Goal: Information Seeking & Learning: Learn about a topic

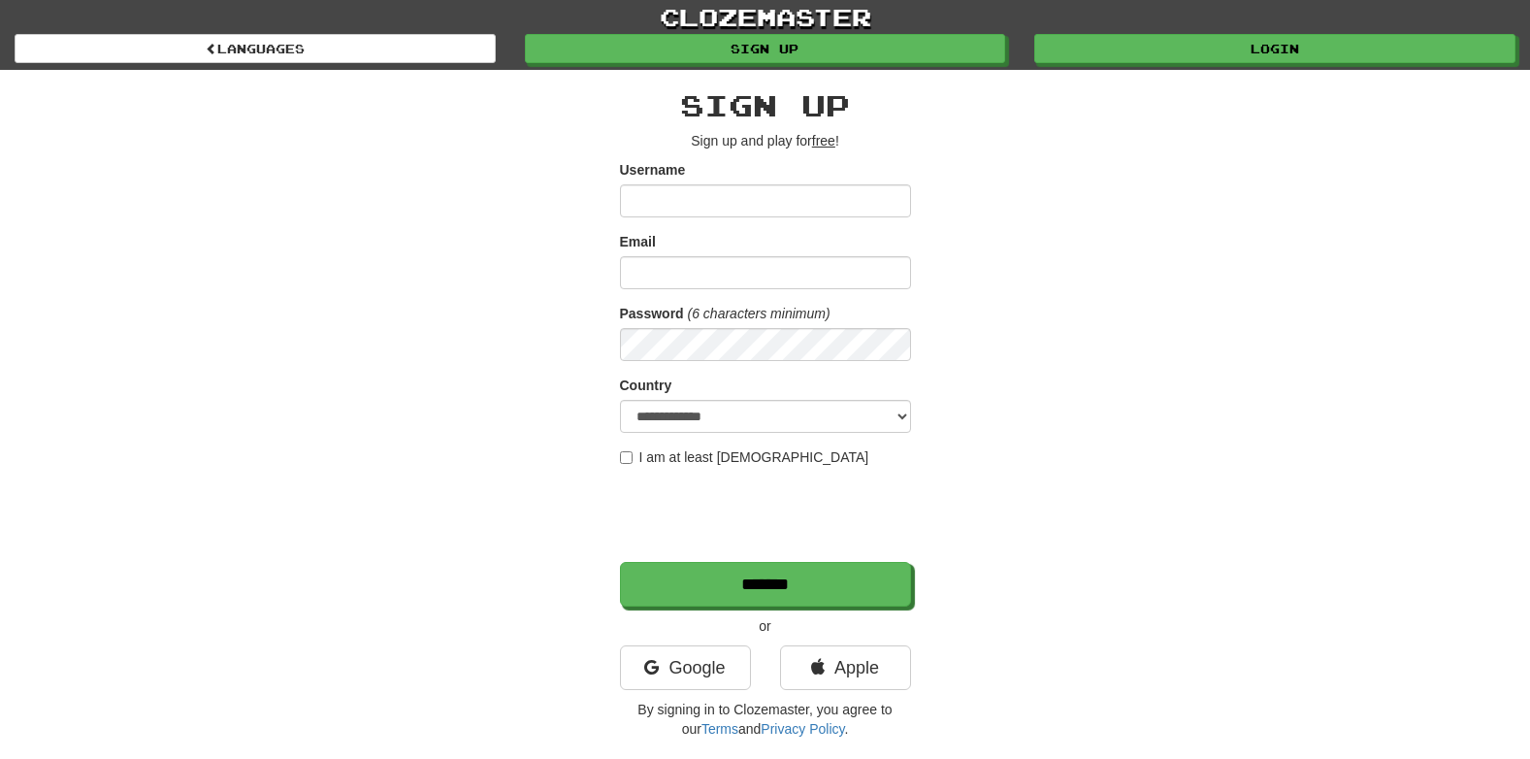
click at [654, 297] on form "**********" at bounding box center [765, 383] width 291 height 446
click at [766, 196] on input "Username" at bounding box center [765, 200] width 291 height 33
type input "**********"
select select "**"
click at [733, 272] on input "Email" at bounding box center [765, 272] width 291 height 33
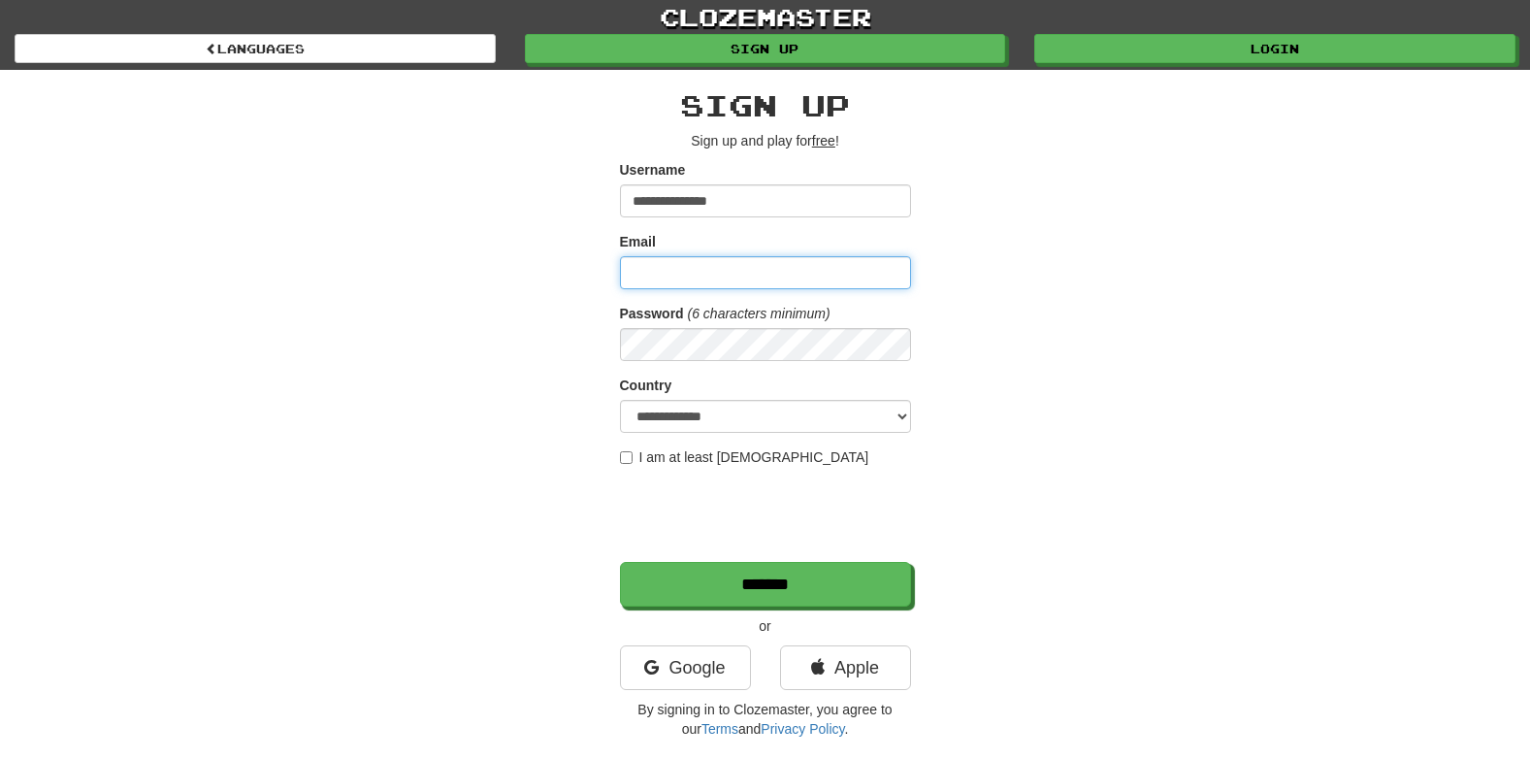
type input "**********"
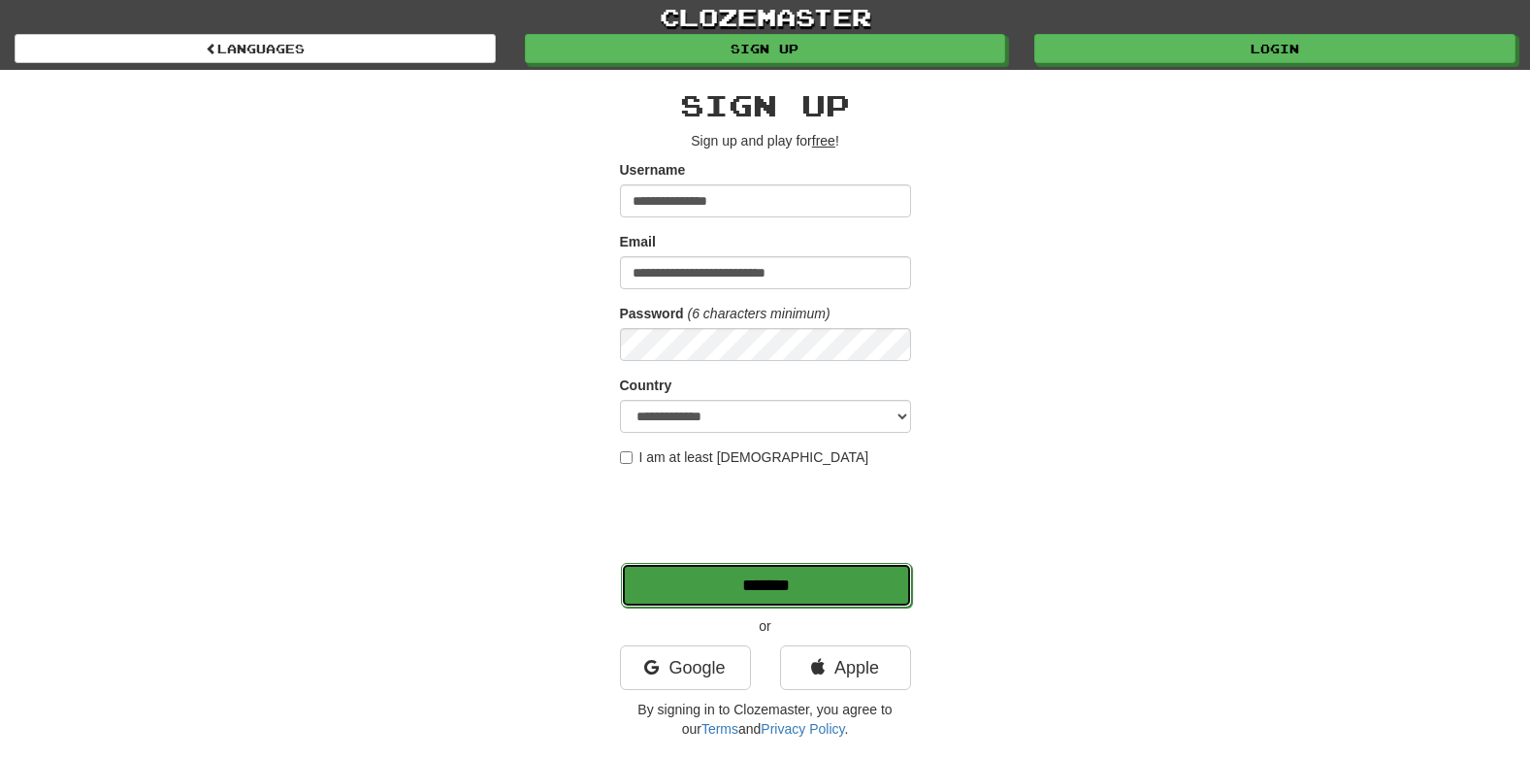
click at [697, 575] on input "*******" at bounding box center [766, 585] width 291 height 45
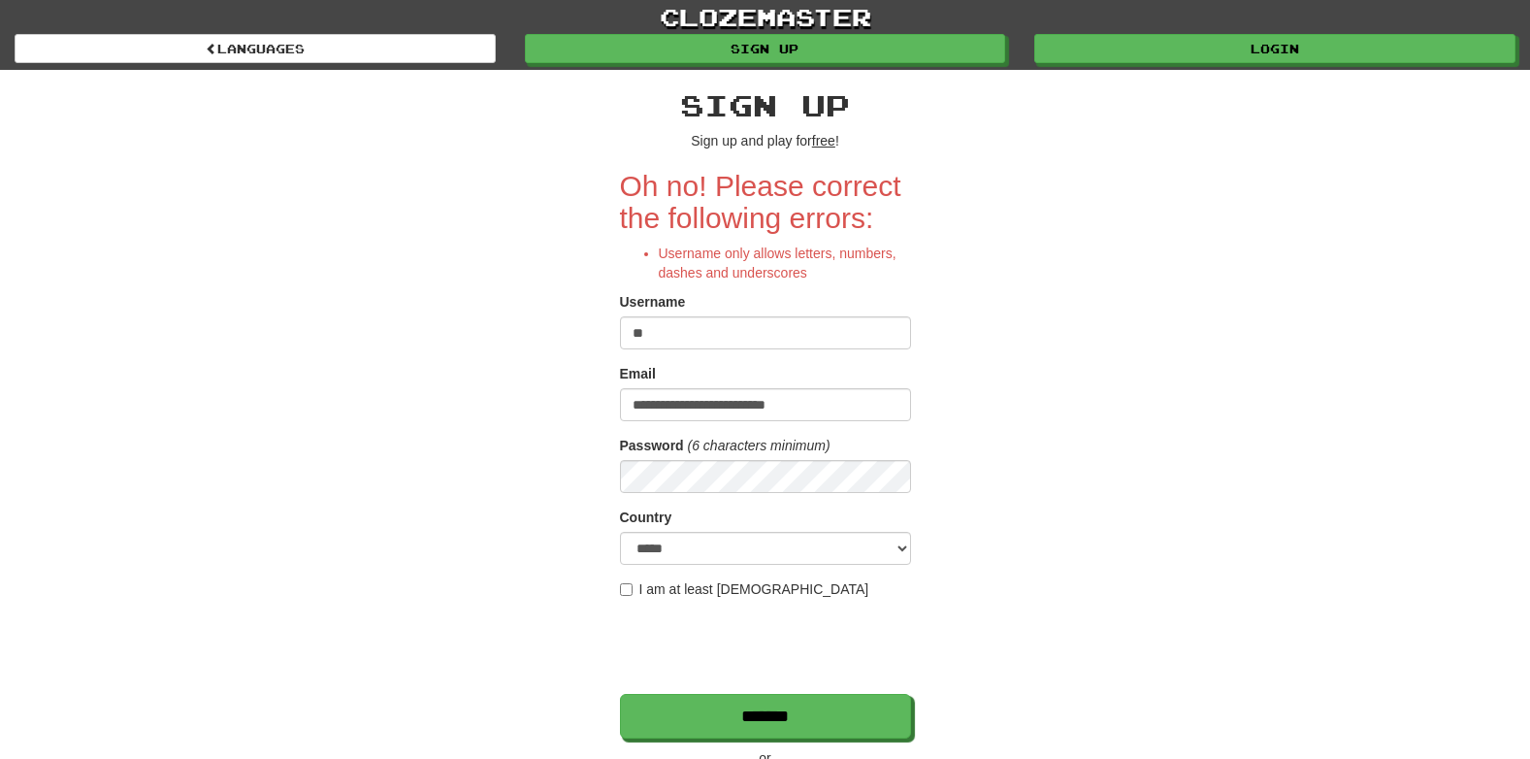
type input "*"
type input "*********"
click at [780, 552] on select "**********" at bounding box center [765, 548] width 291 height 33
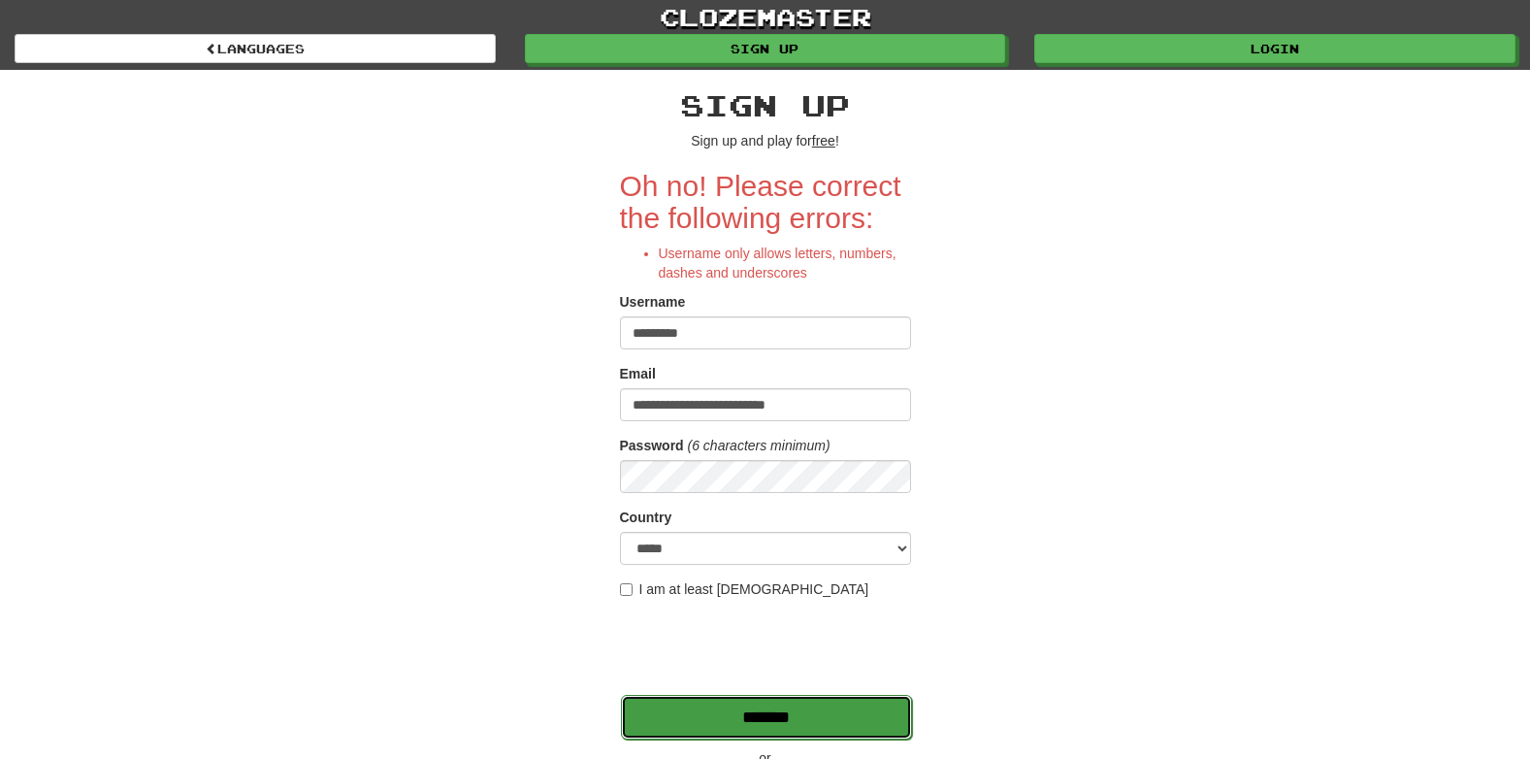
click at [743, 725] on input "*******" at bounding box center [766, 717] width 291 height 45
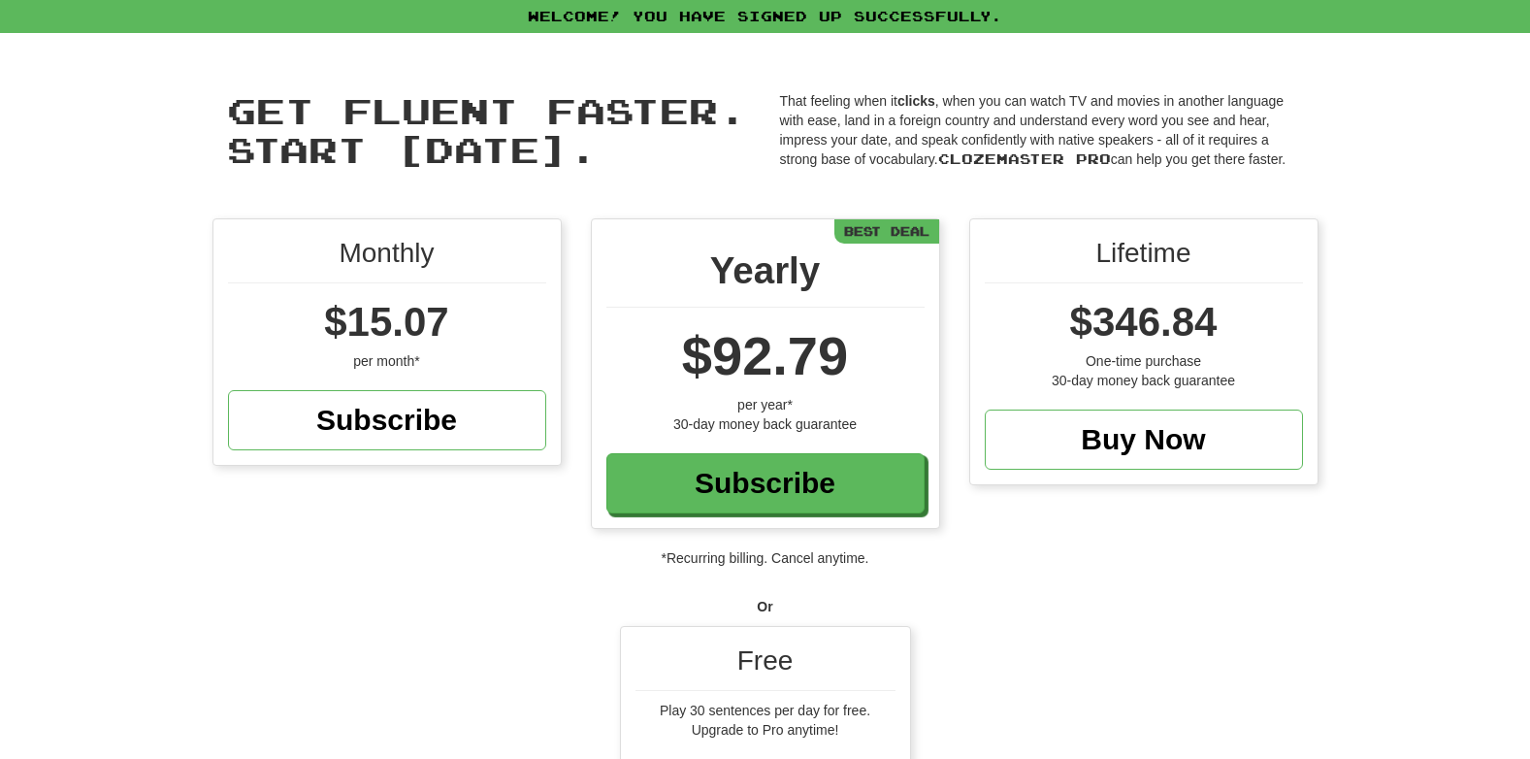
click at [758, 679] on div "Free" at bounding box center [766, 665] width 260 height 49
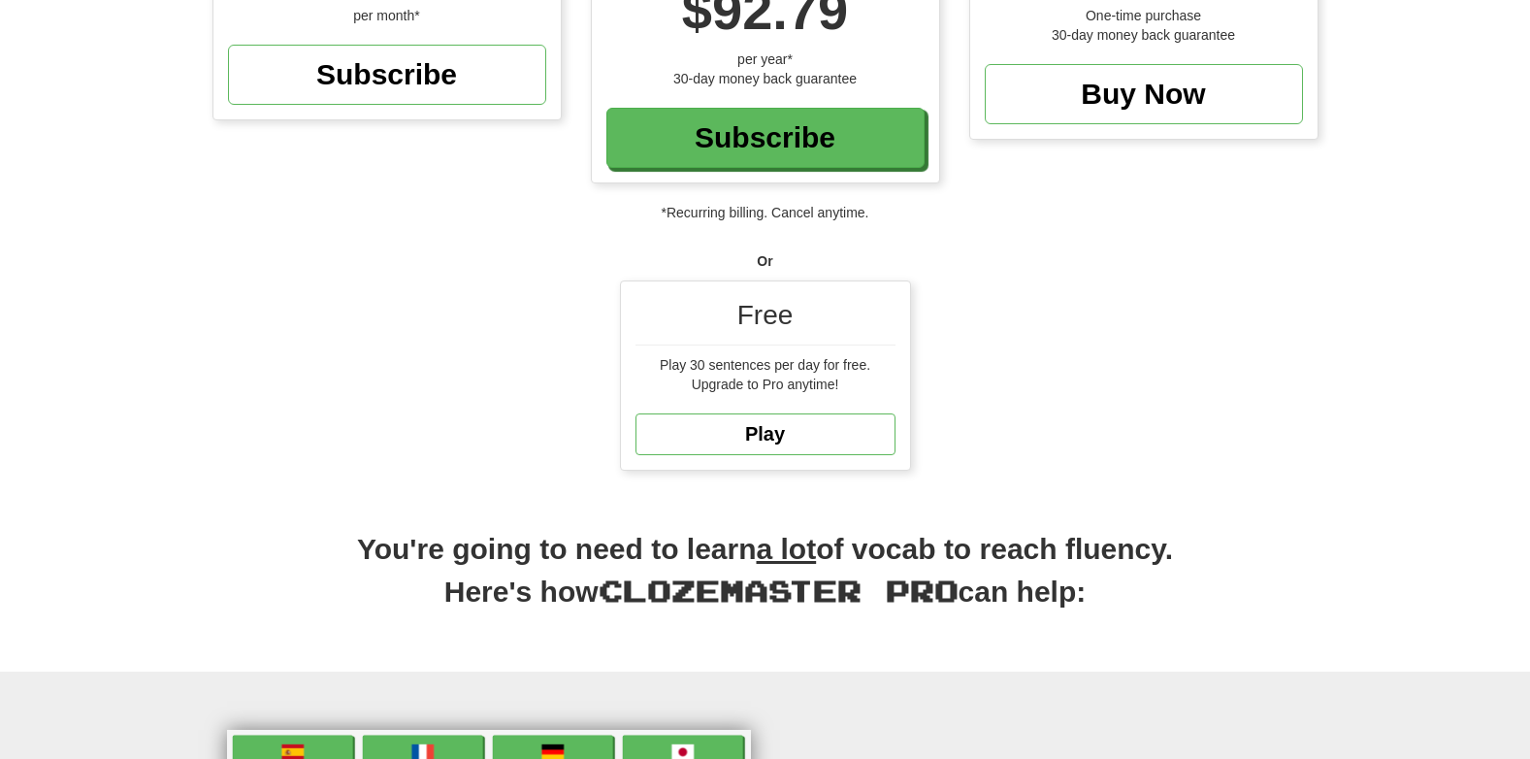
scroll to position [349, 0]
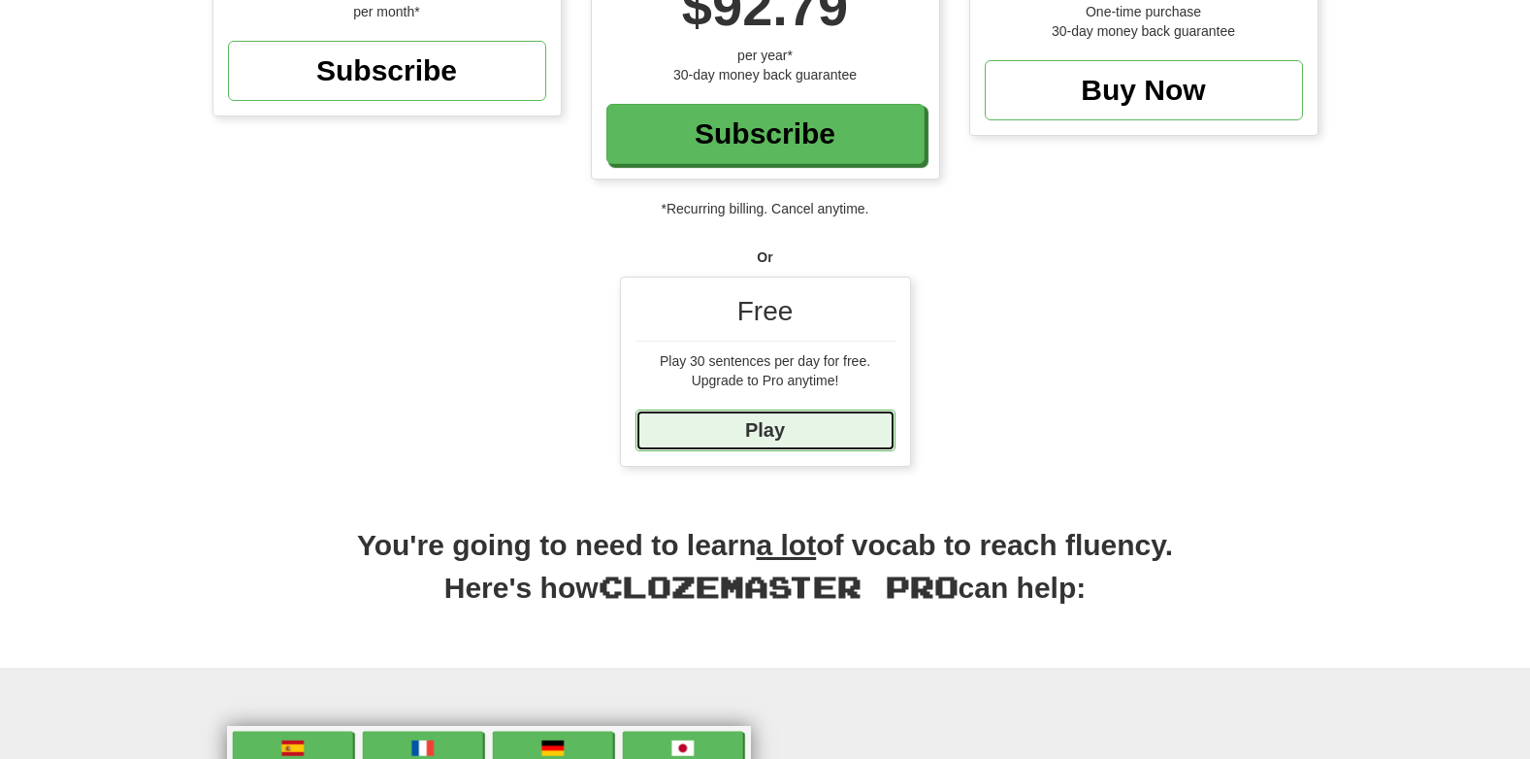
click at [688, 436] on link "Play" at bounding box center [766, 430] width 260 height 42
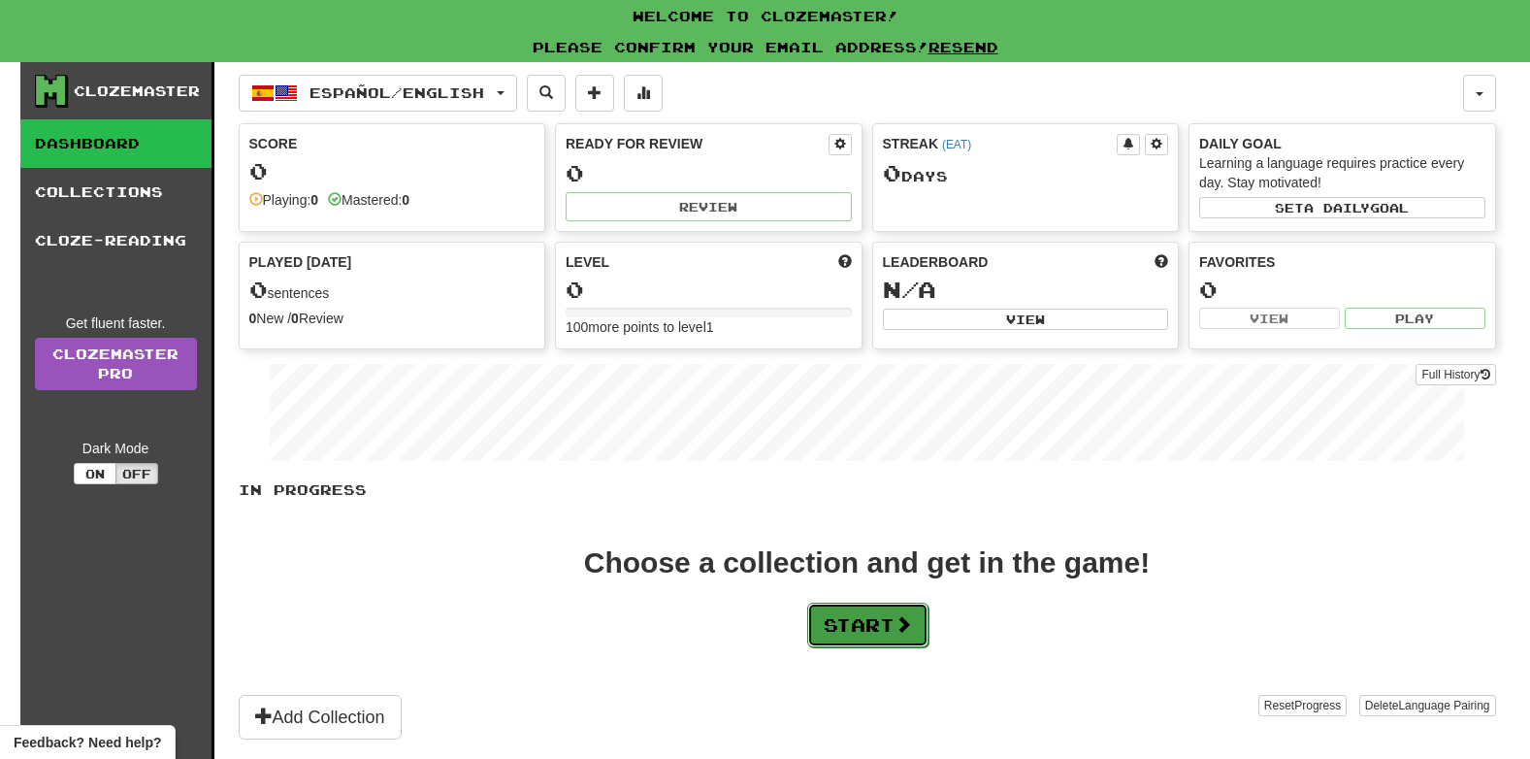
click at [855, 623] on button "Start" at bounding box center [867, 625] width 121 height 45
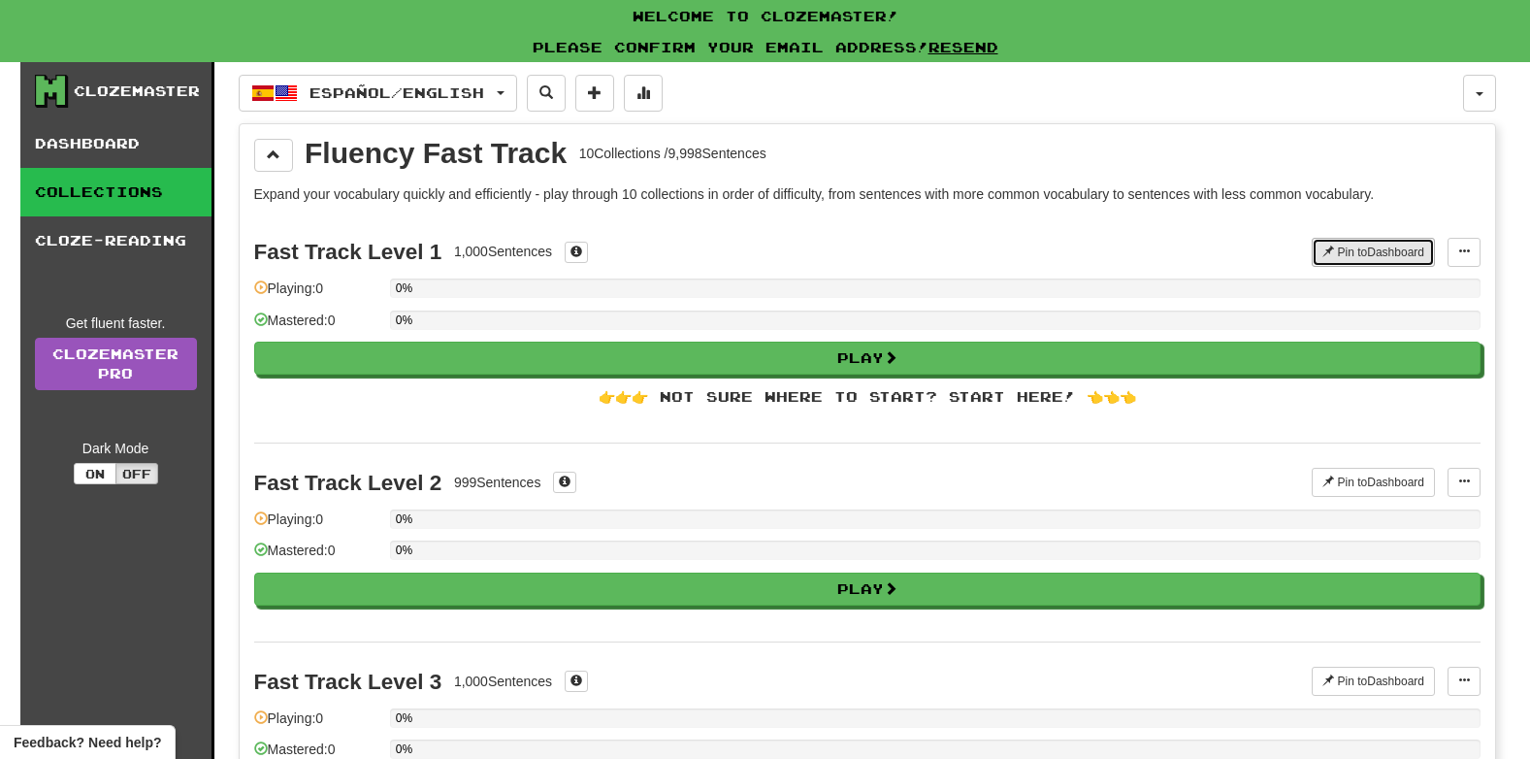
click at [1332, 242] on button "Pin to Dashboard" at bounding box center [1373, 252] width 123 height 29
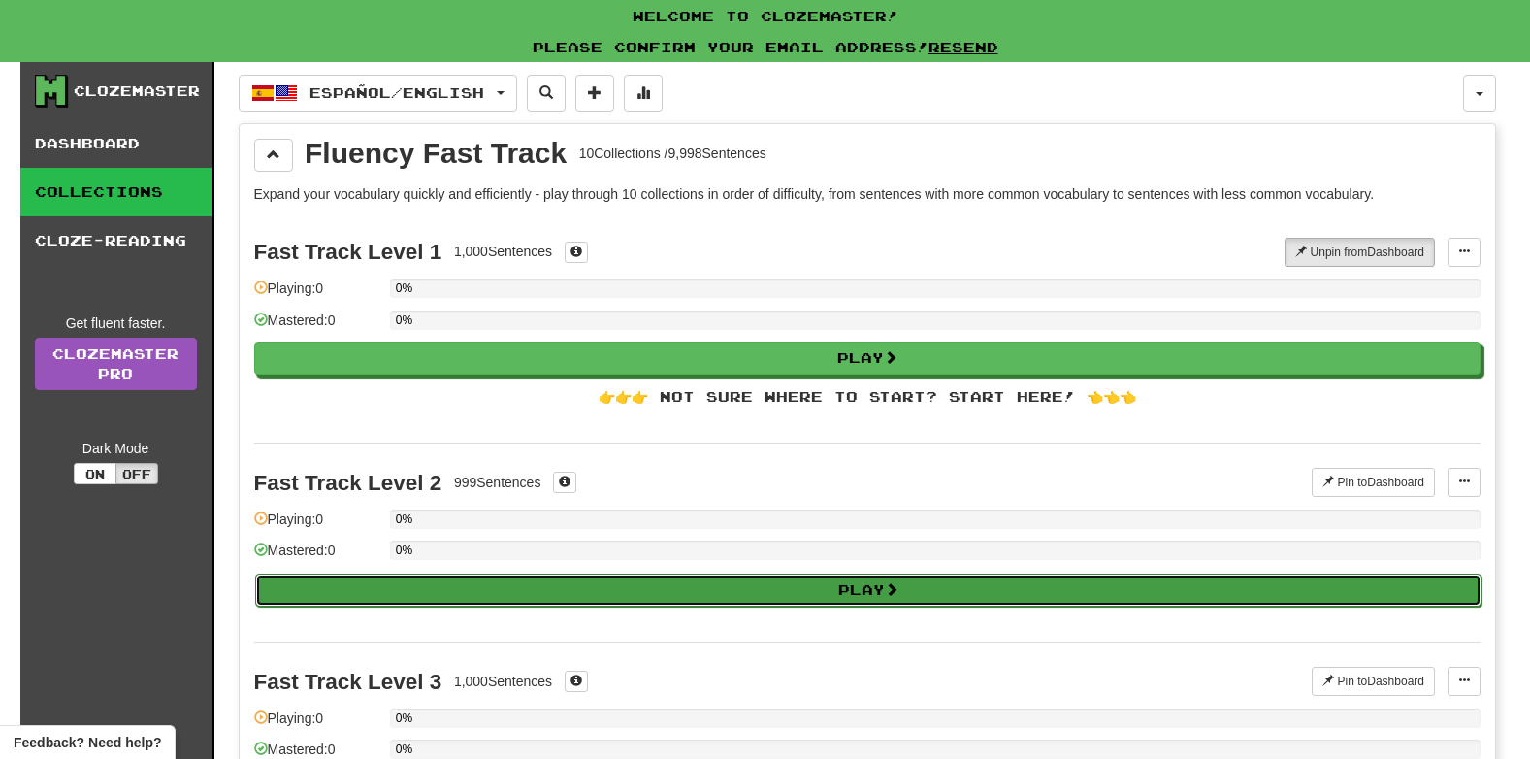
click at [895, 591] on span at bounding box center [892, 589] width 14 height 14
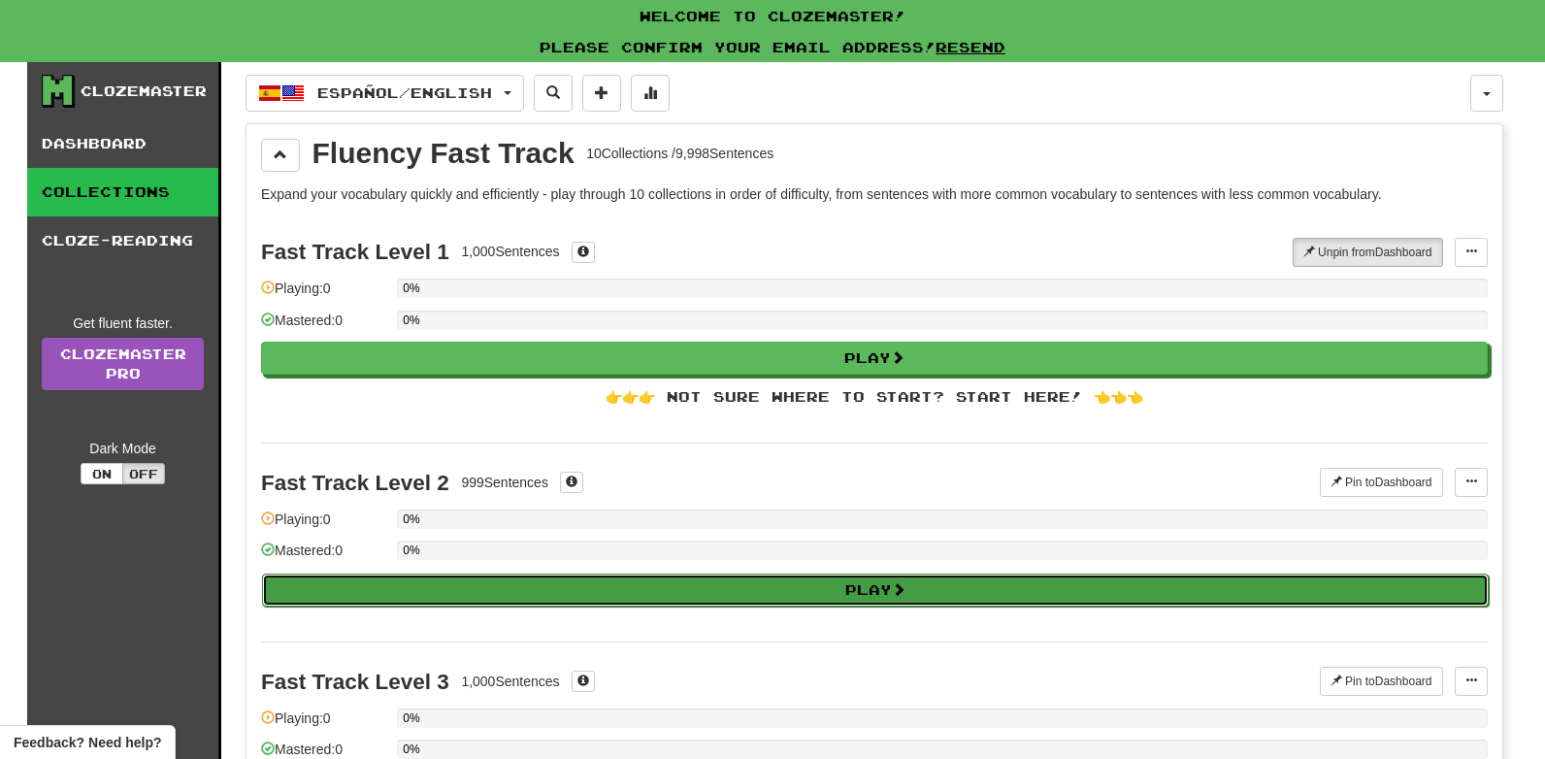
select select "**"
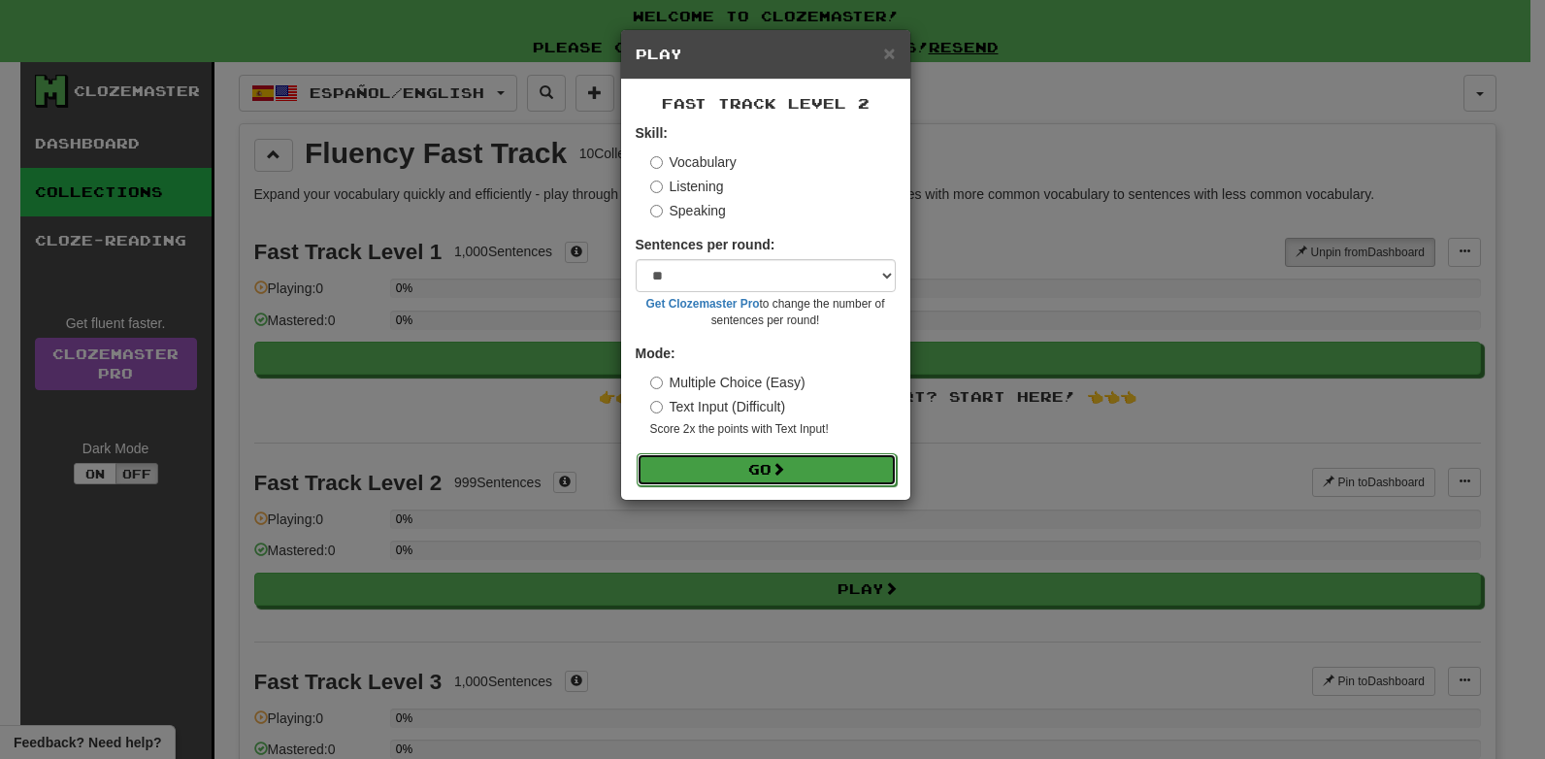
click at [832, 474] on button "Go" at bounding box center [767, 469] width 260 height 33
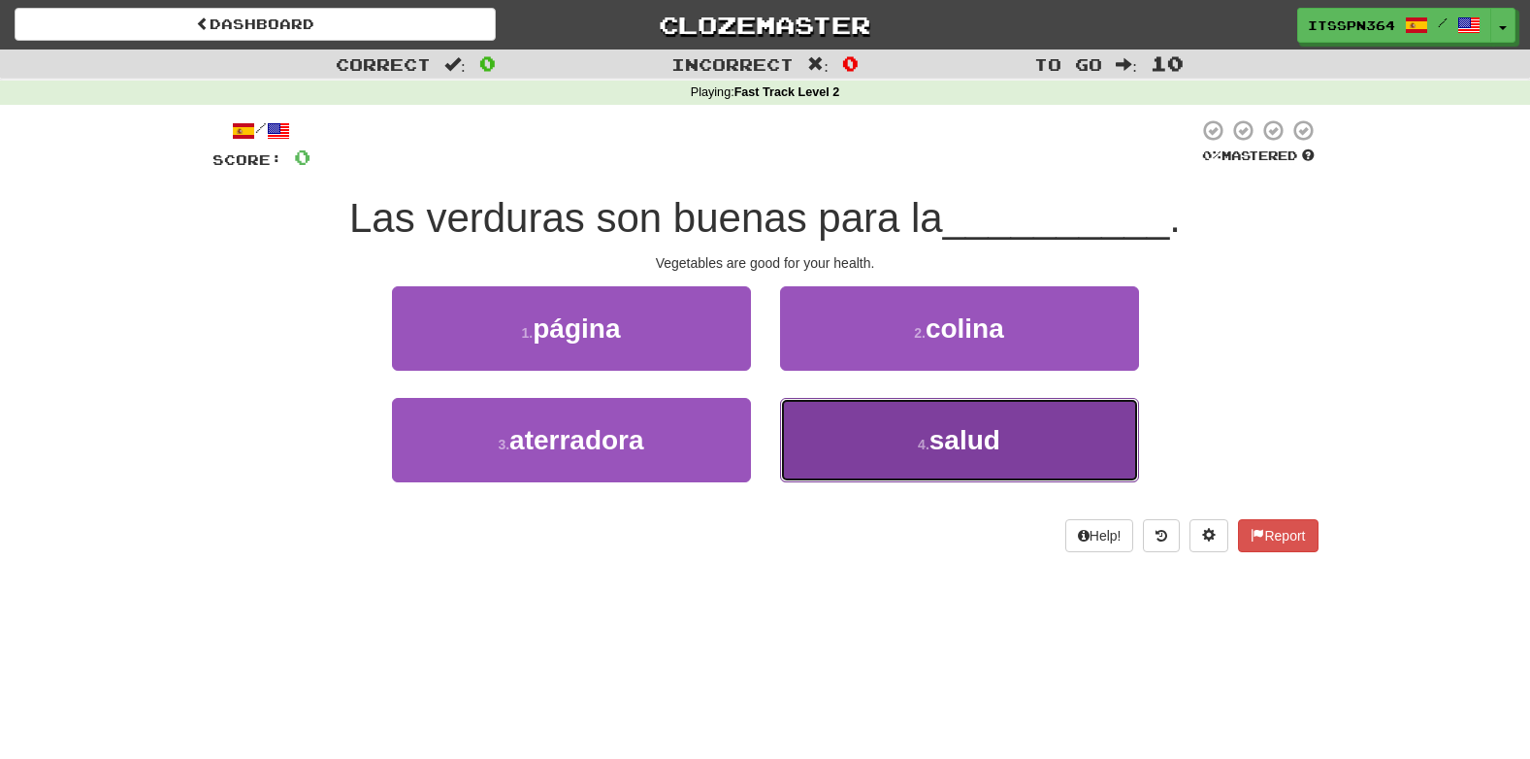
click at [878, 427] on button "4 . salud" at bounding box center [959, 440] width 359 height 84
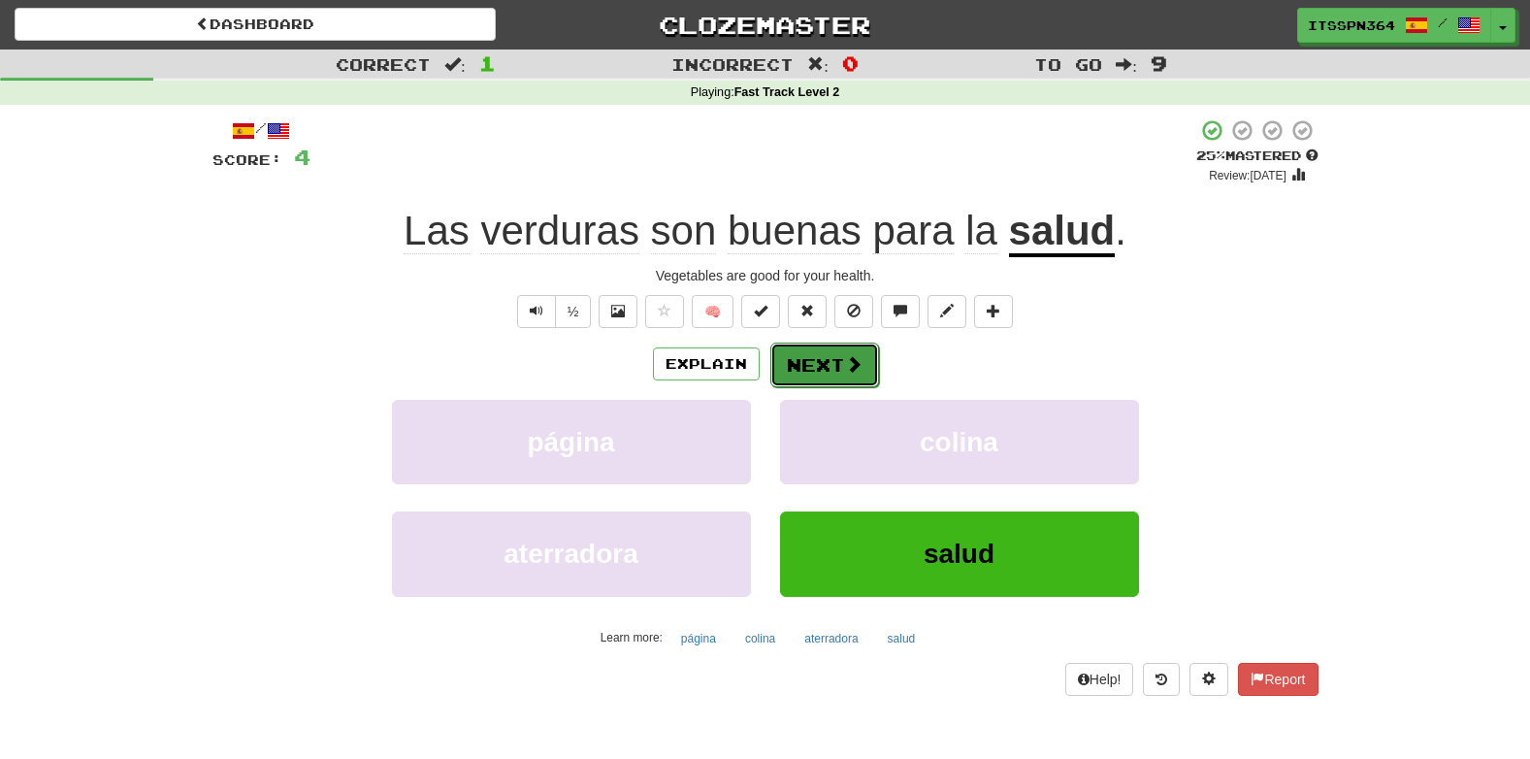
click at [852, 348] on button "Next" at bounding box center [824, 365] width 109 height 45
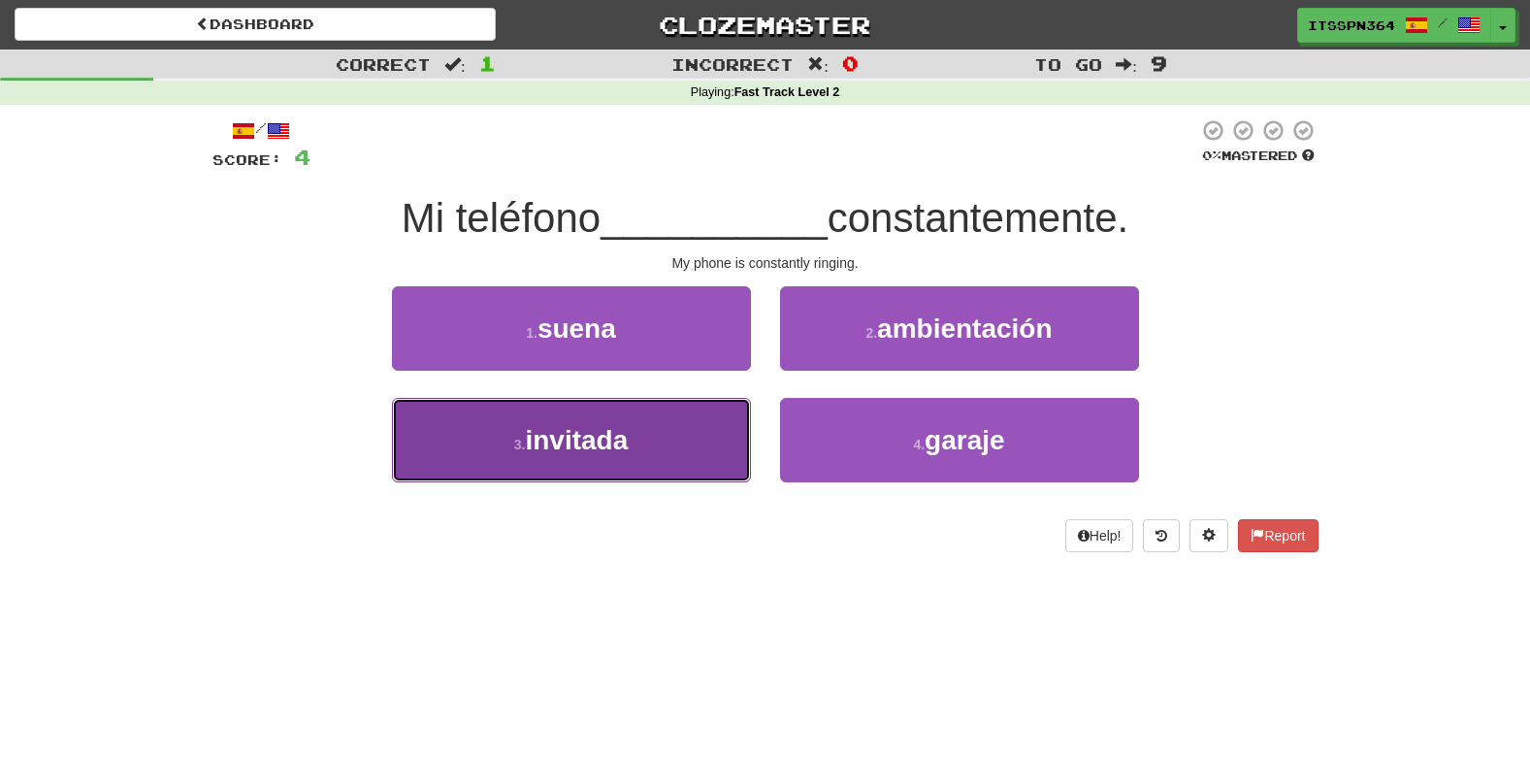
click at [652, 427] on button "3 . invitada" at bounding box center [571, 440] width 359 height 84
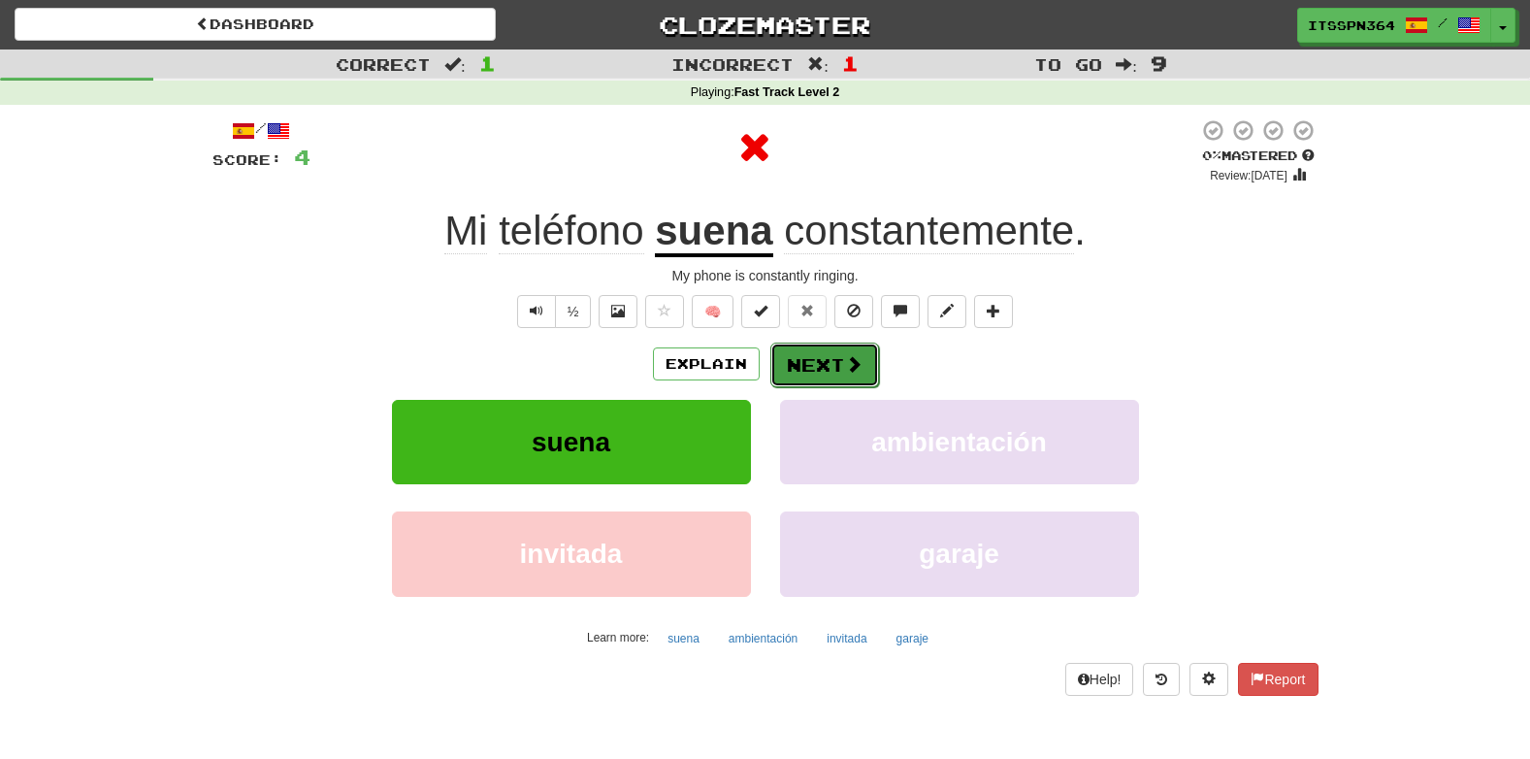
click at [816, 348] on button "Next" at bounding box center [824, 365] width 109 height 45
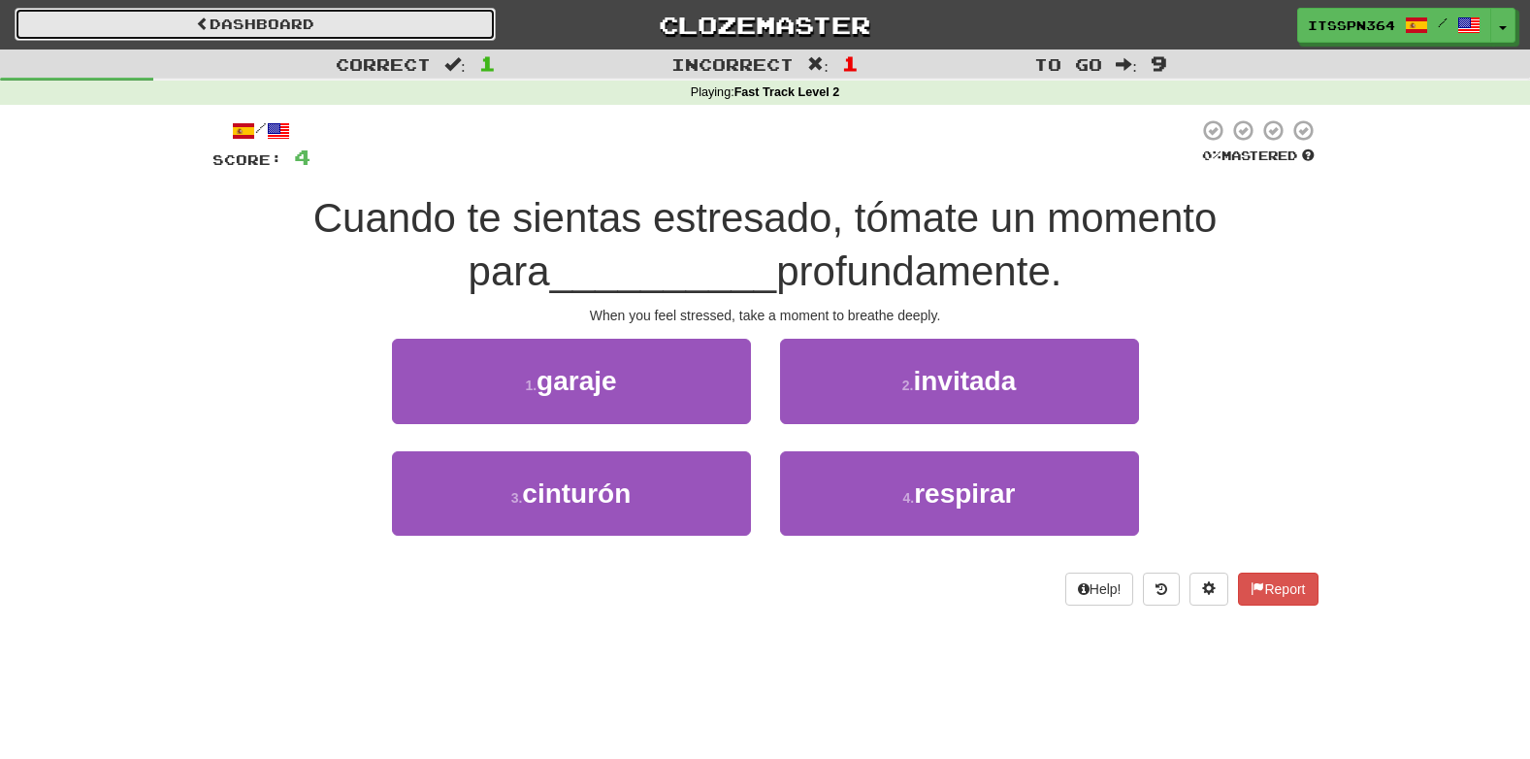
click at [201, 18] on span at bounding box center [203, 23] width 14 height 14
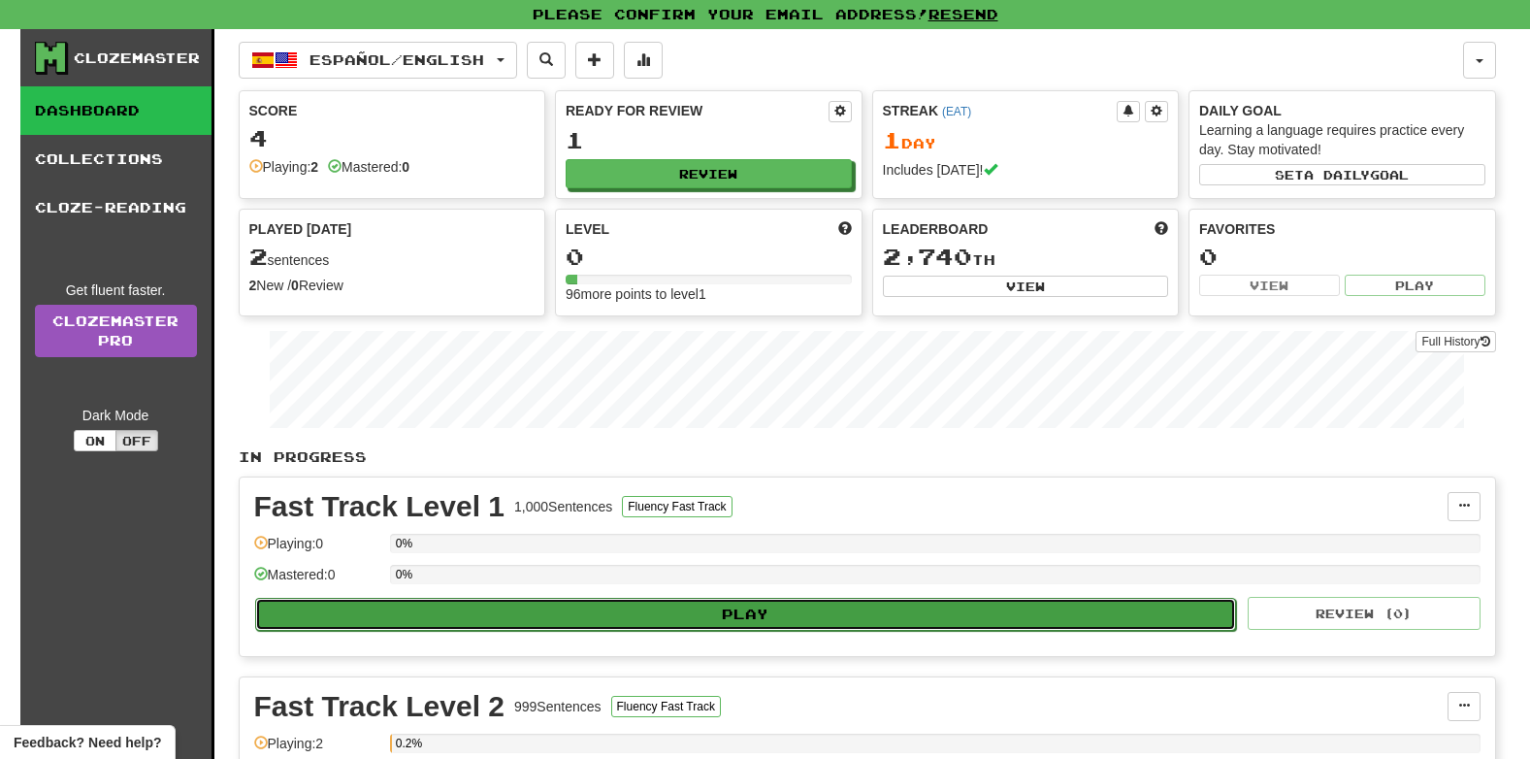
click at [814, 606] on button "Play" at bounding box center [746, 614] width 982 height 33
select select "**"
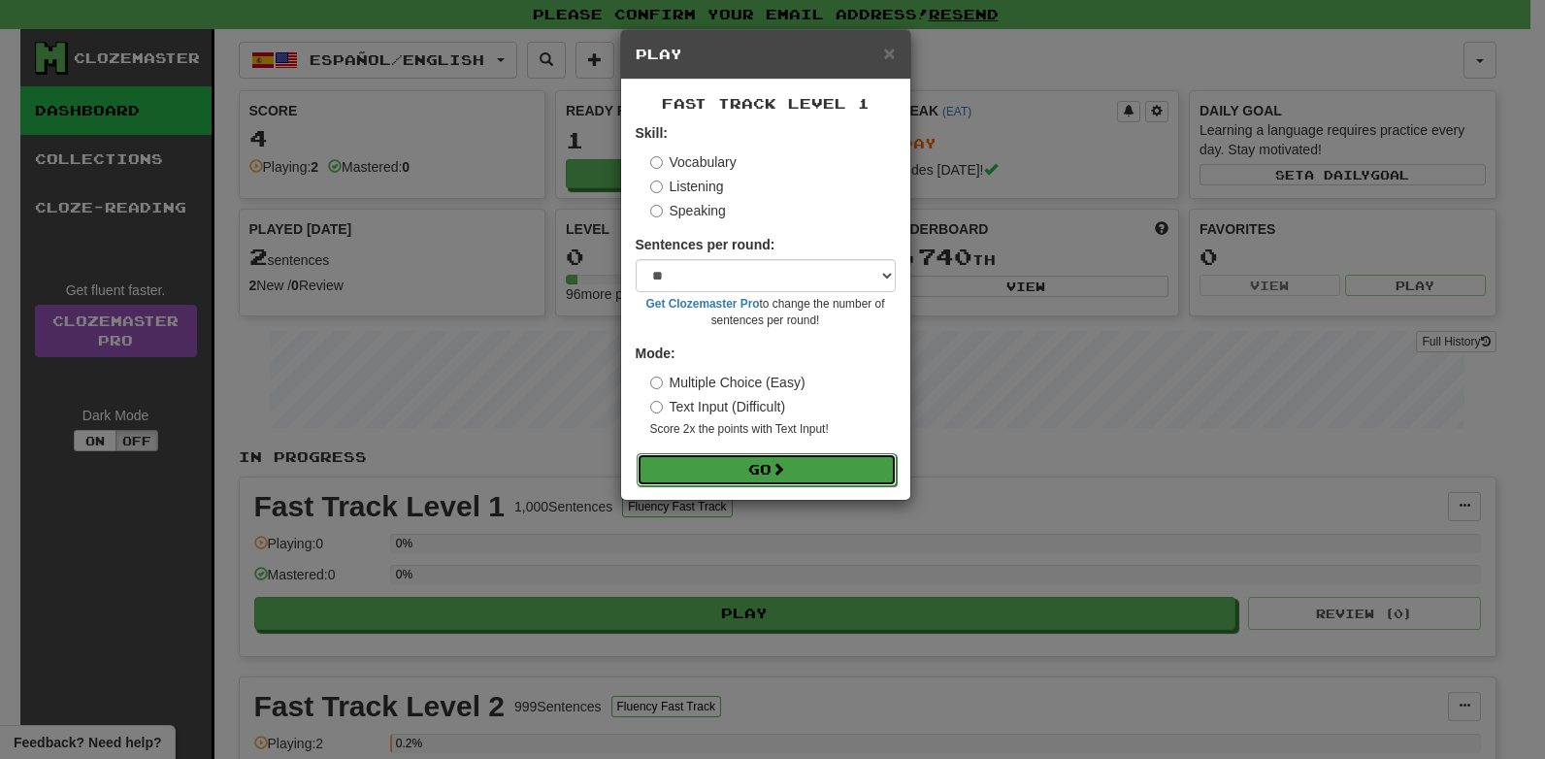
click at [742, 476] on button "Go" at bounding box center [767, 469] width 260 height 33
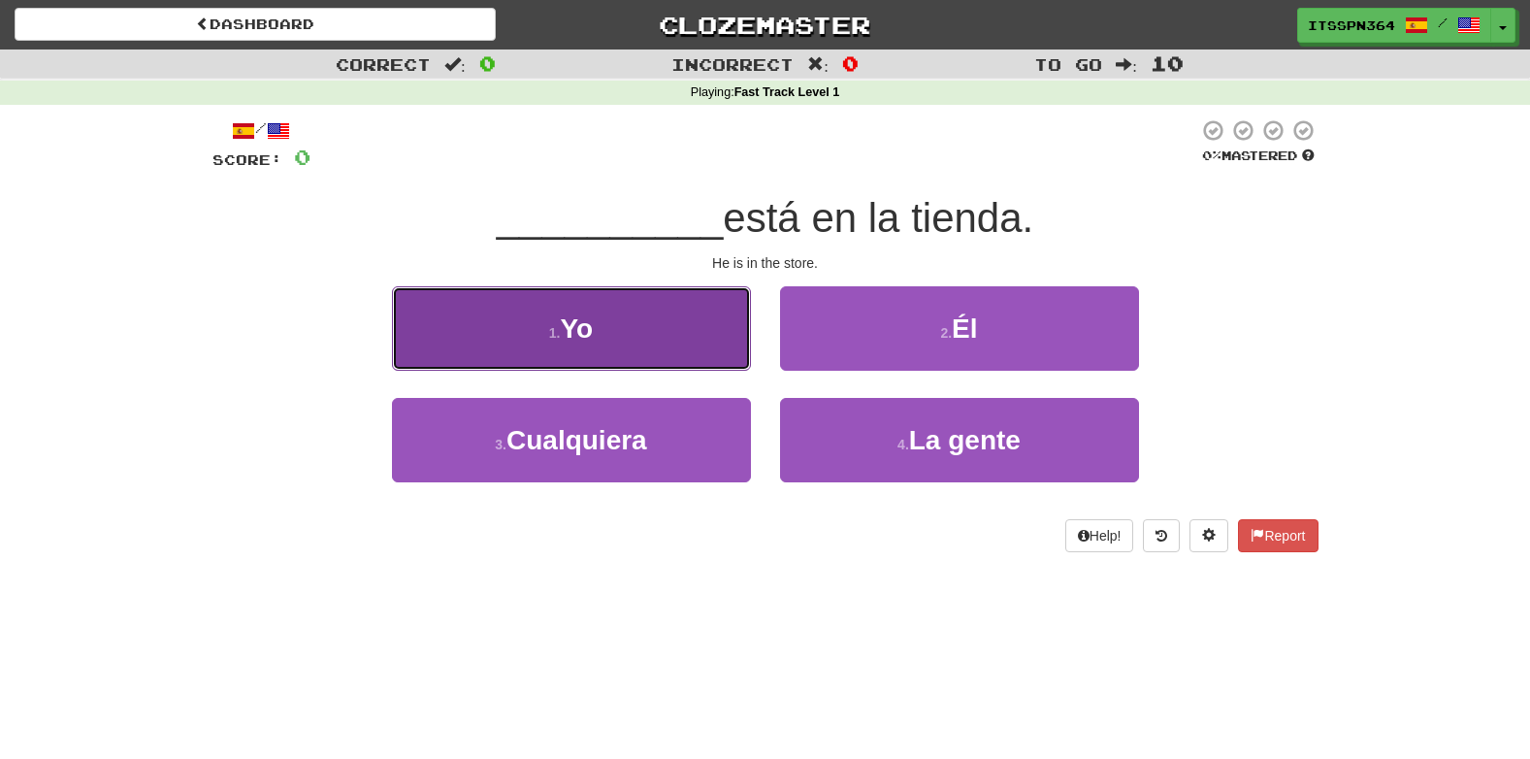
click at [650, 352] on button "1 . Yo" at bounding box center [571, 328] width 359 height 84
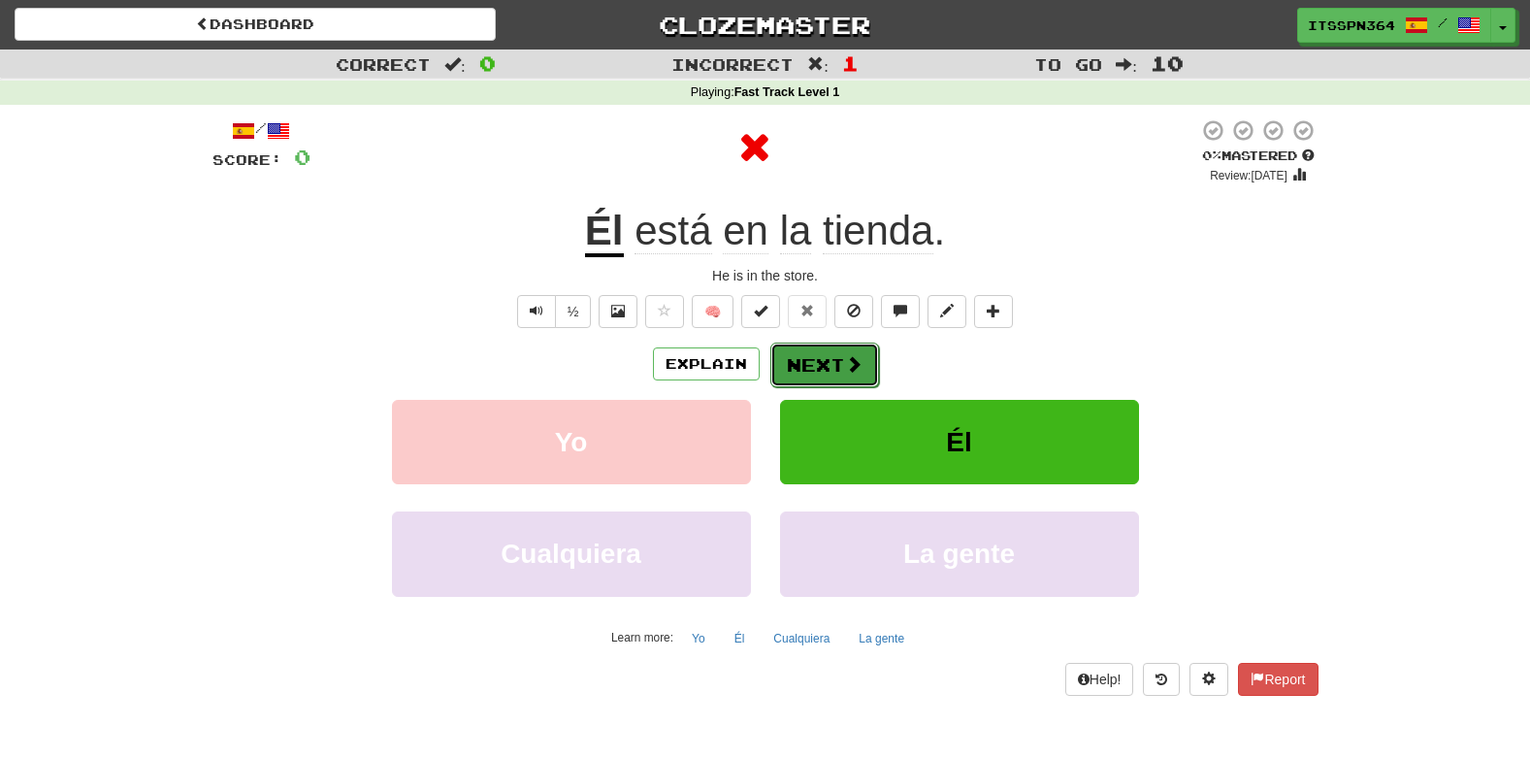
click at [818, 365] on button "Next" at bounding box center [824, 365] width 109 height 45
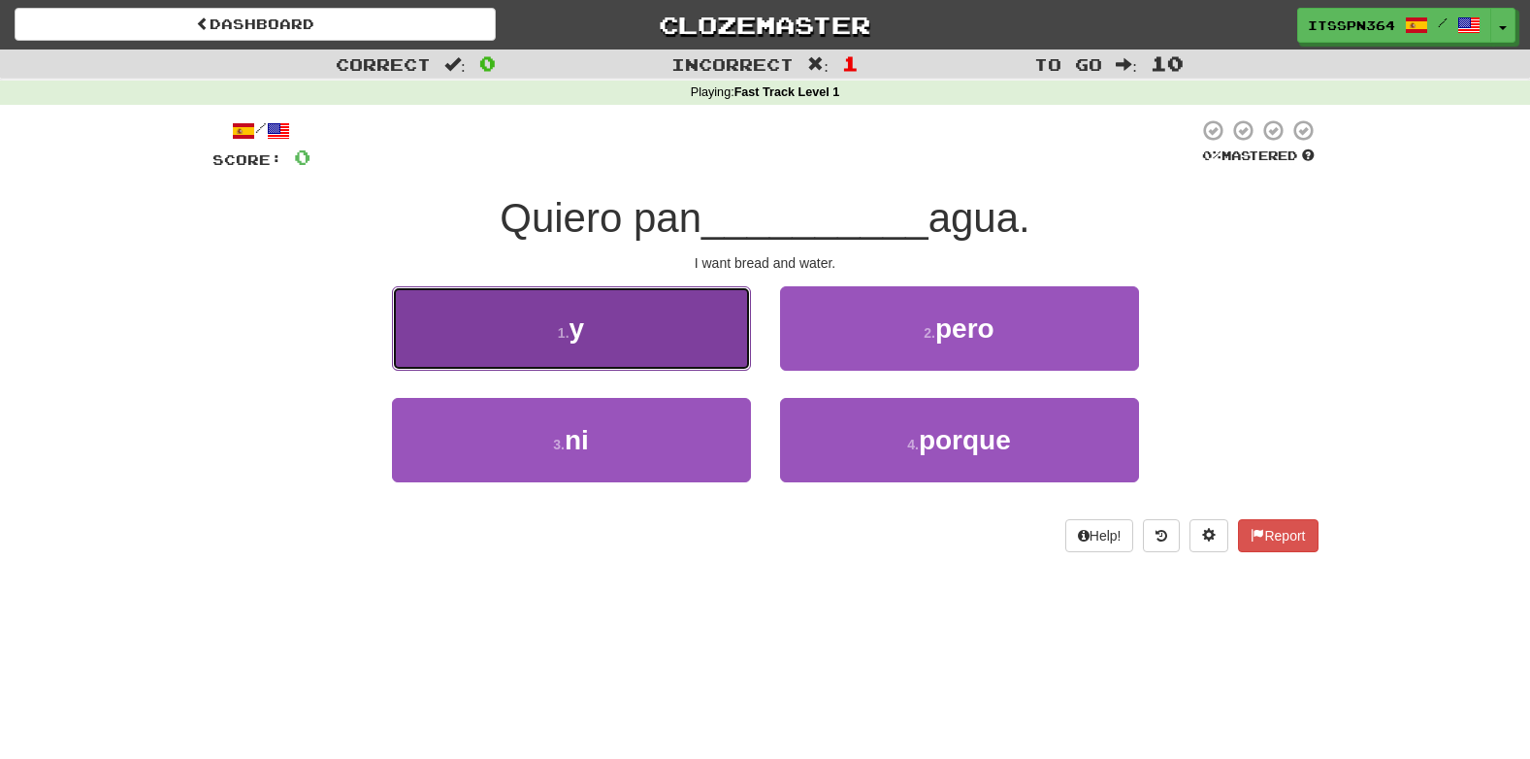
click at [633, 306] on button "1 . y" at bounding box center [571, 328] width 359 height 84
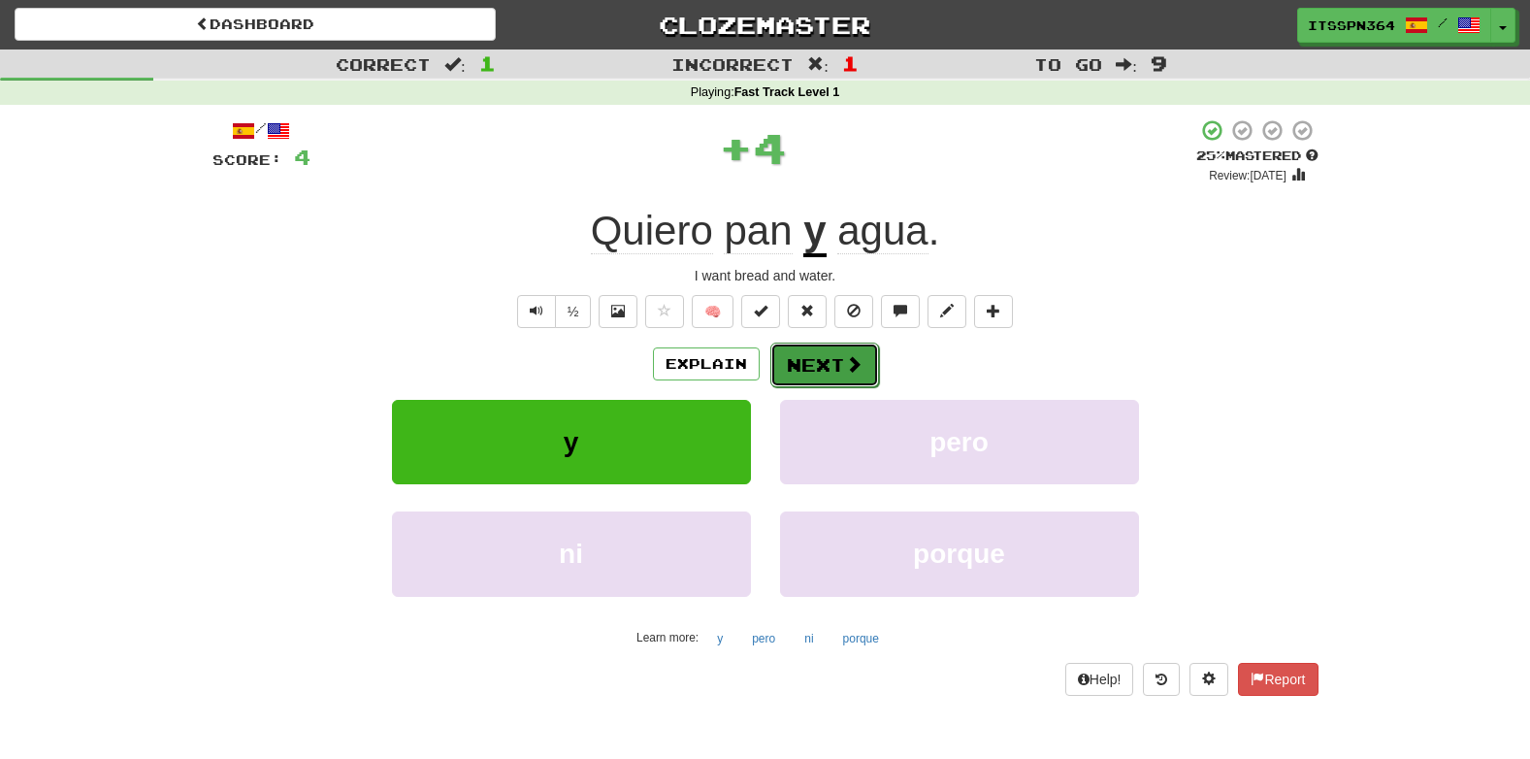
click at [837, 361] on button "Next" at bounding box center [824, 365] width 109 height 45
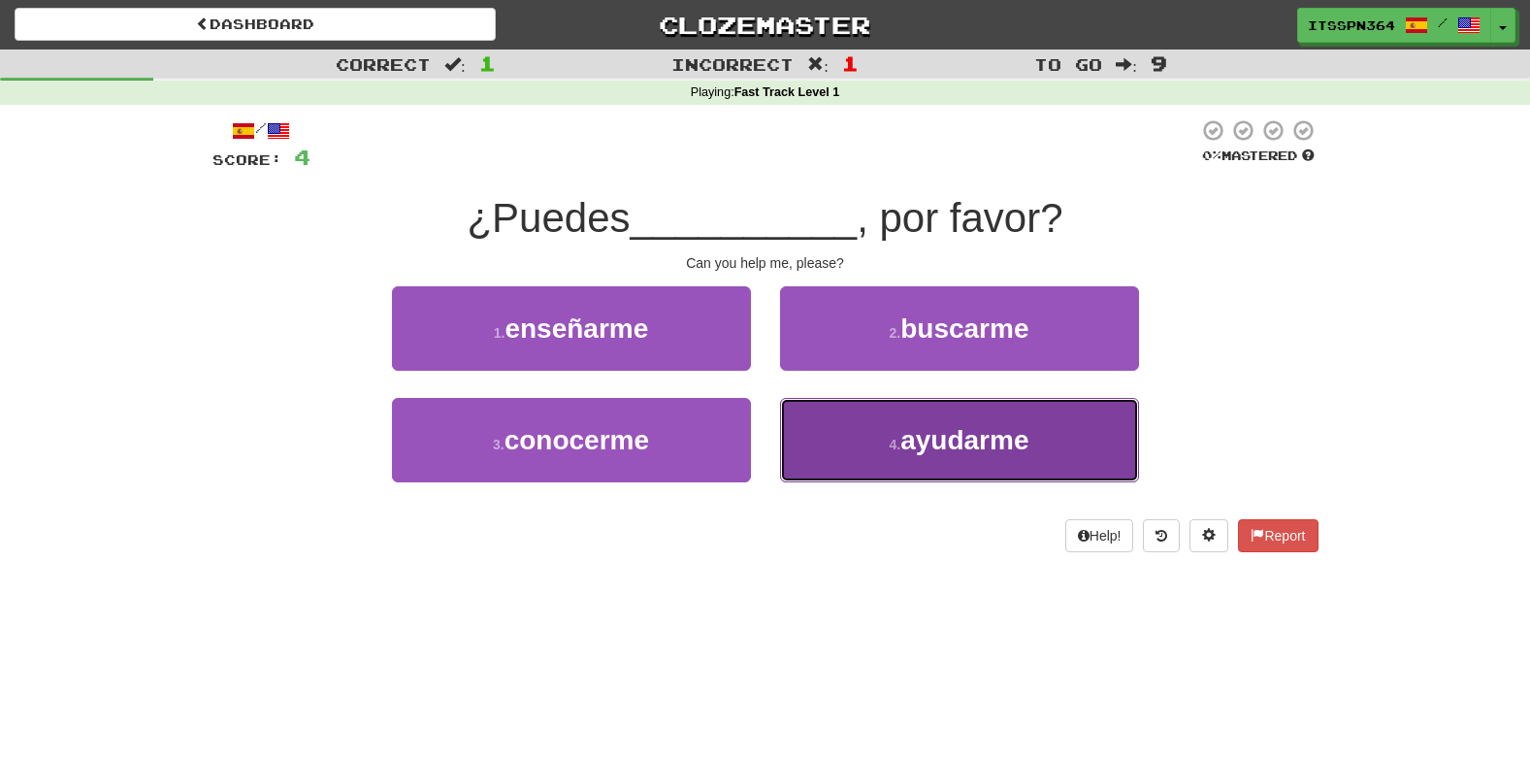
click at [891, 424] on button "4 . ayudarme" at bounding box center [959, 440] width 359 height 84
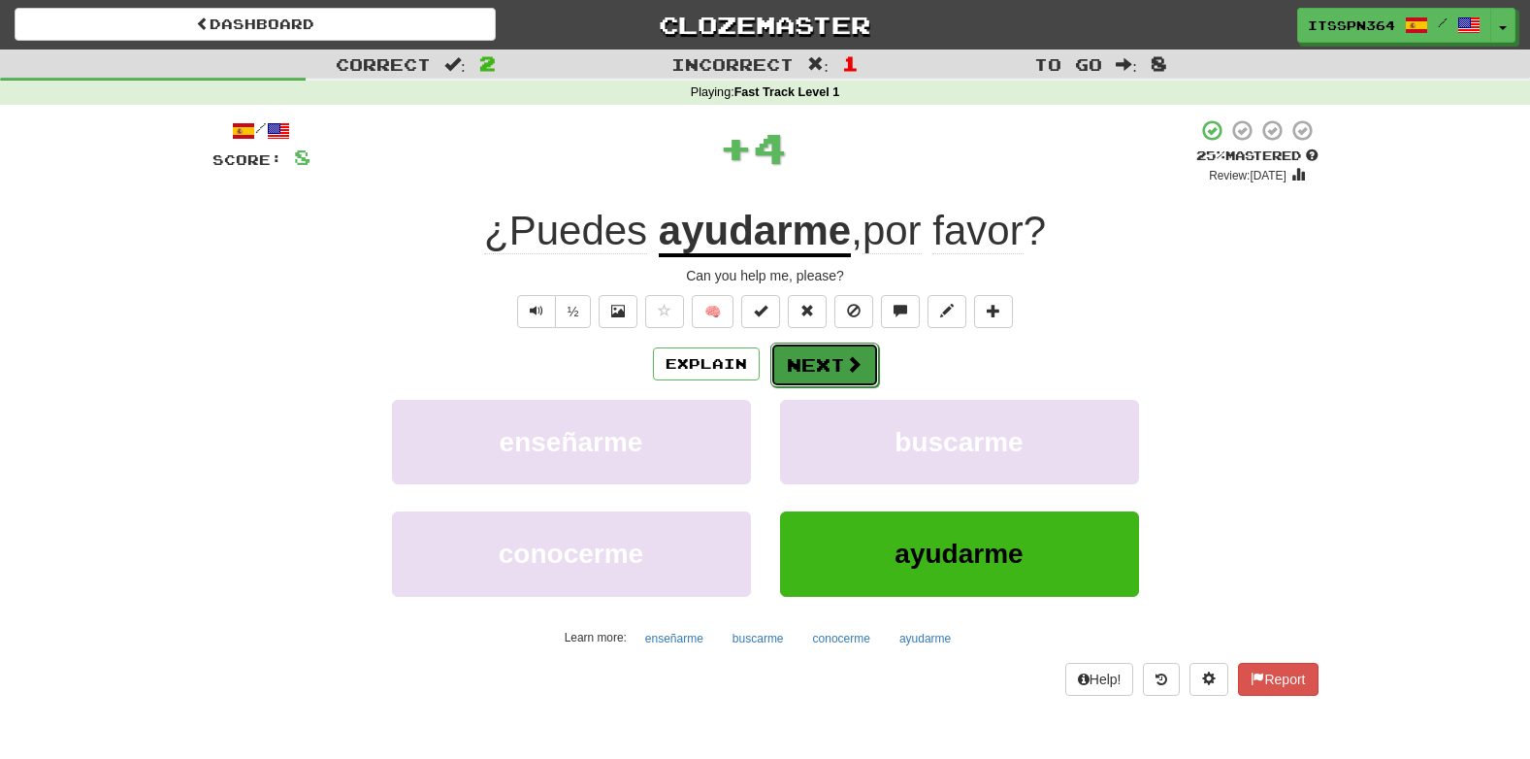
click at [850, 359] on span at bounding box center [853, 363] width 17 height 17
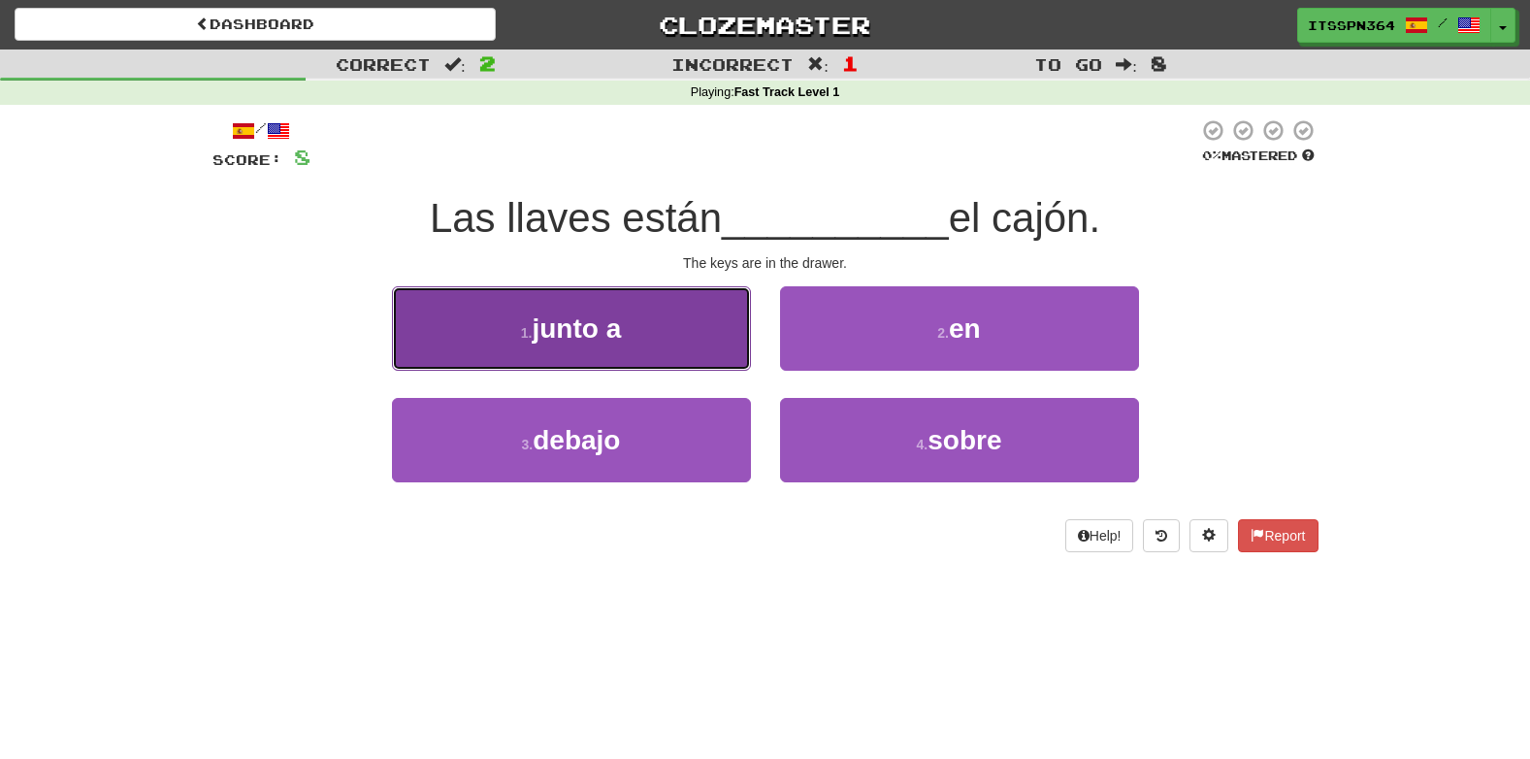
click at [694, 311] on button "1 . junto a" at bounding box center [571, 328] width 359 height 84
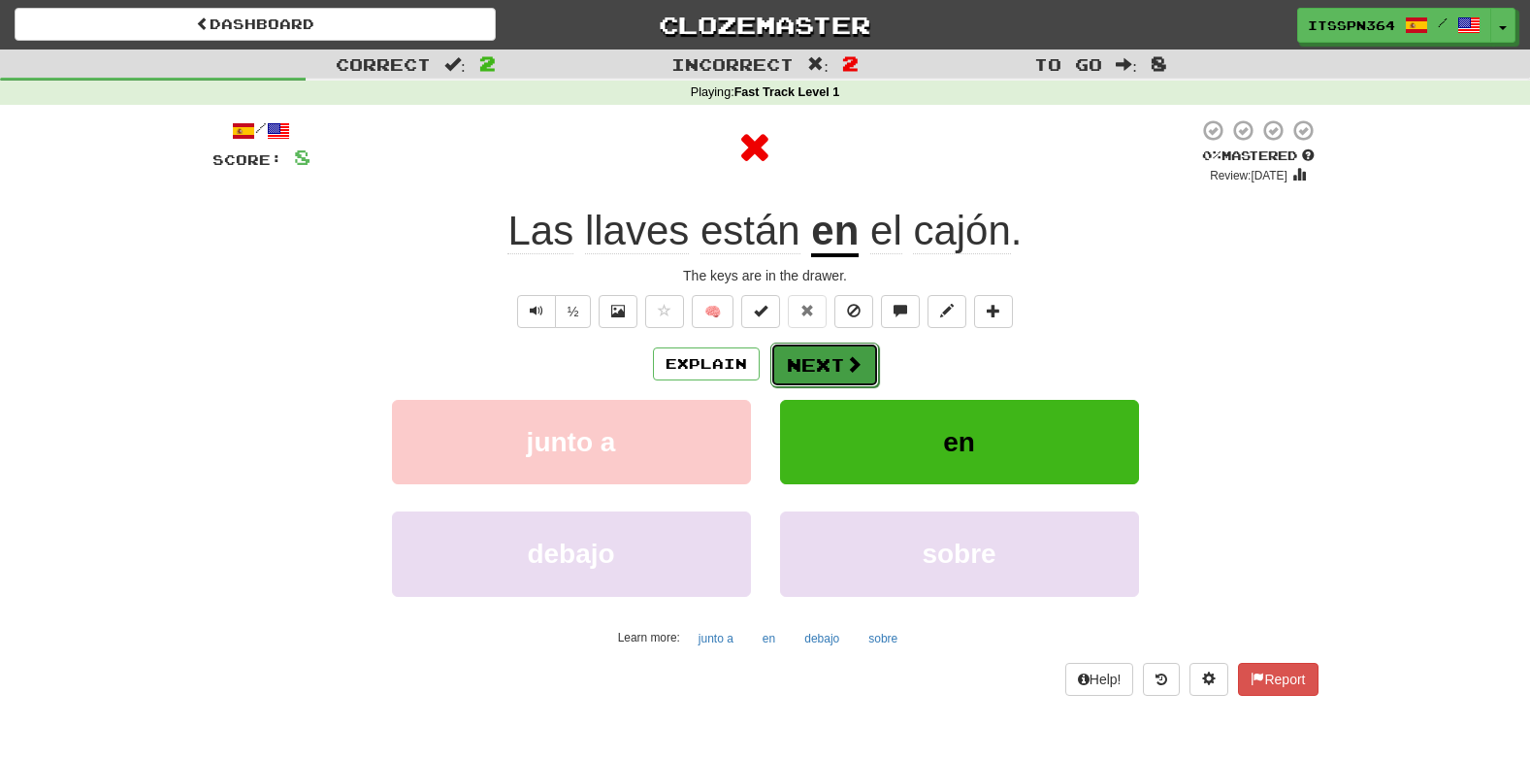
click at [822, 346] on button "Next" at bounding box center [824, 365] width 109 height 45
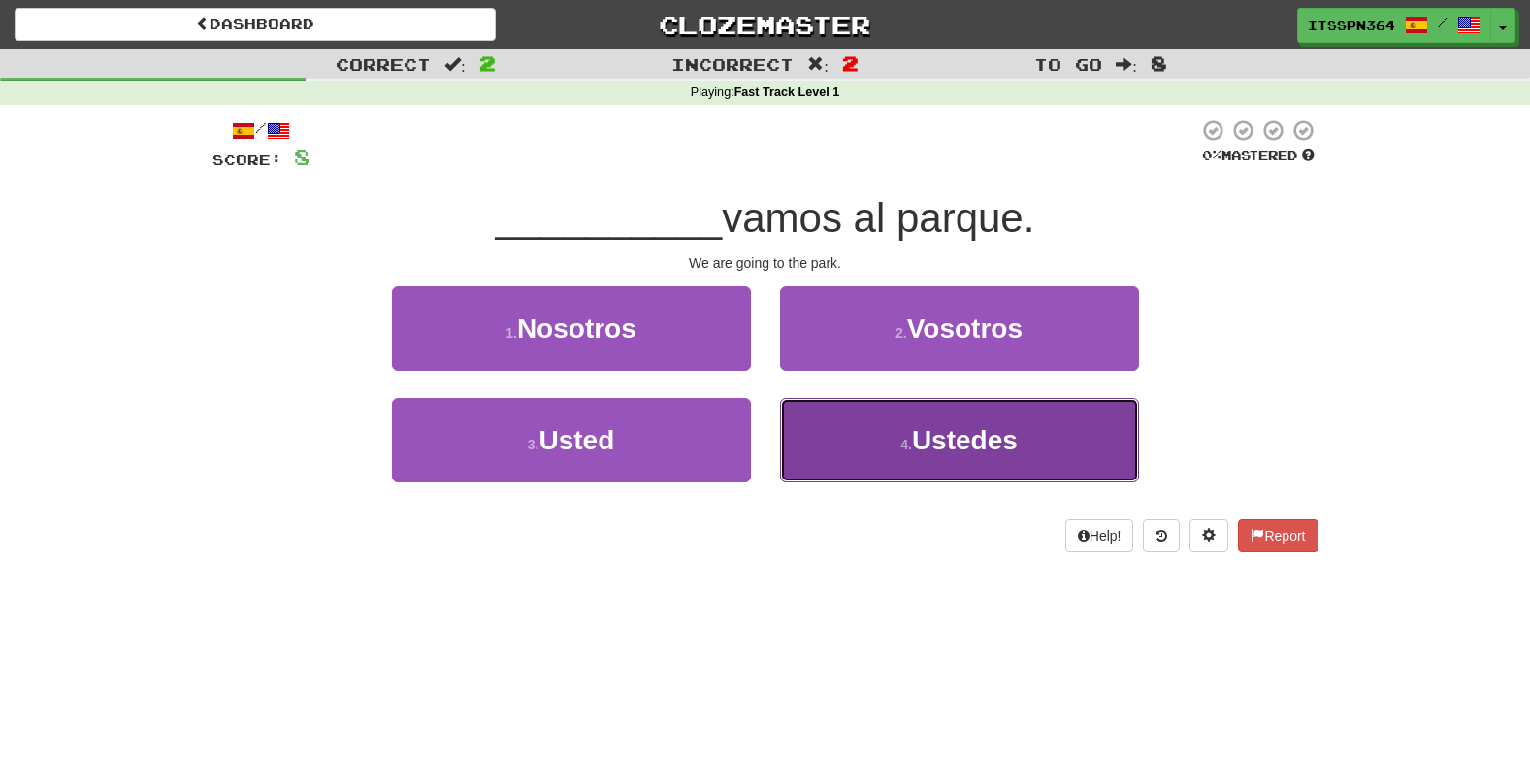
click at [855, 430] on button "4 . Ustedes" at bounding box center [959, 440] width 359 height 84
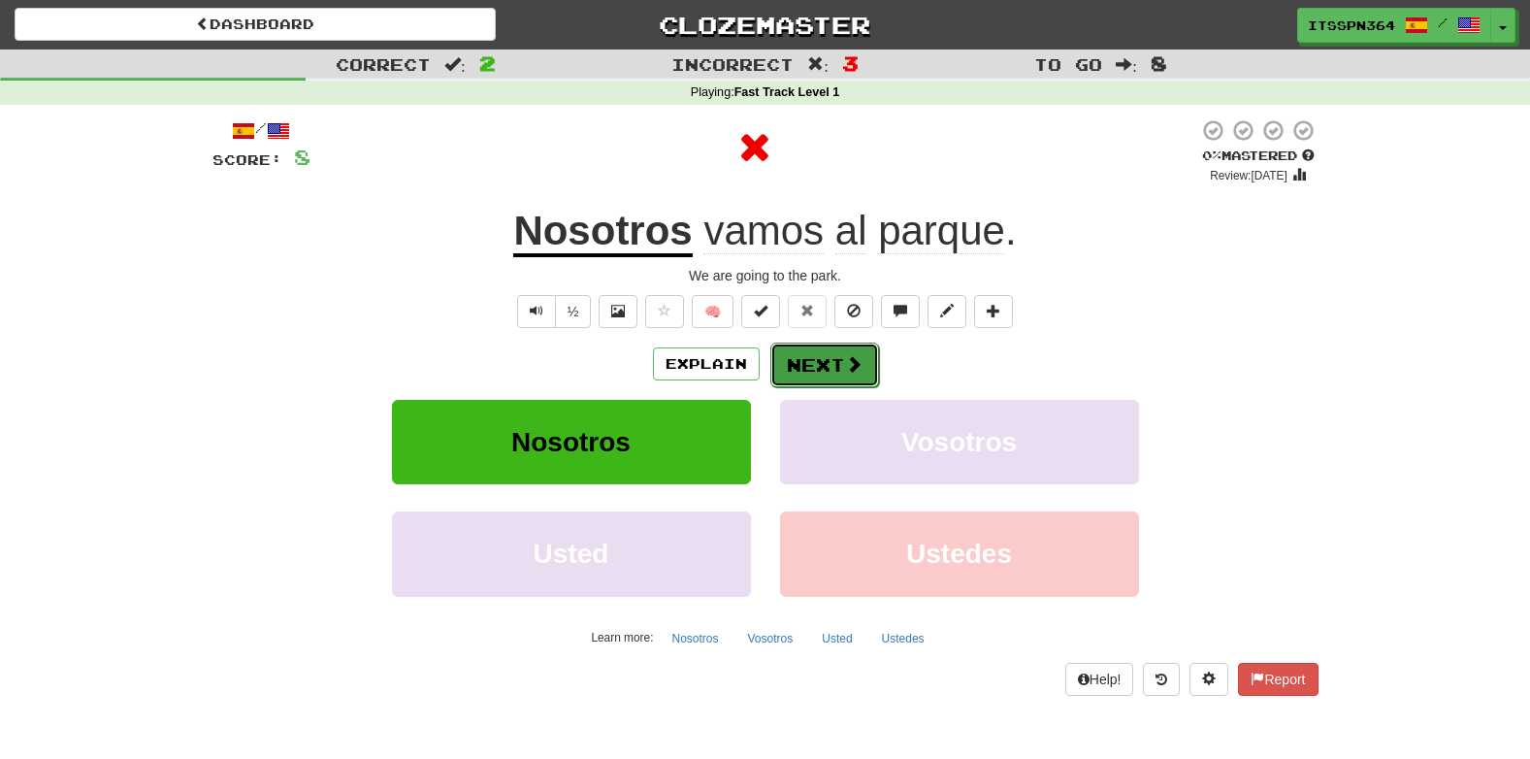
click at [804, 351] on button "Next" at bounding box center [824, 365] width 109 height 45
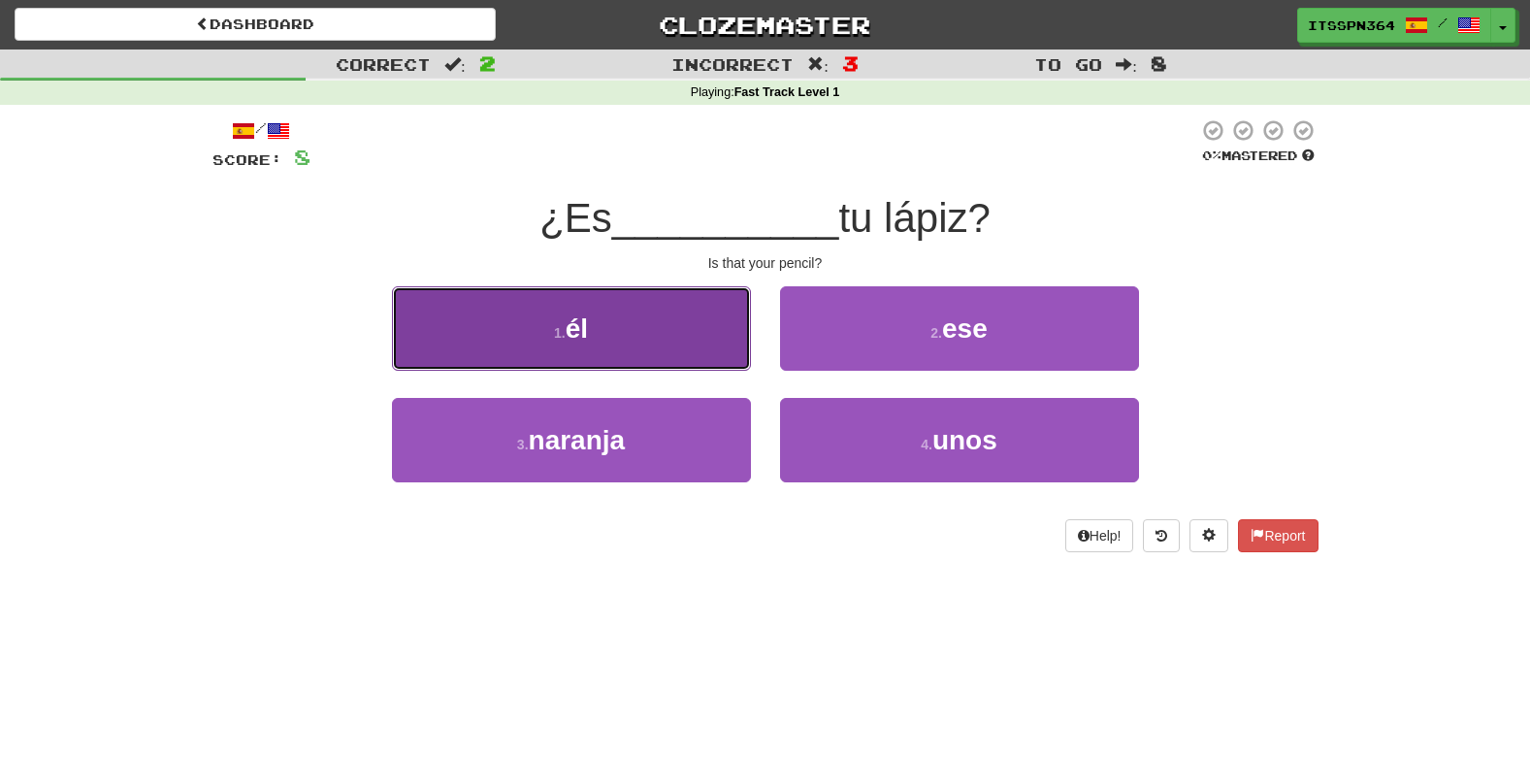
click at [742, 341] on button "1 . él" at bounding box center [571, 328] width 359 height 84
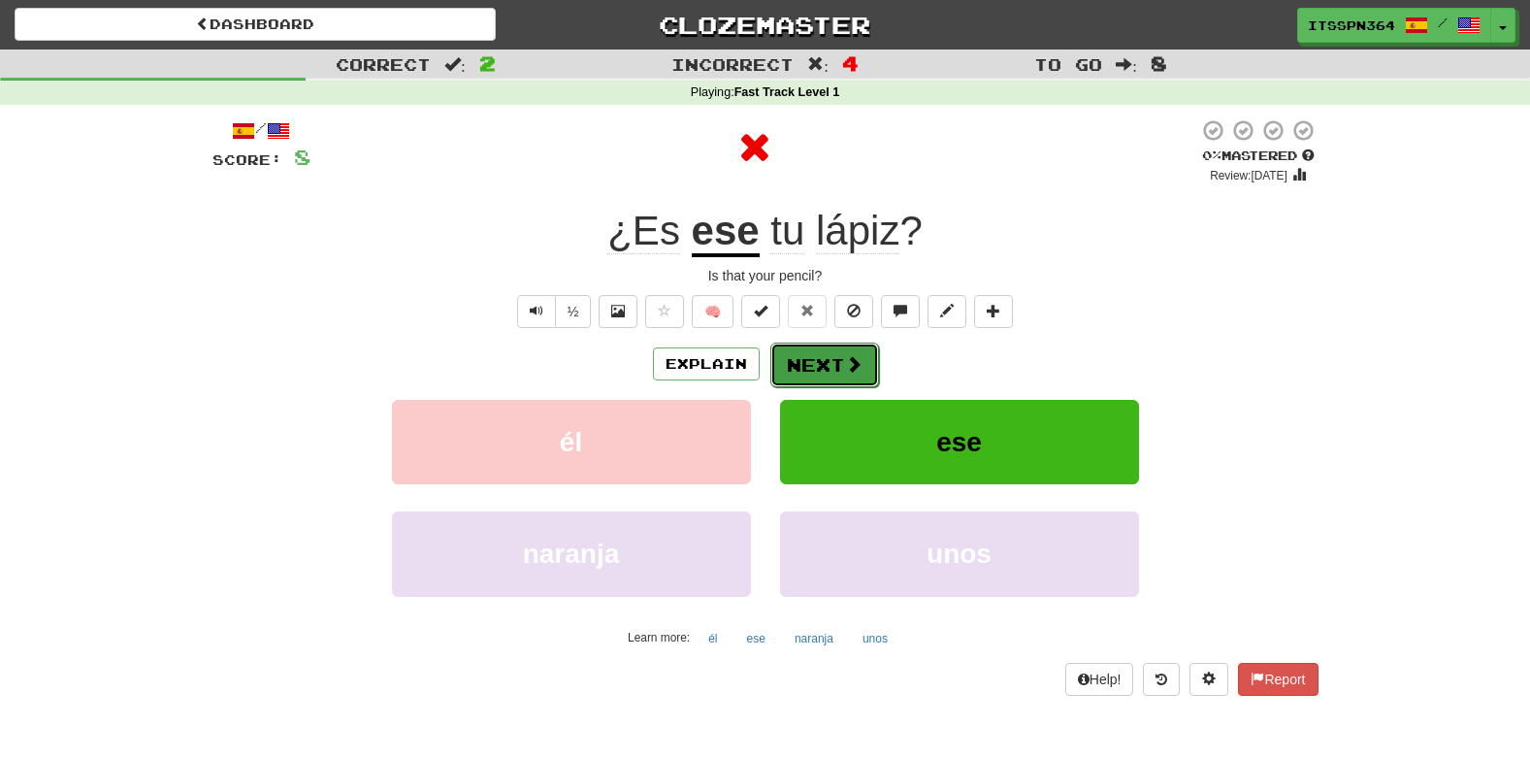
click at [857, 366] on span at bounding box center [853, 363] width 17 height 17
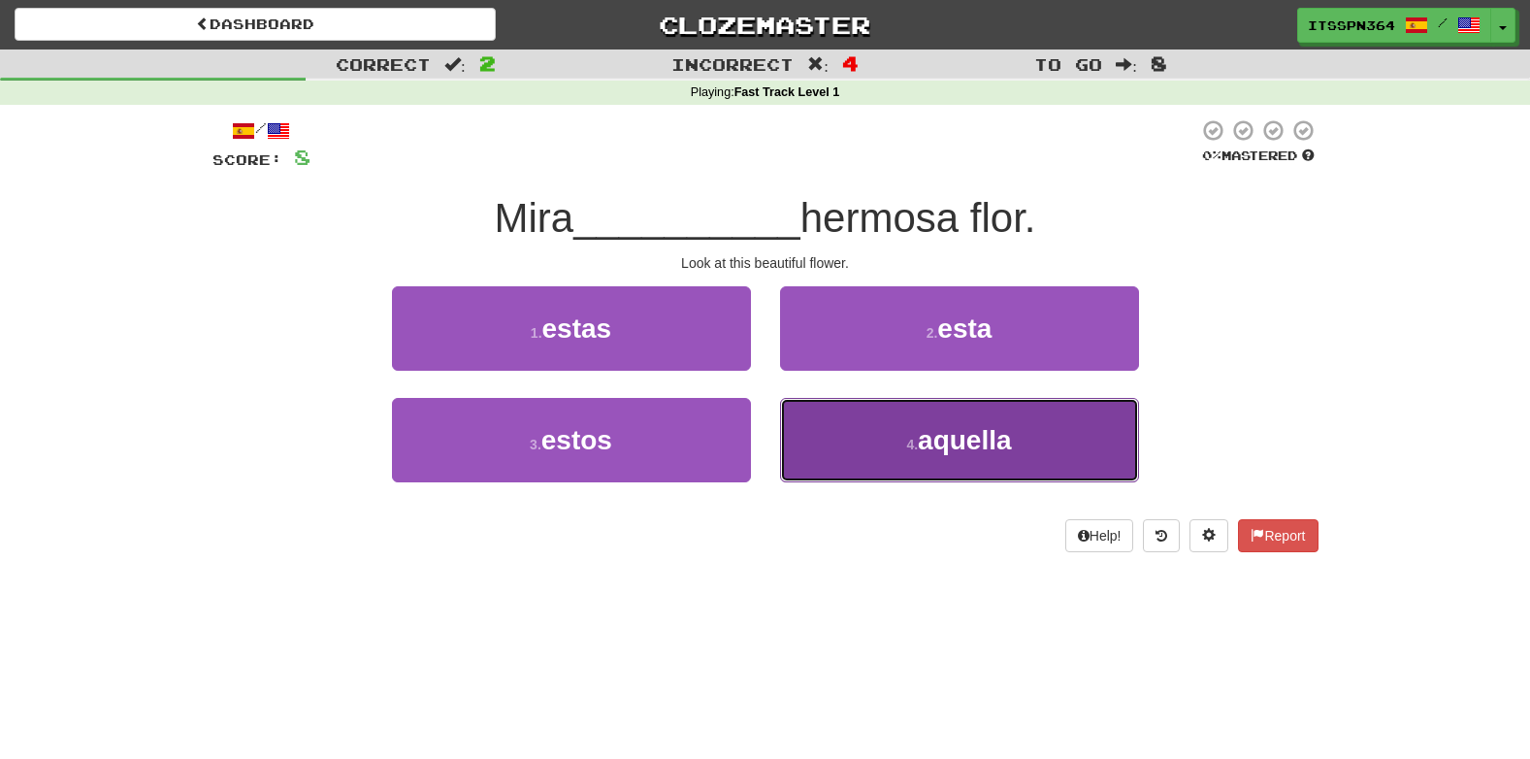
click at [976, 427] on span "aquella" at bounding box center [964, 440] width 93 height 30
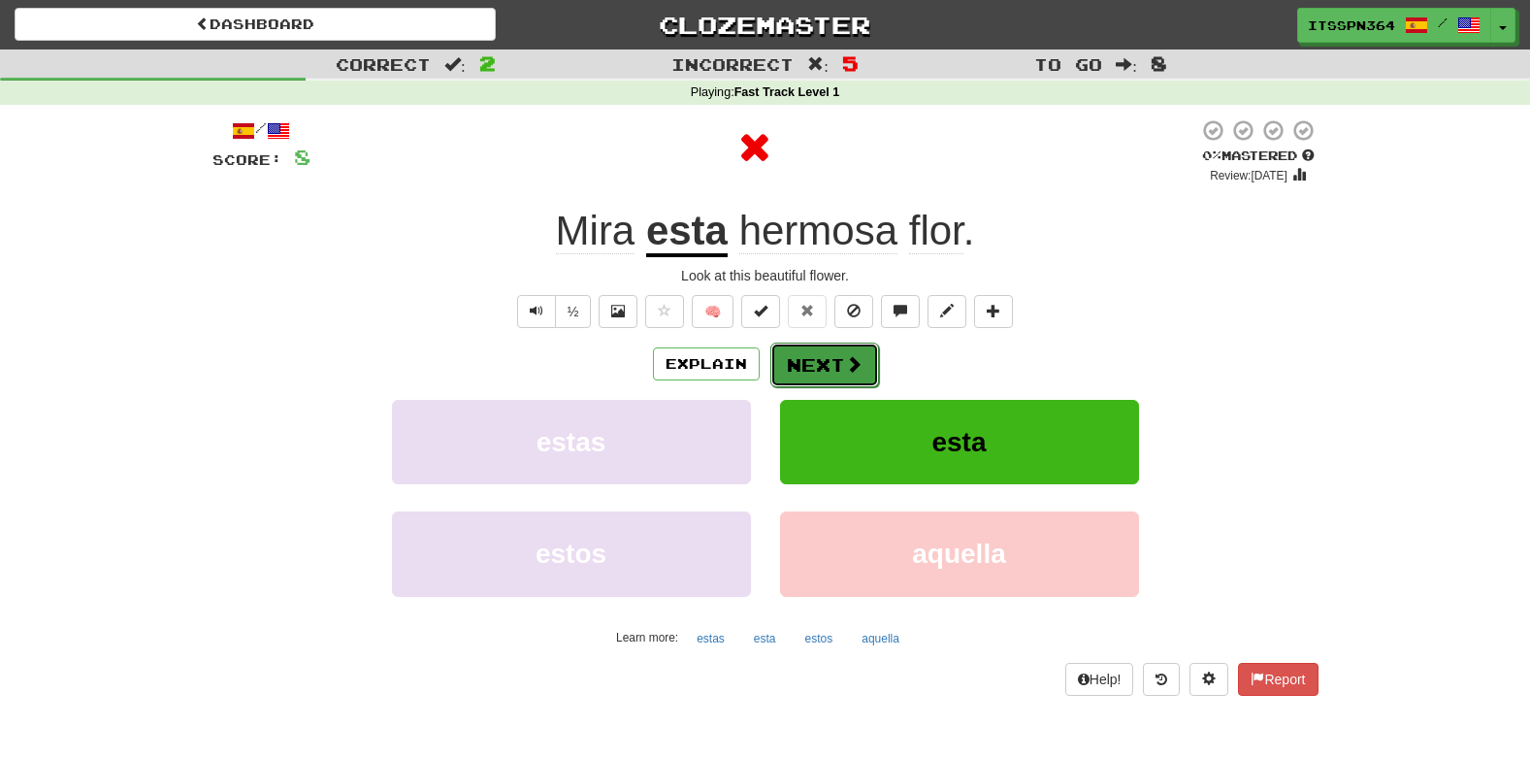
click at [839, 347] on button "Next" at bounding box center [824, 365] width 109 height 45
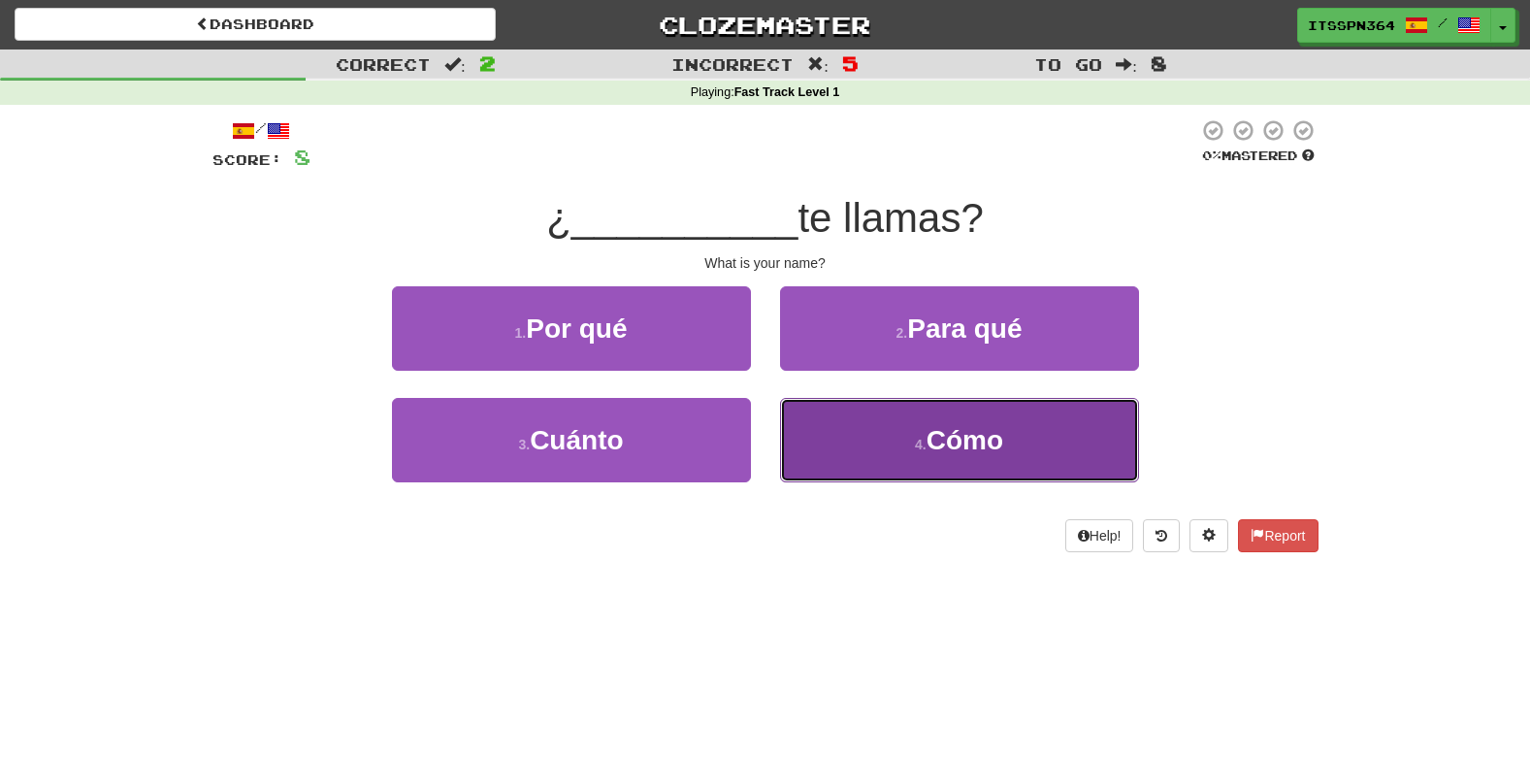
click at [824, 422] on button "4 . Cómo" at bounding box center [959, 440] width 359 height 84
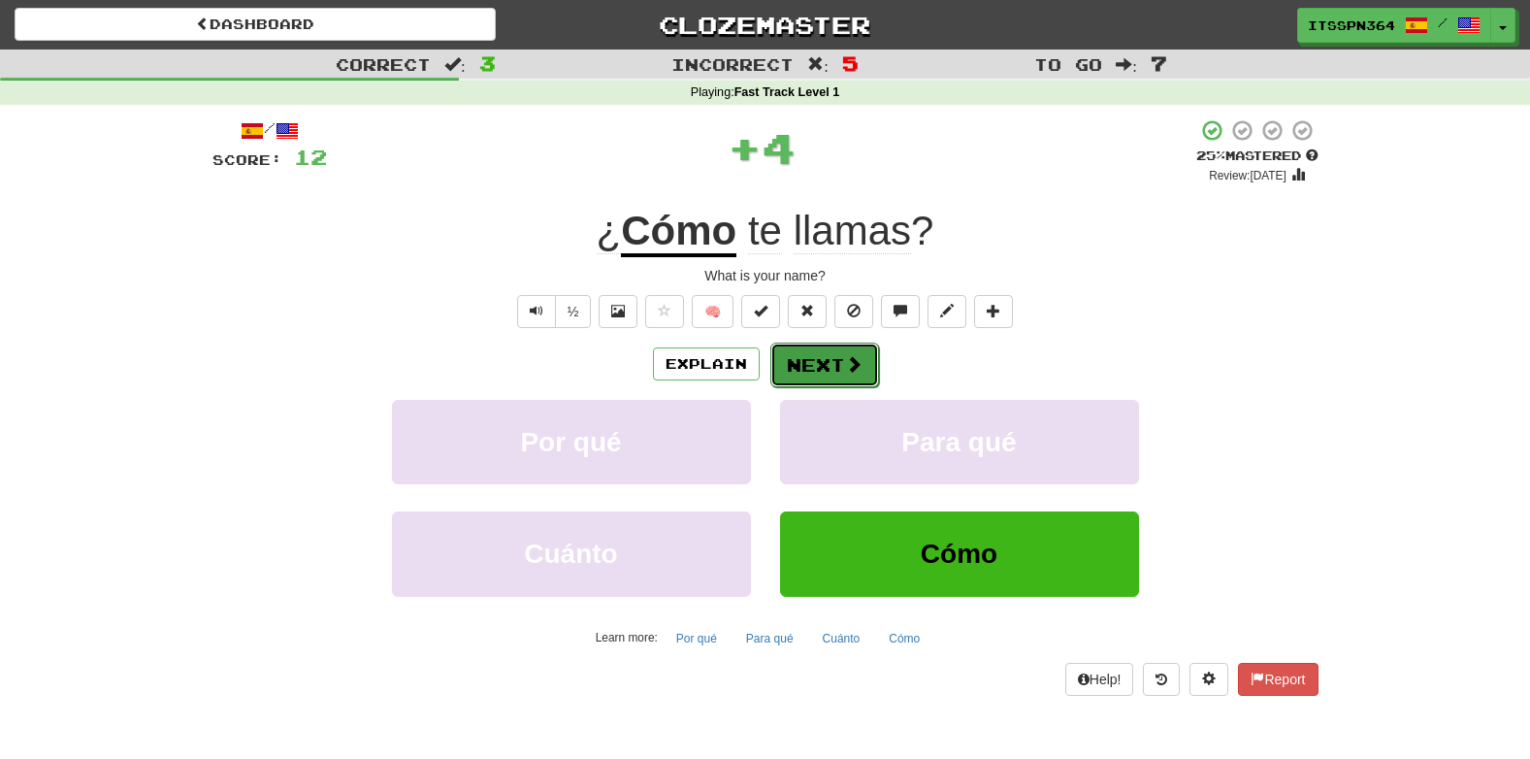
click at [794, 346] on button "Next" at bounding box center [824, 365] width 109 height 45
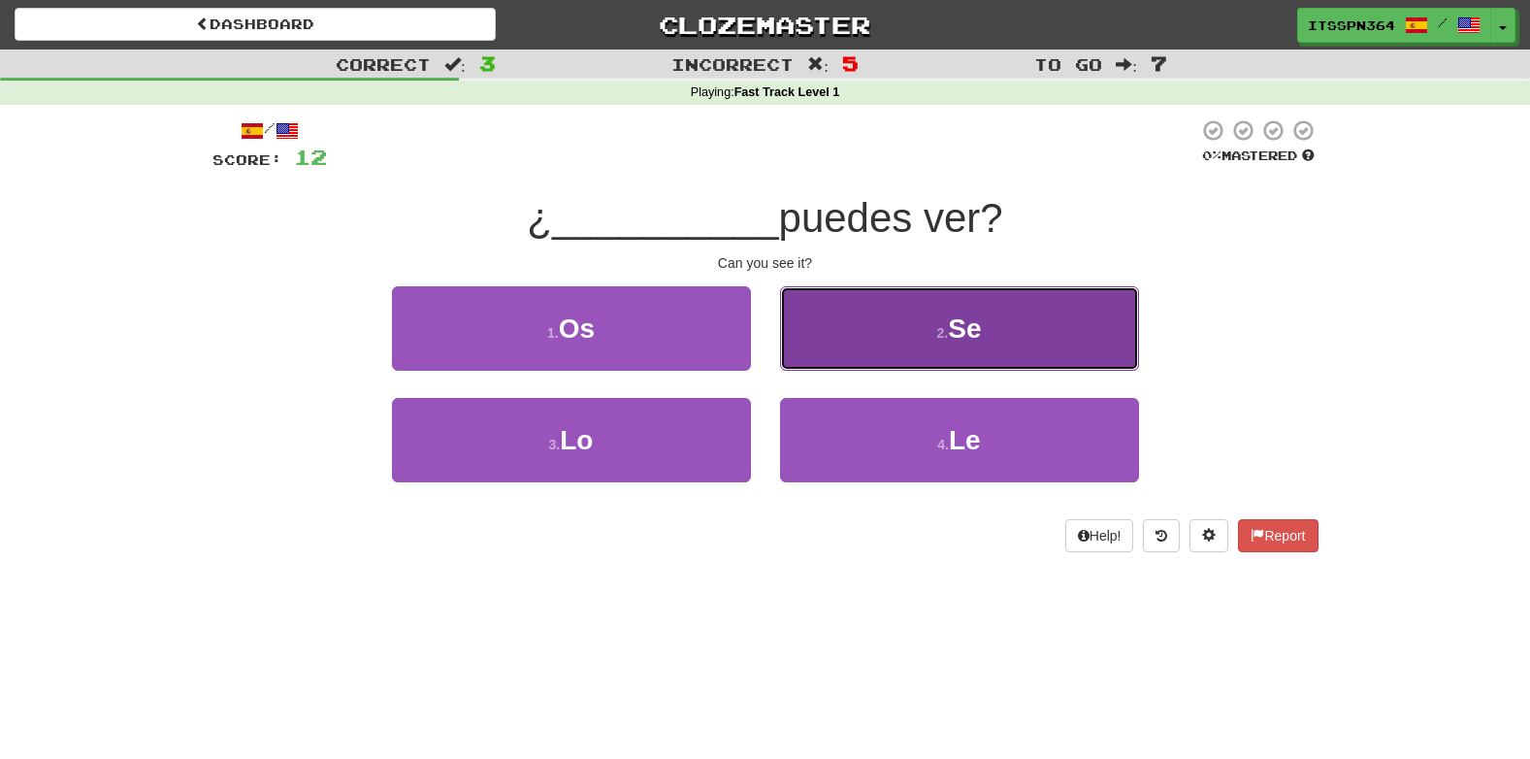
click at [865, 341] on button "2 . Se" at bounding box center [959, 328] width 359 height 84
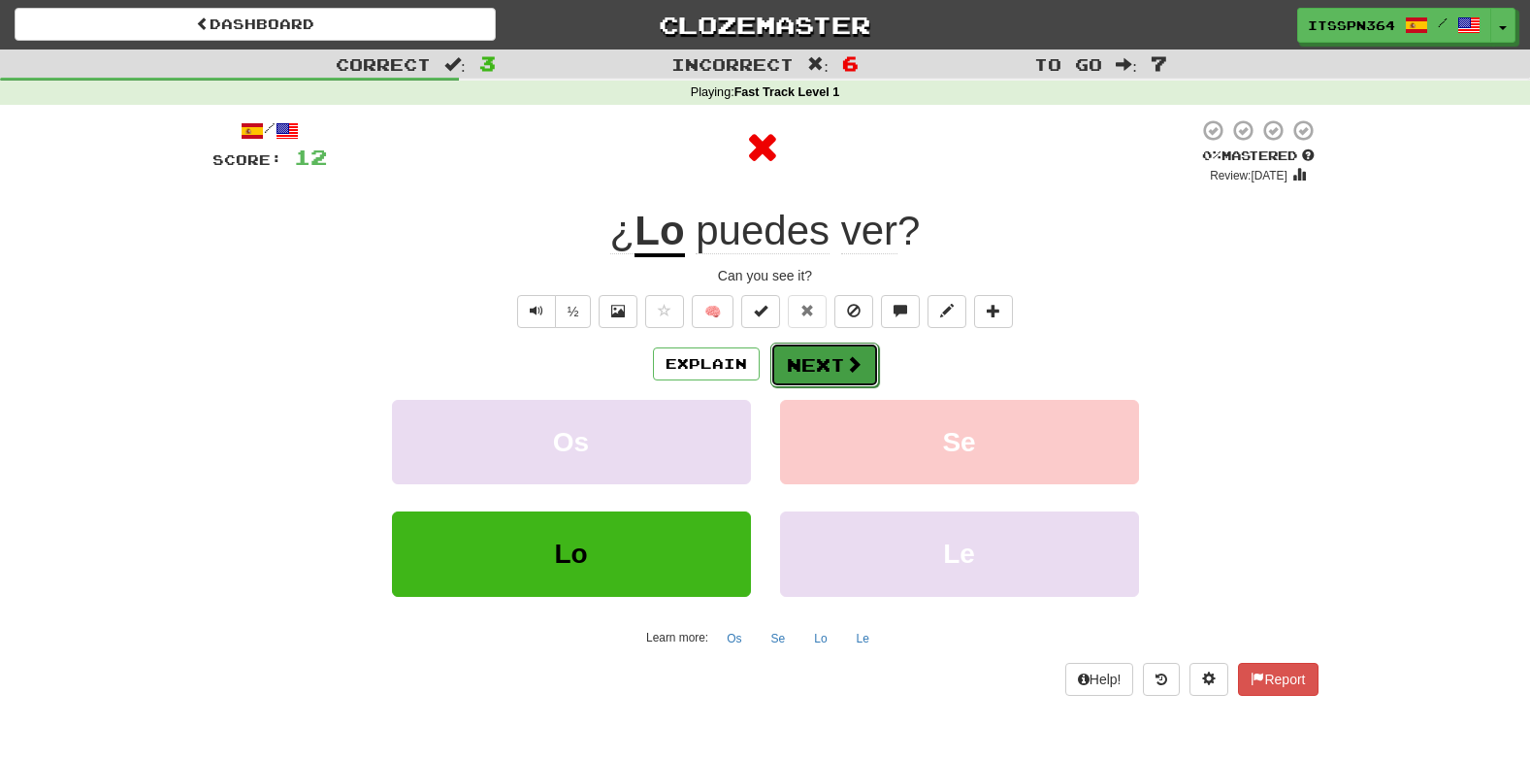
click at [808, 348] on button "Next" at bounding box center [824, 365] width 109 height 45
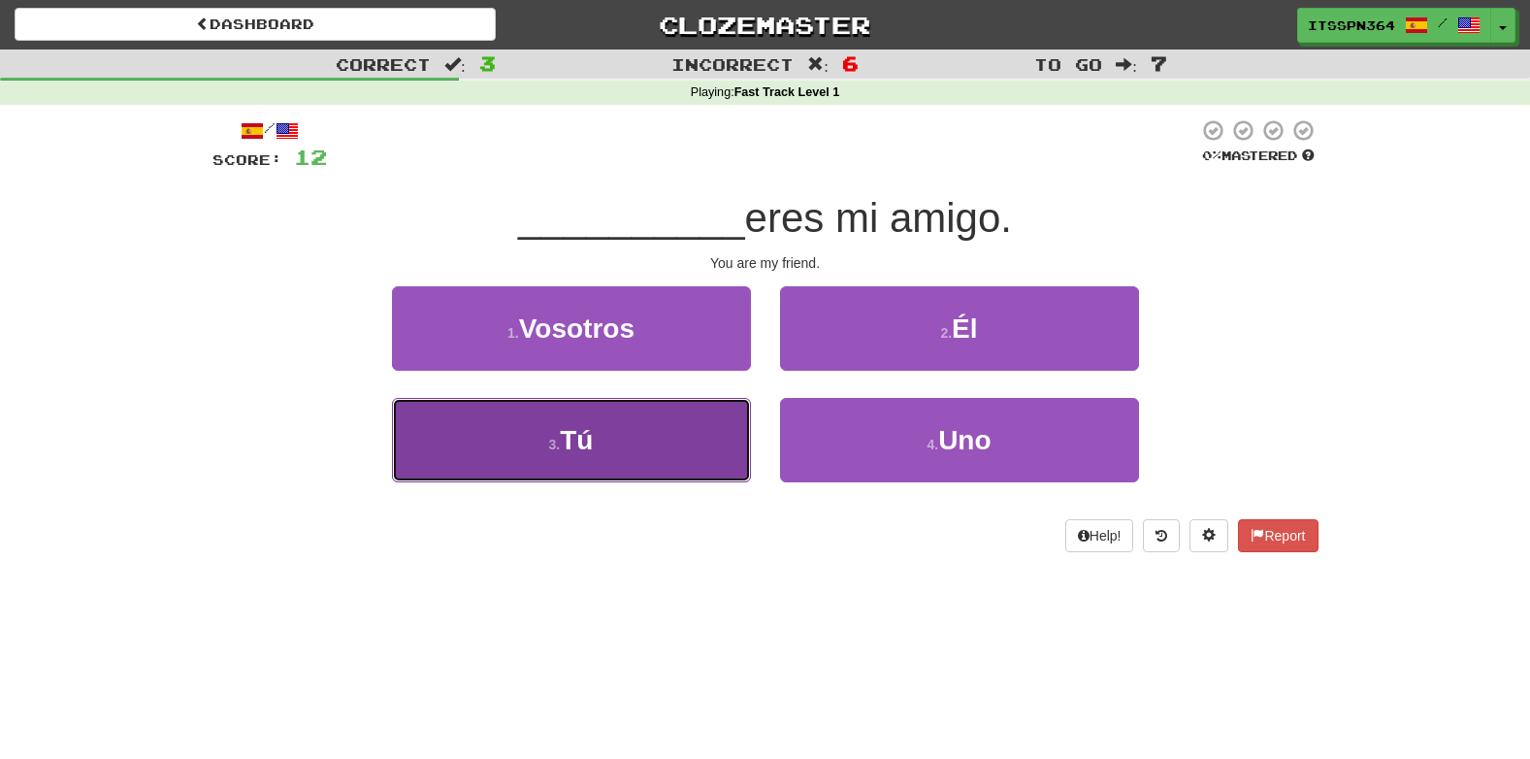
click at [657, 406] on button "3 . Tú" at bounding box center [571, 440] width 359 height 84
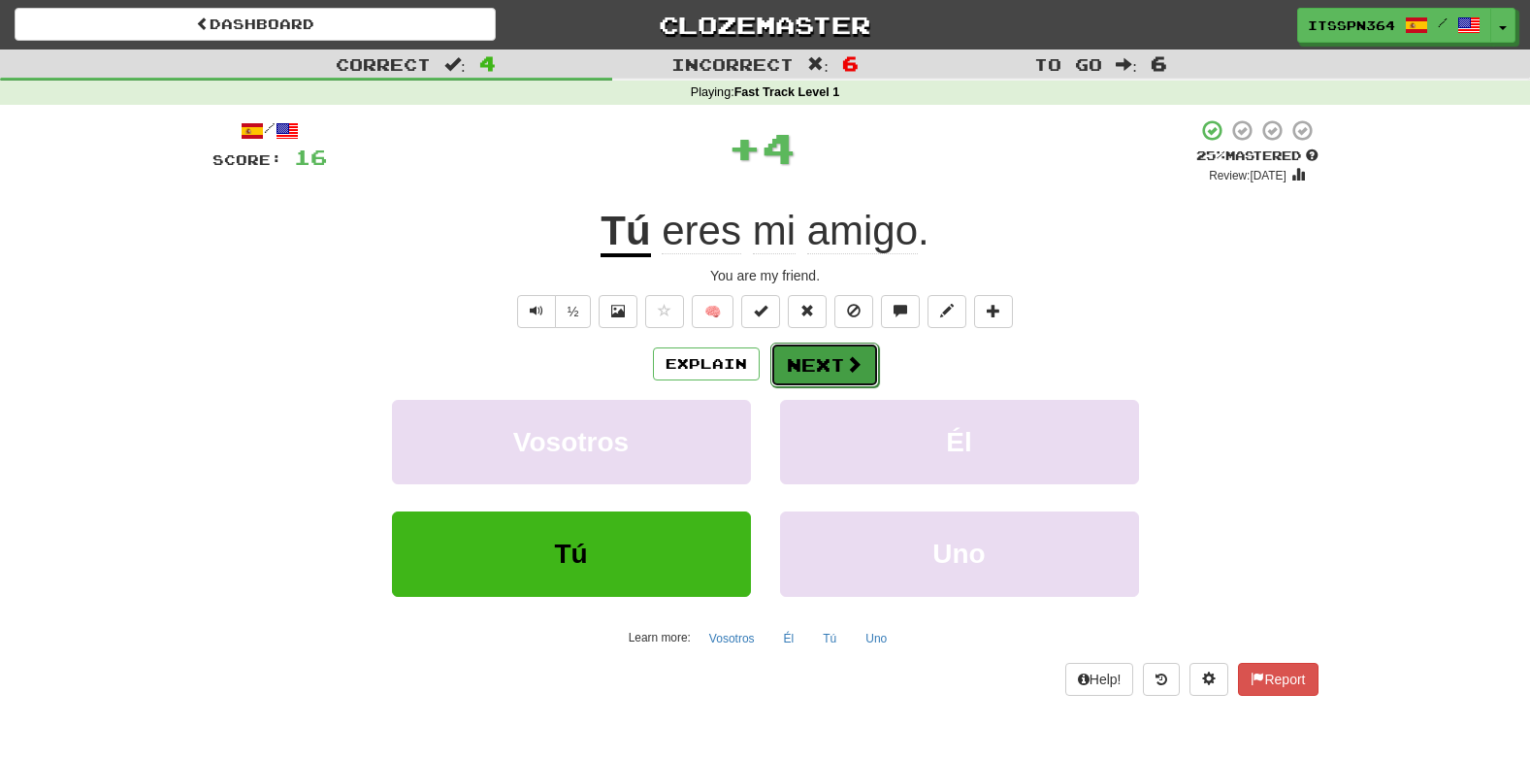
click at [813, 348] on button "Next" at bounding box center [824, 365] width 109 height 45
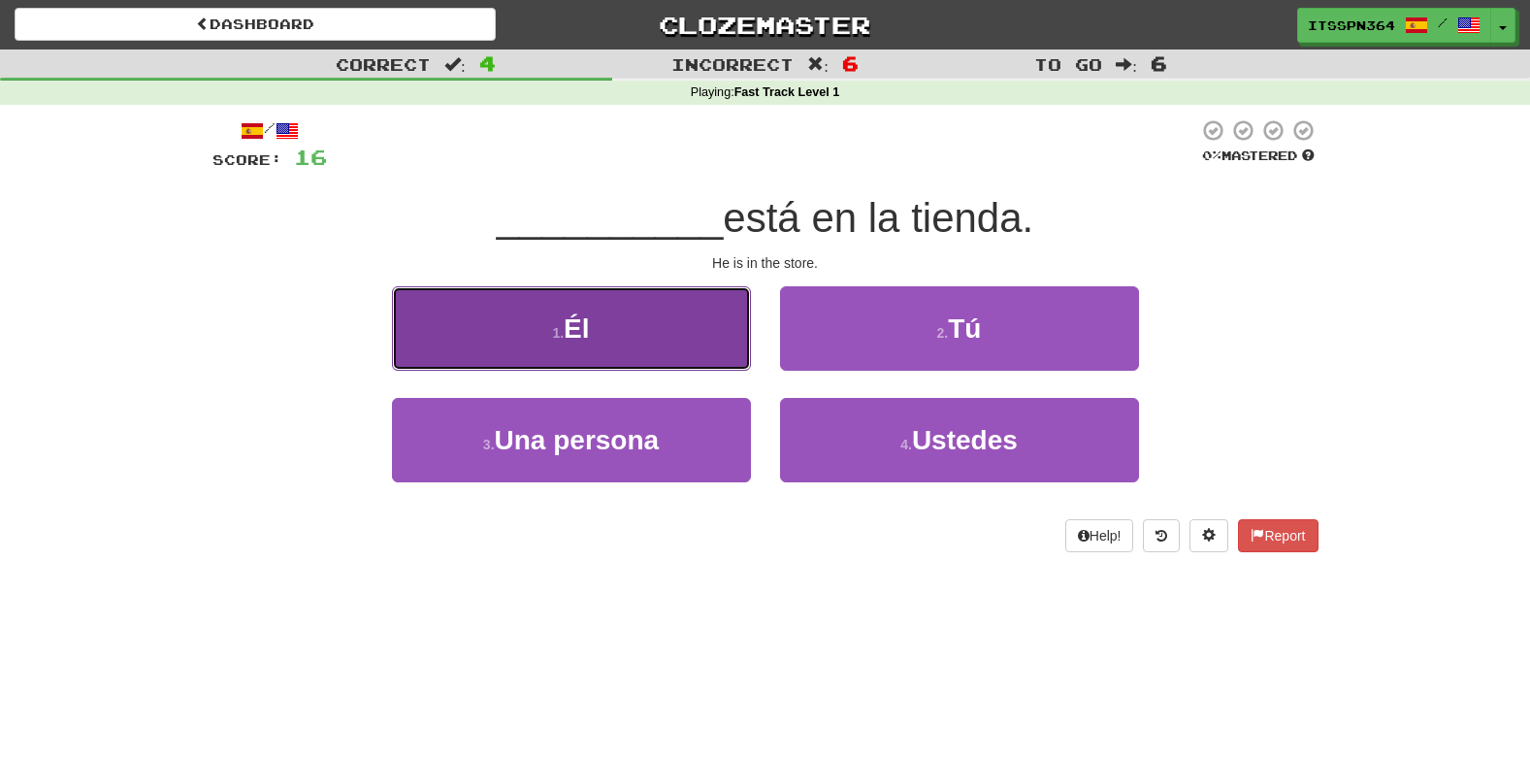
click at [703, 335] on button "1 . Él" at bounding box center [571, 328] width 359 height 84
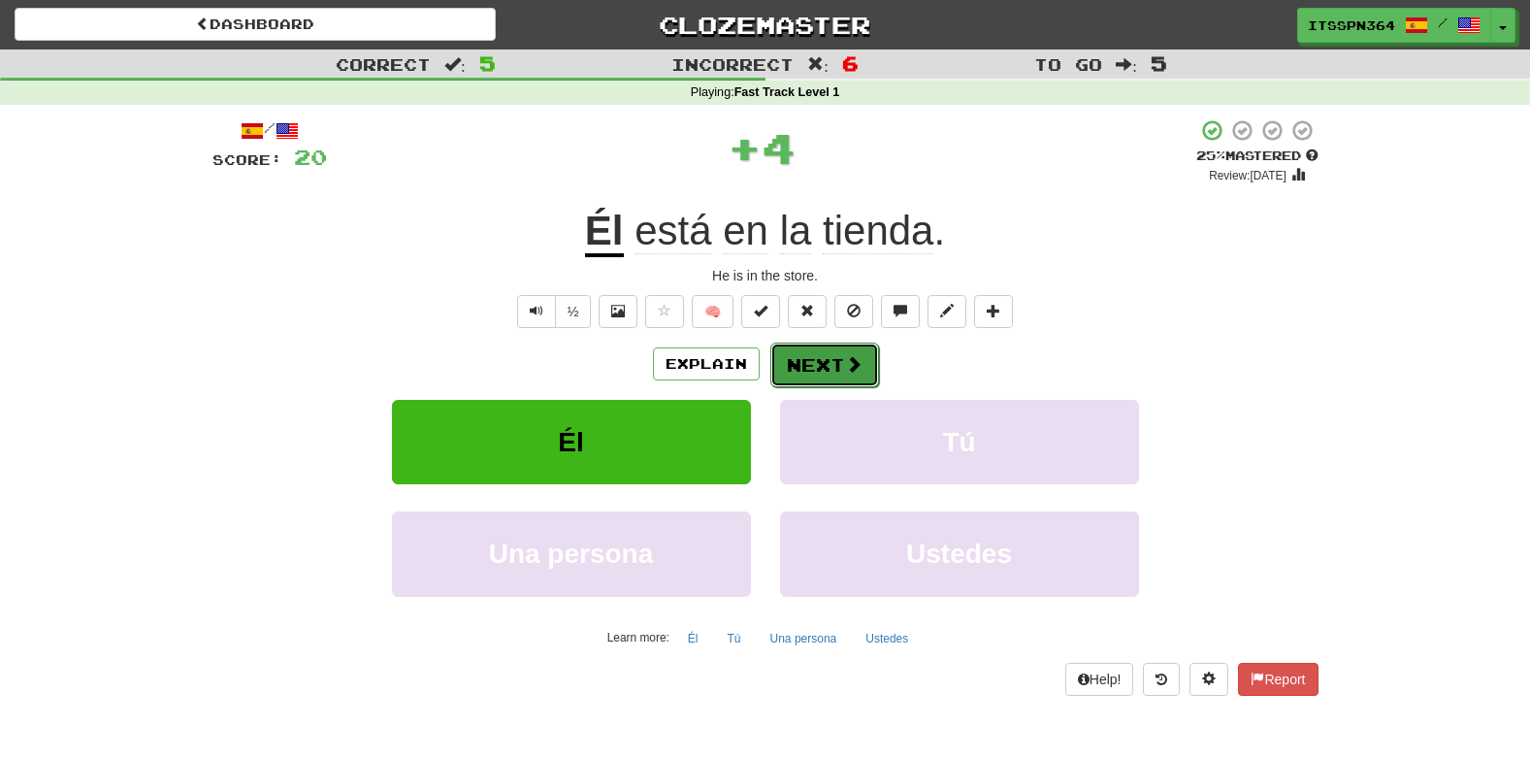
click at [796, 362] on button "Next" at bounding box center [824, 365] width 109 height 45
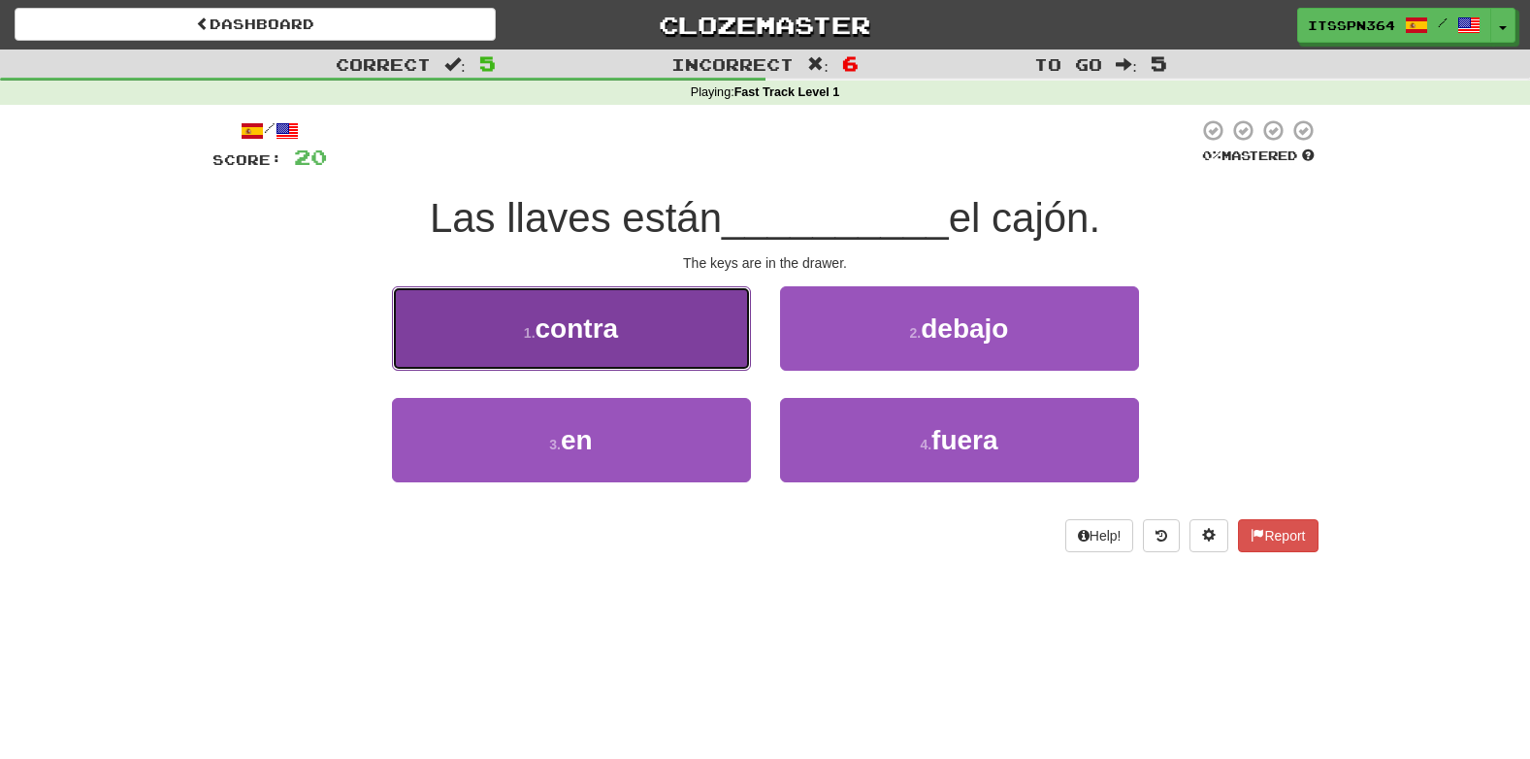
click at [696, 334] on button "1 . contra" at bounding box center [571, 328] width 359 height 84
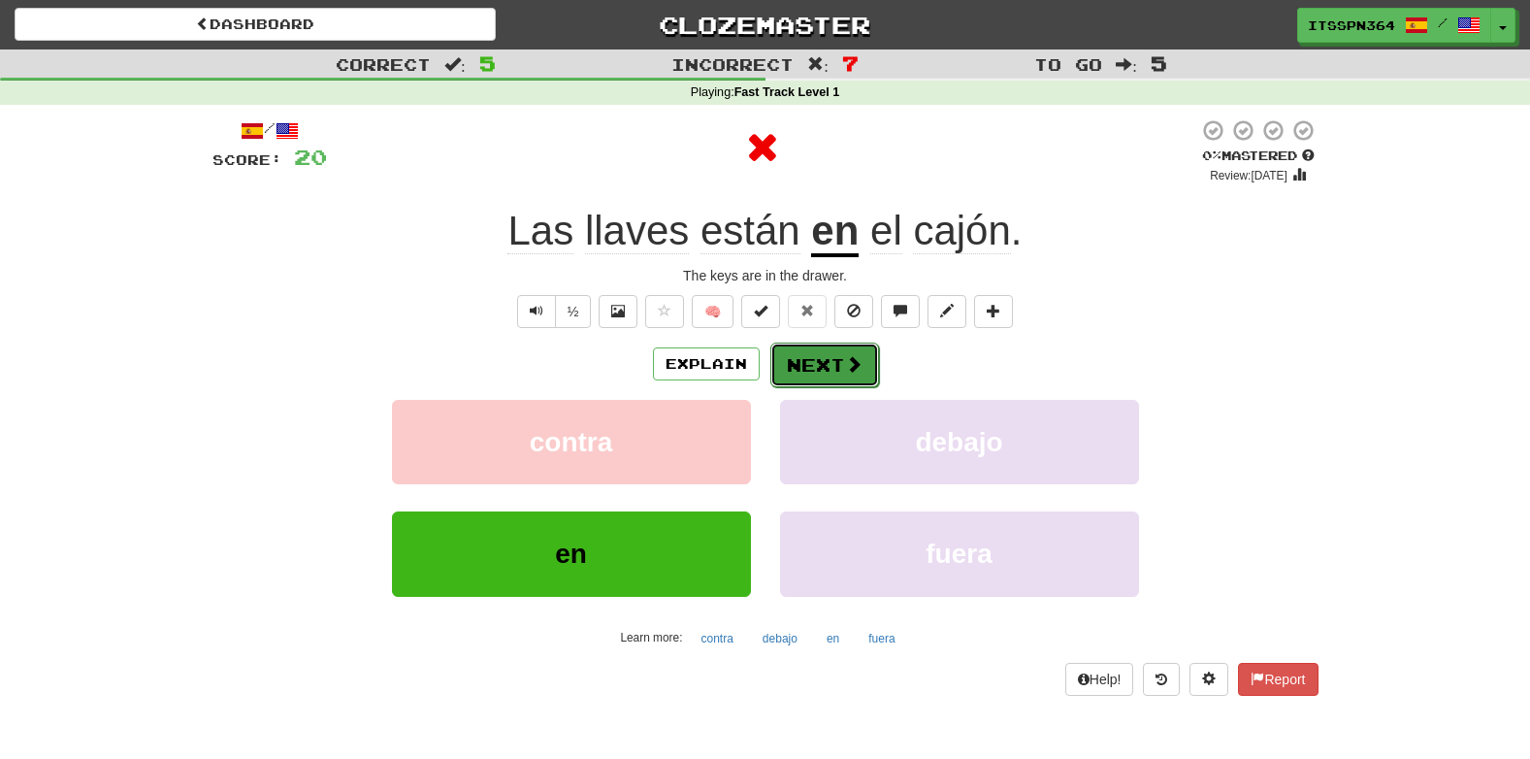
click at [795, 361] on button "Next" at bounding box center [824, 365] width 109 height 45
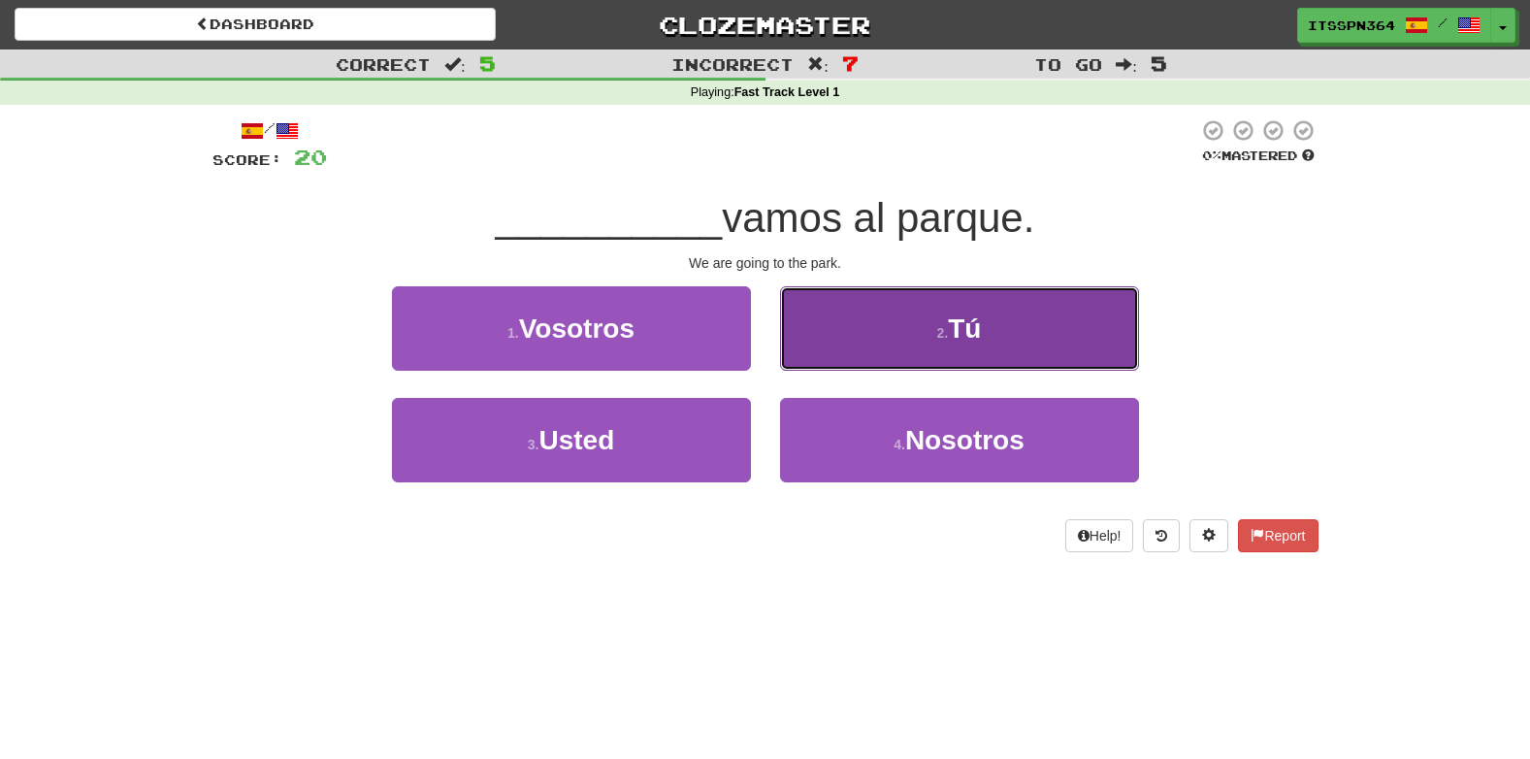
click at [808, 304] on button "2 . Tú" at bounding box center [959, 328] width 359 height 84
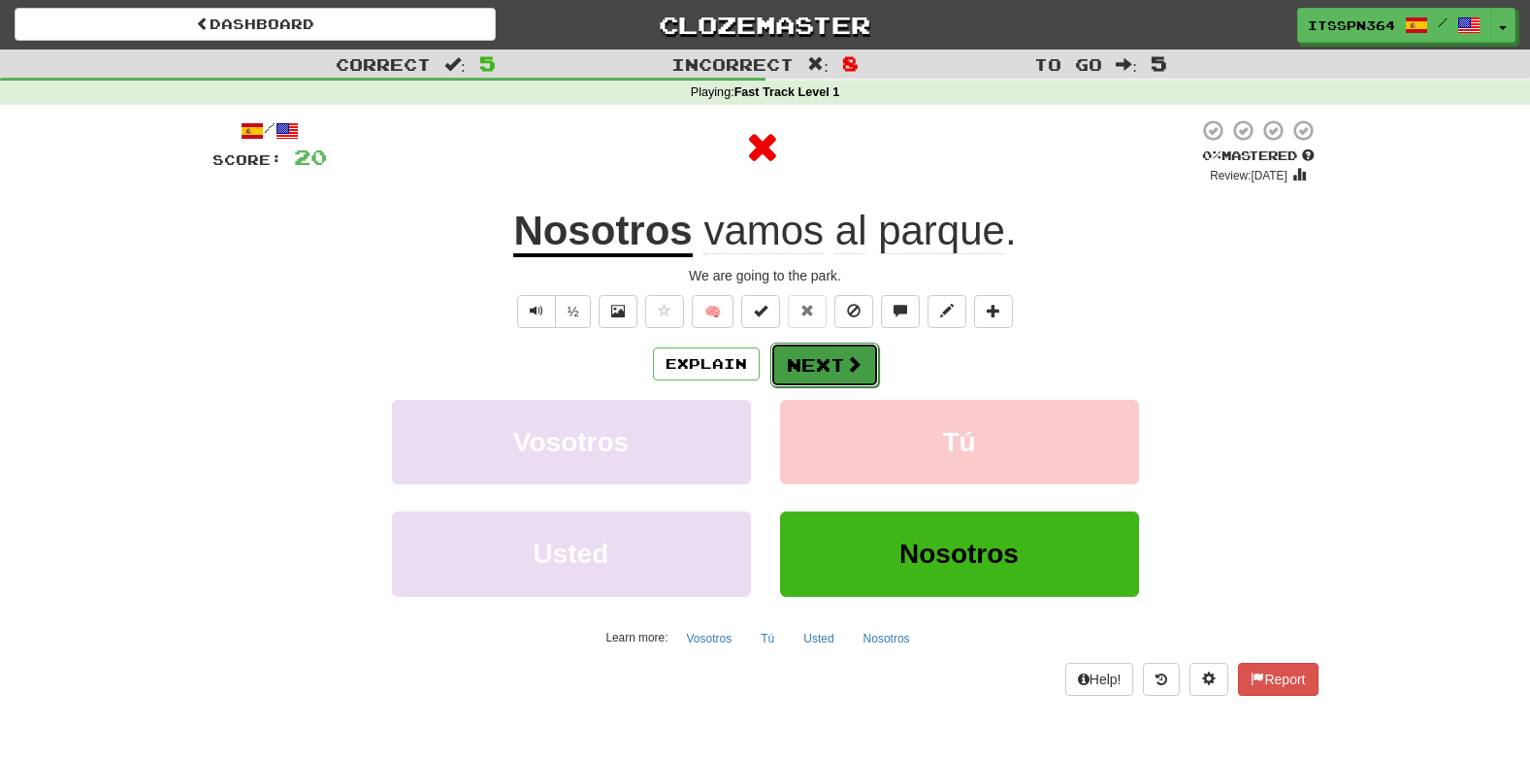
click at [840, 343] on button "Next" at bounding box center [824, 365] width 109 height 45
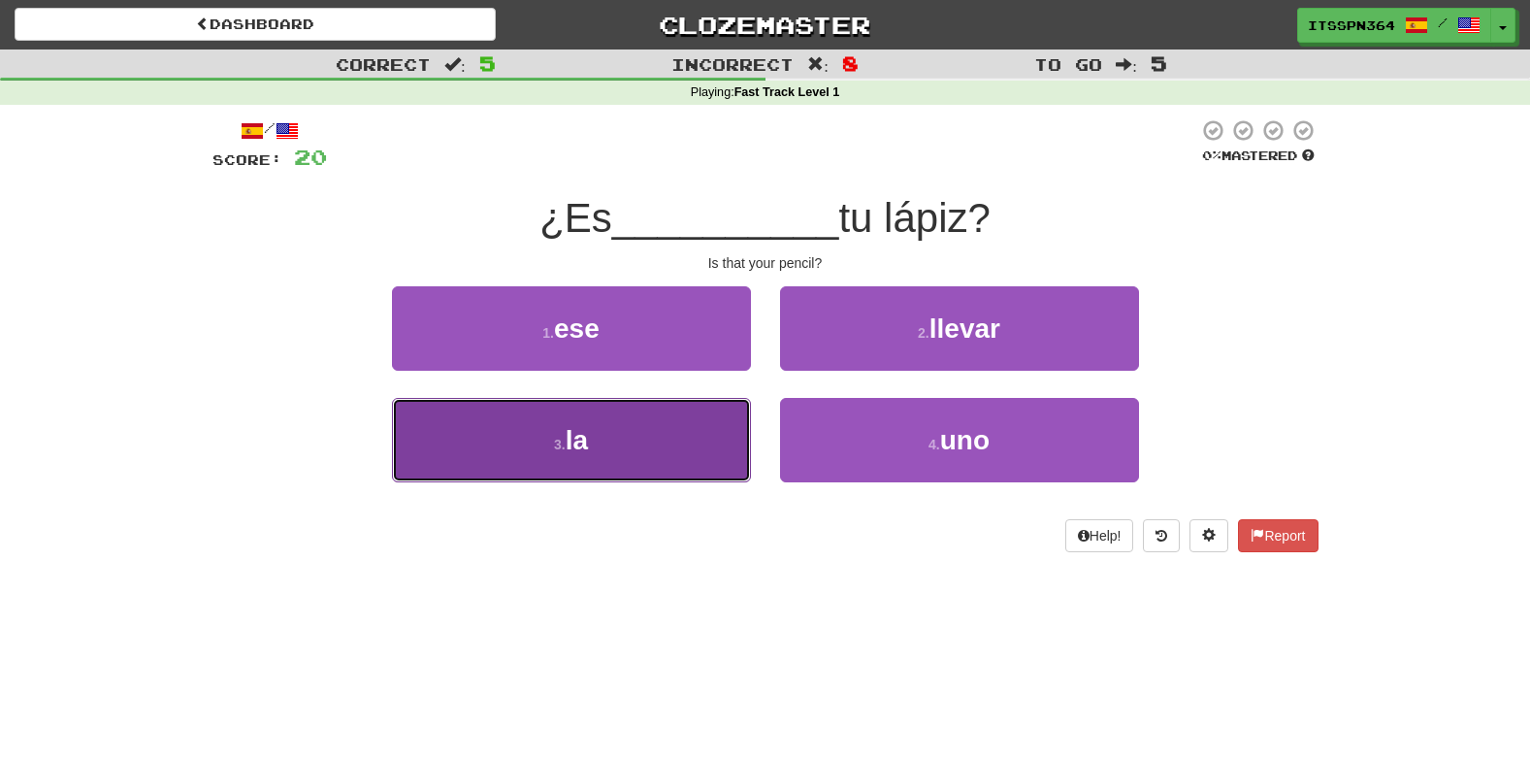
click at [608, 431] on button "3 . la" at bounding box center [571, 440] width 359 height 84
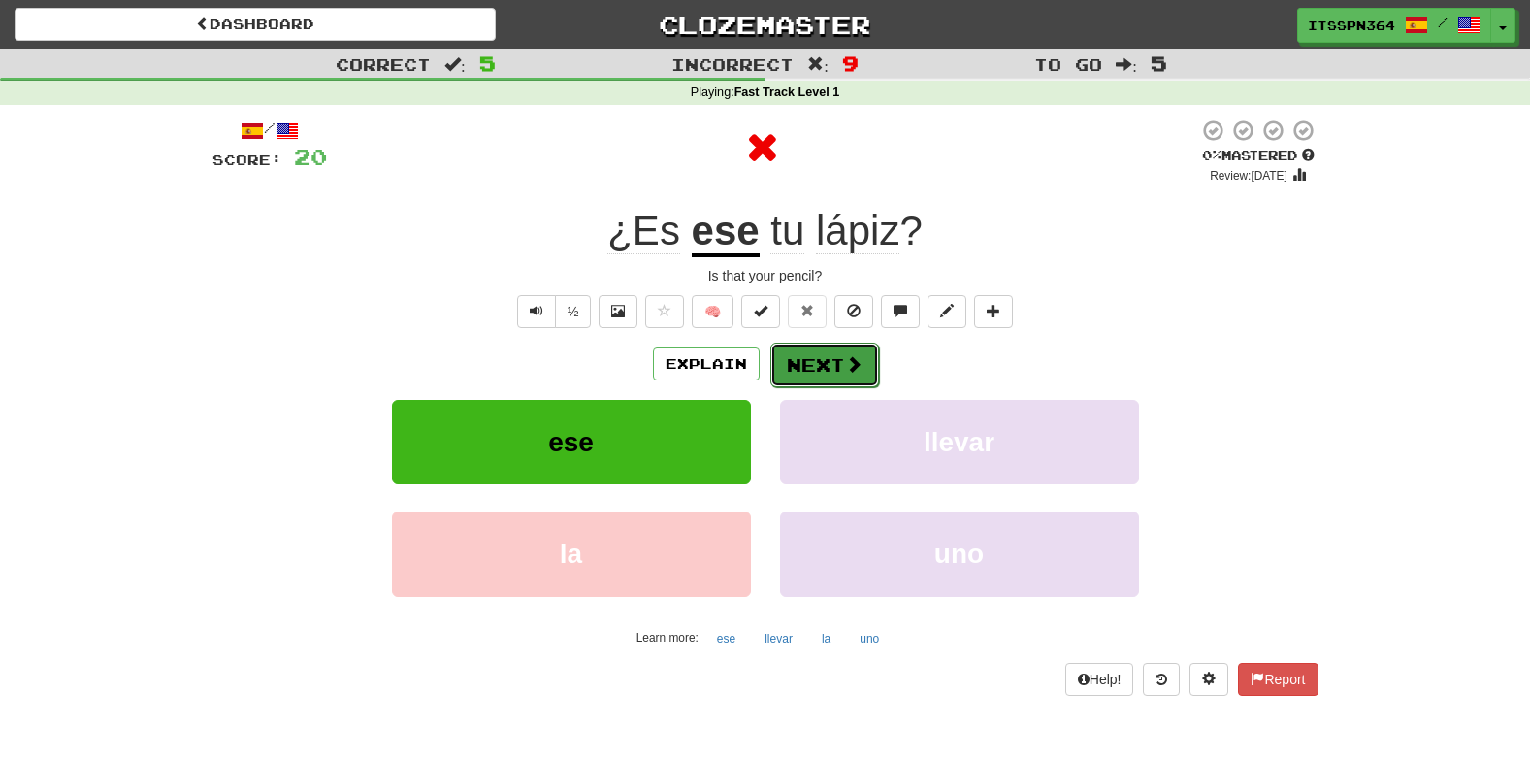
click at [825, 343] on button "Next" at bounding box center [824, 365] width 109 height 45
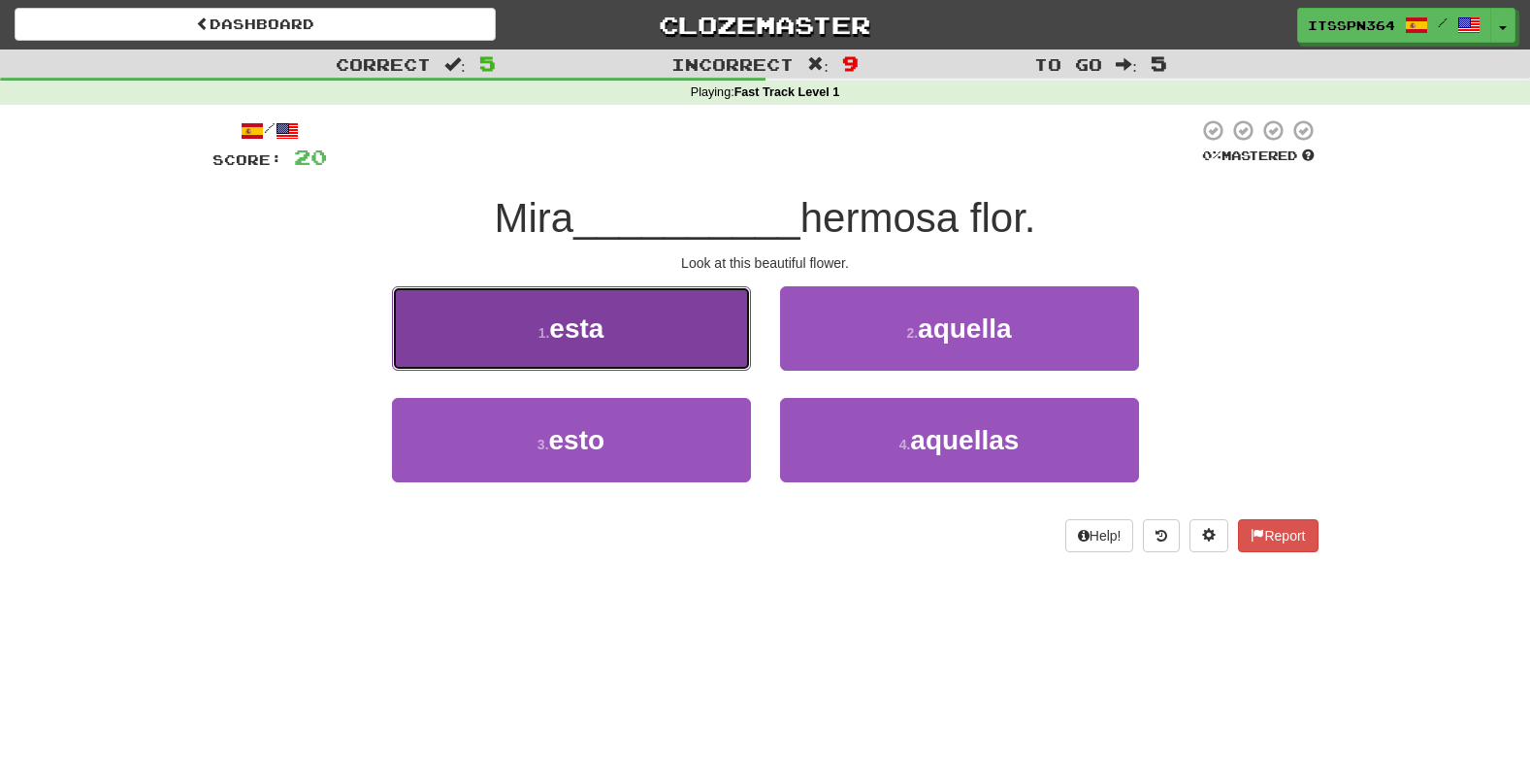
click at [708, 351] on button "1 . esta" at bounding box center [571, 328] width 359 height 84
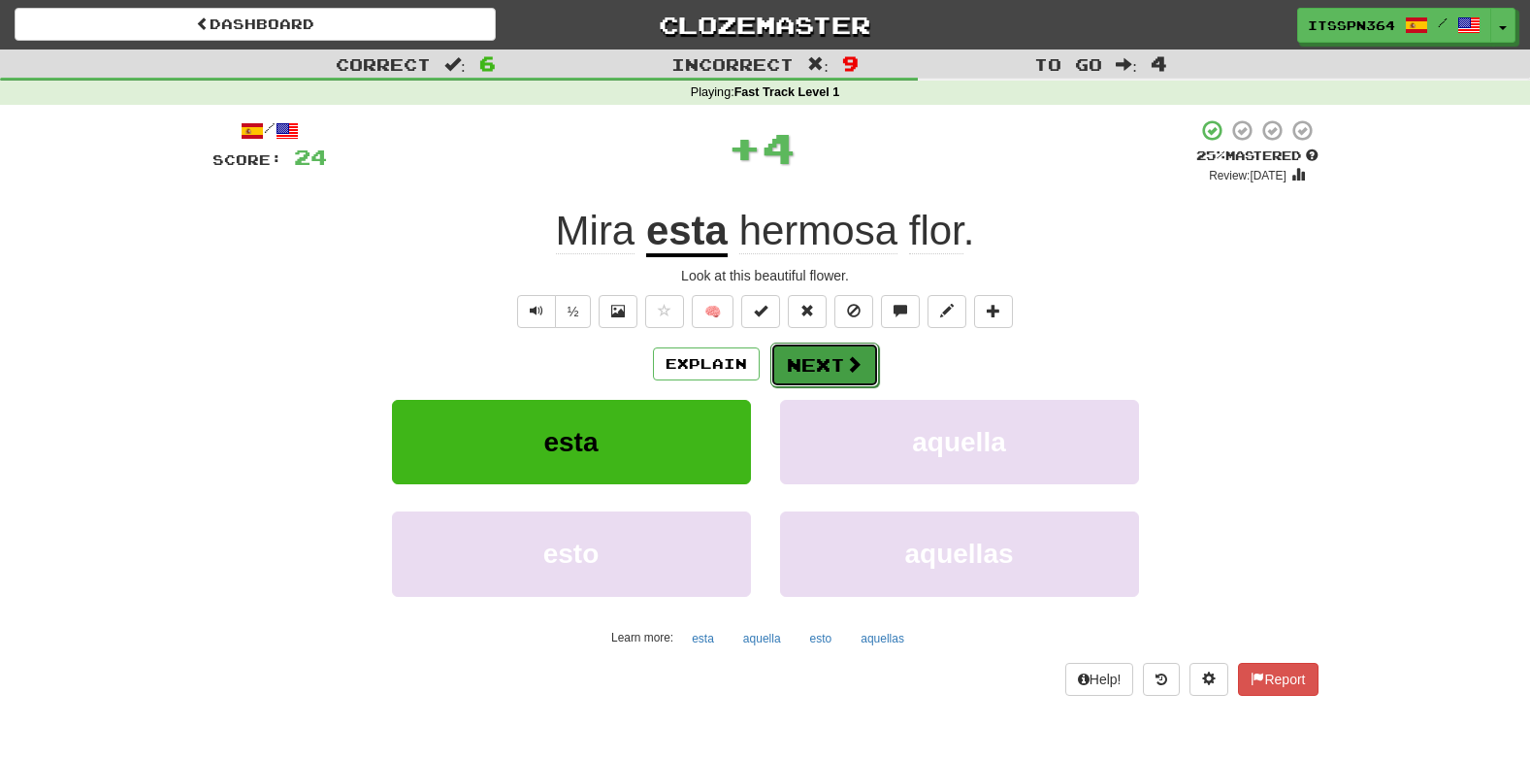
click at [796, 343] on button "Next" at bounding box center [824, 365] width 109 height 45
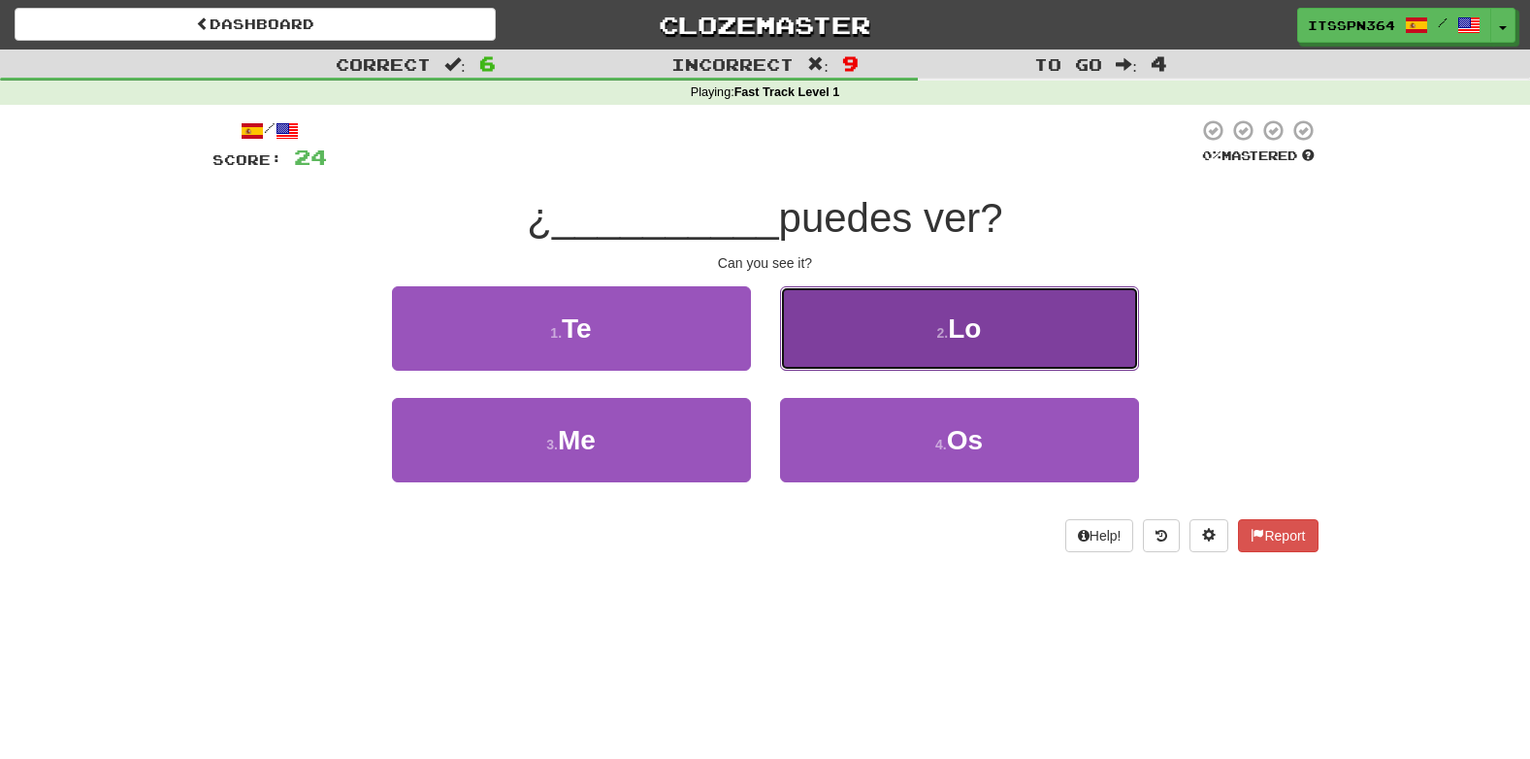
click at [874, 298] on button "2 . Lo" at bounding box center [959, 328] width 359 height 84
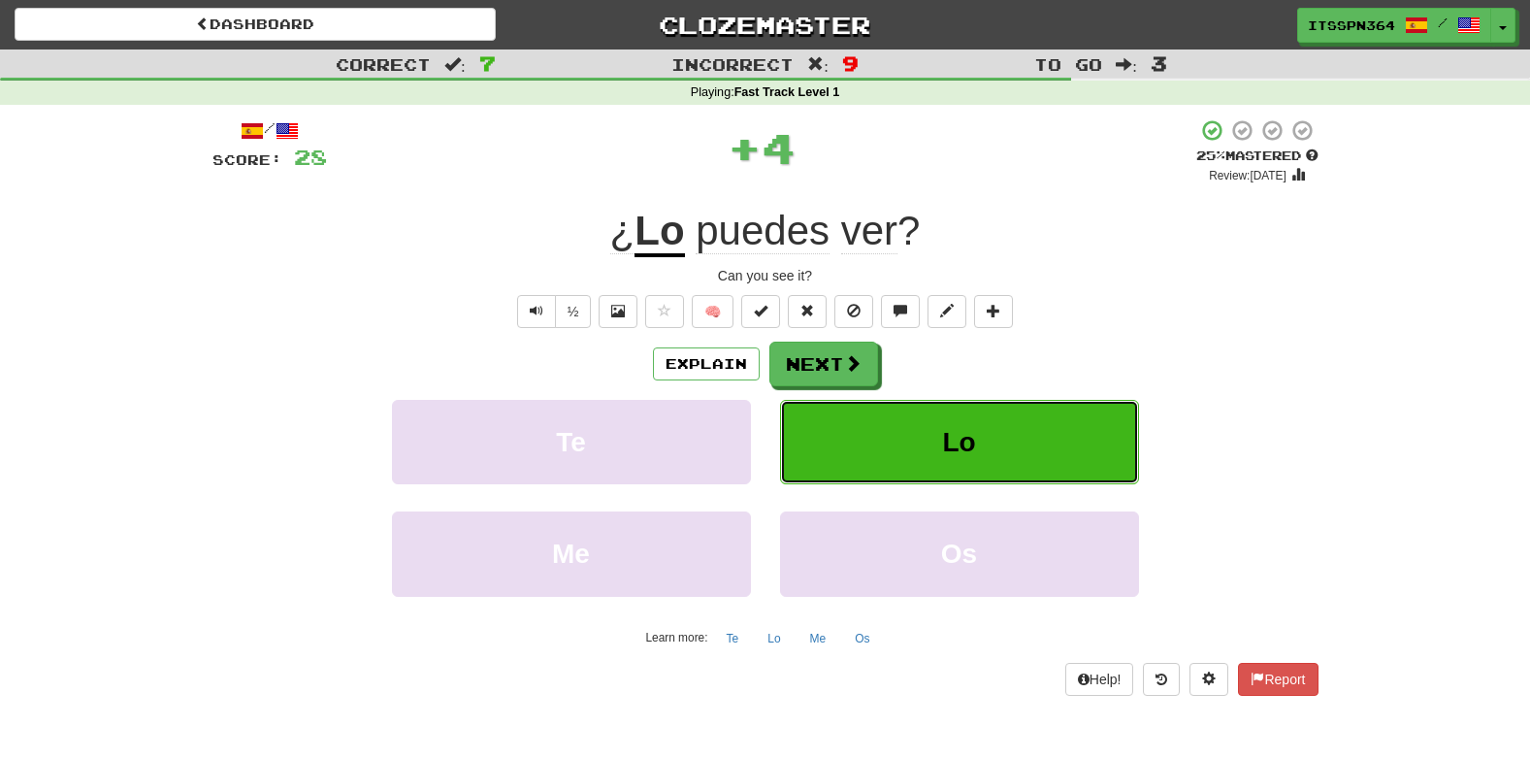
click at [835, 400] on button "Lo" at bounding box center [959, 442] width 359 height 84
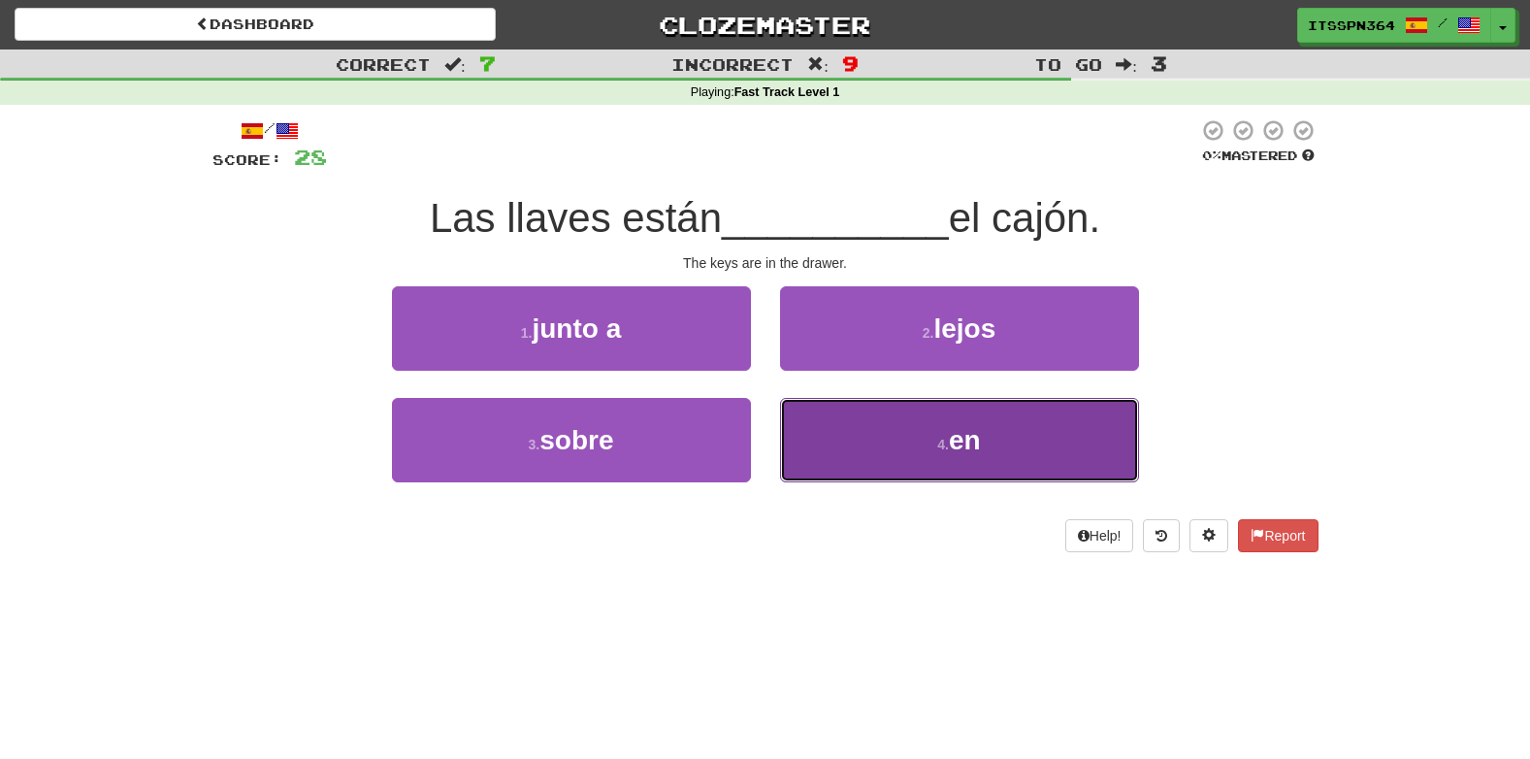
click at [804, 416] on button "4 . en" at bounding box center [959, 440] width 359 height 84
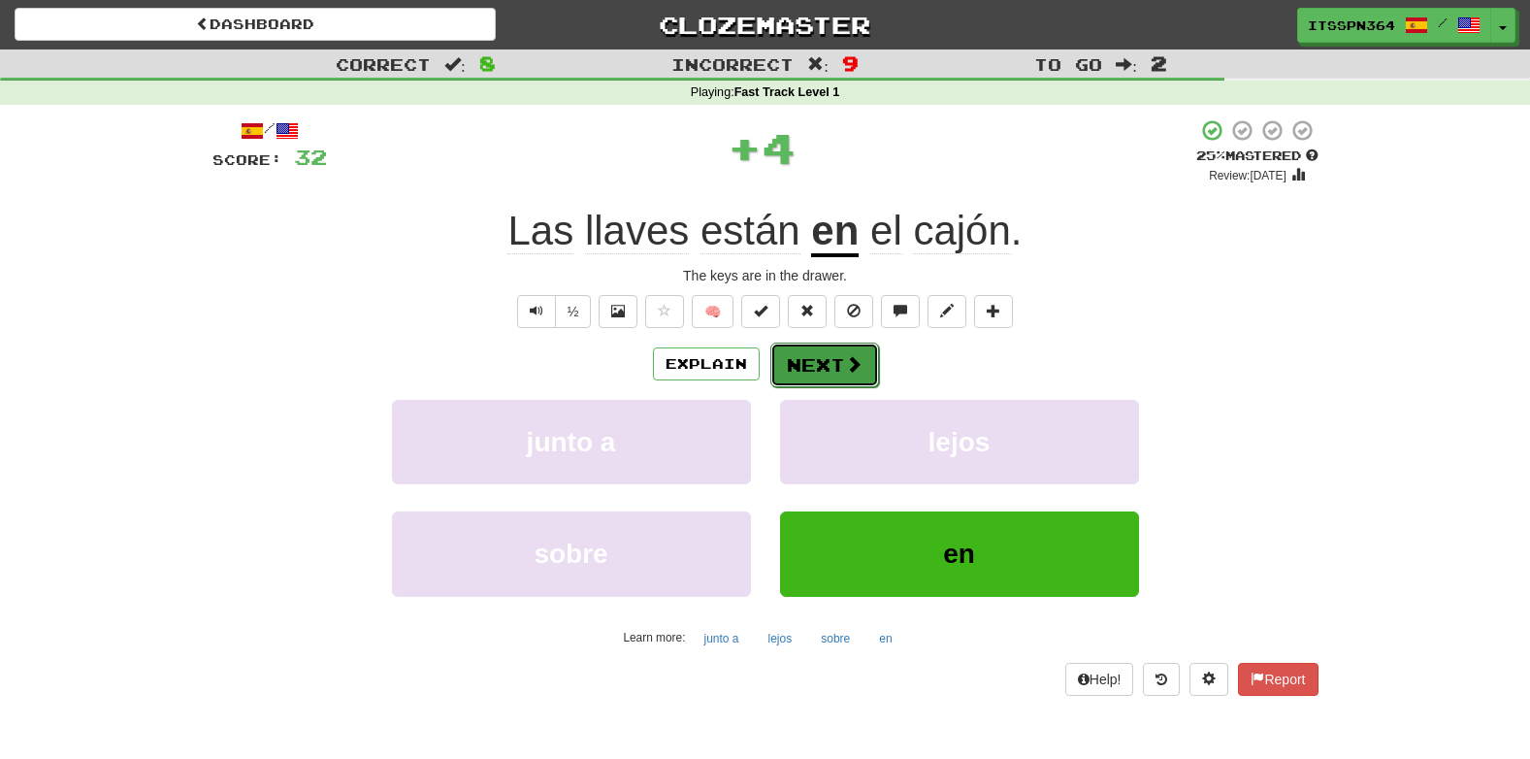
click at [793, 363] on button "Next" at bounding box center [824, 365] width 109 height 45
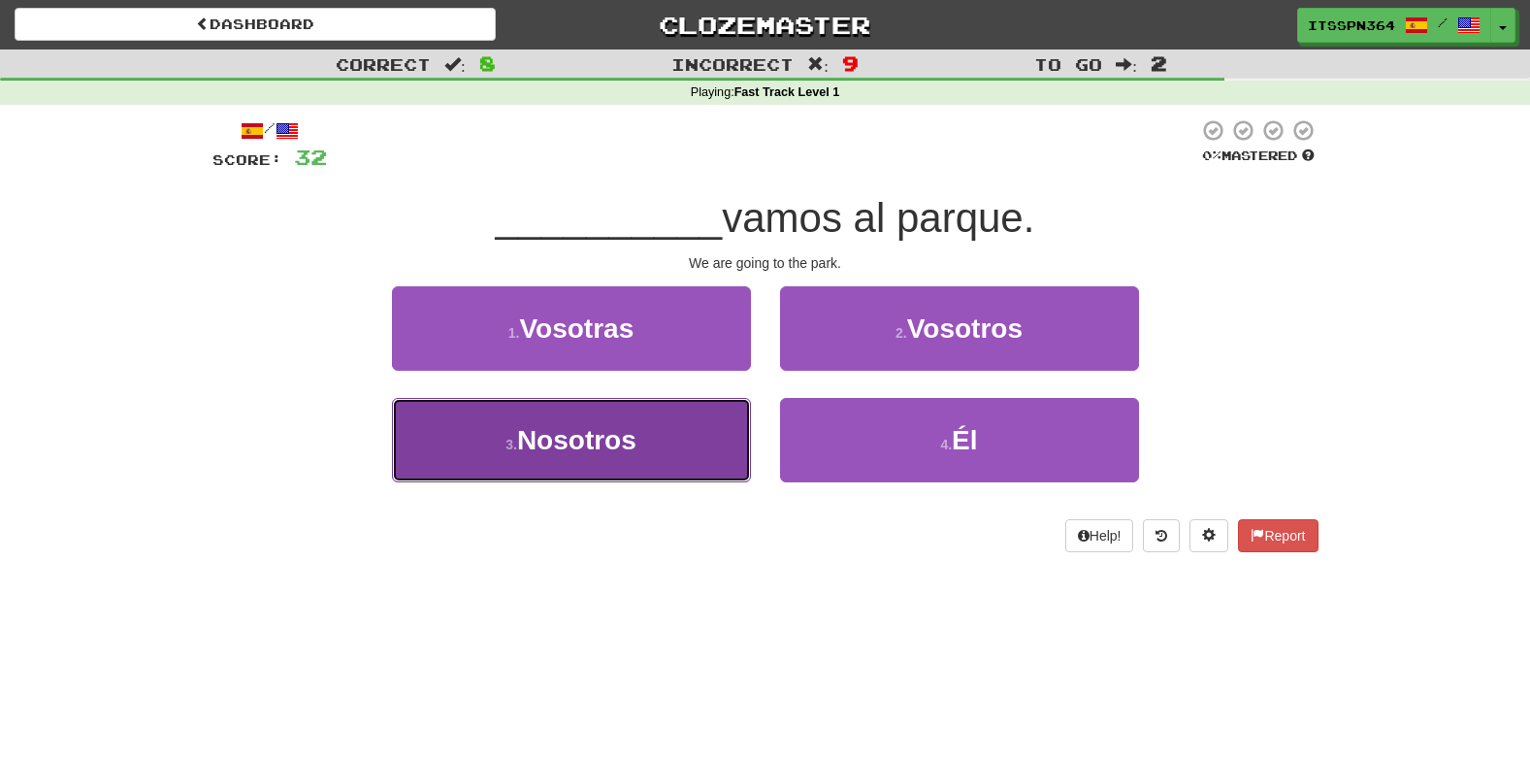
click at [702, 417] on button "3 . Nosotros" at bounding box center [571, 440] width 359 height 84
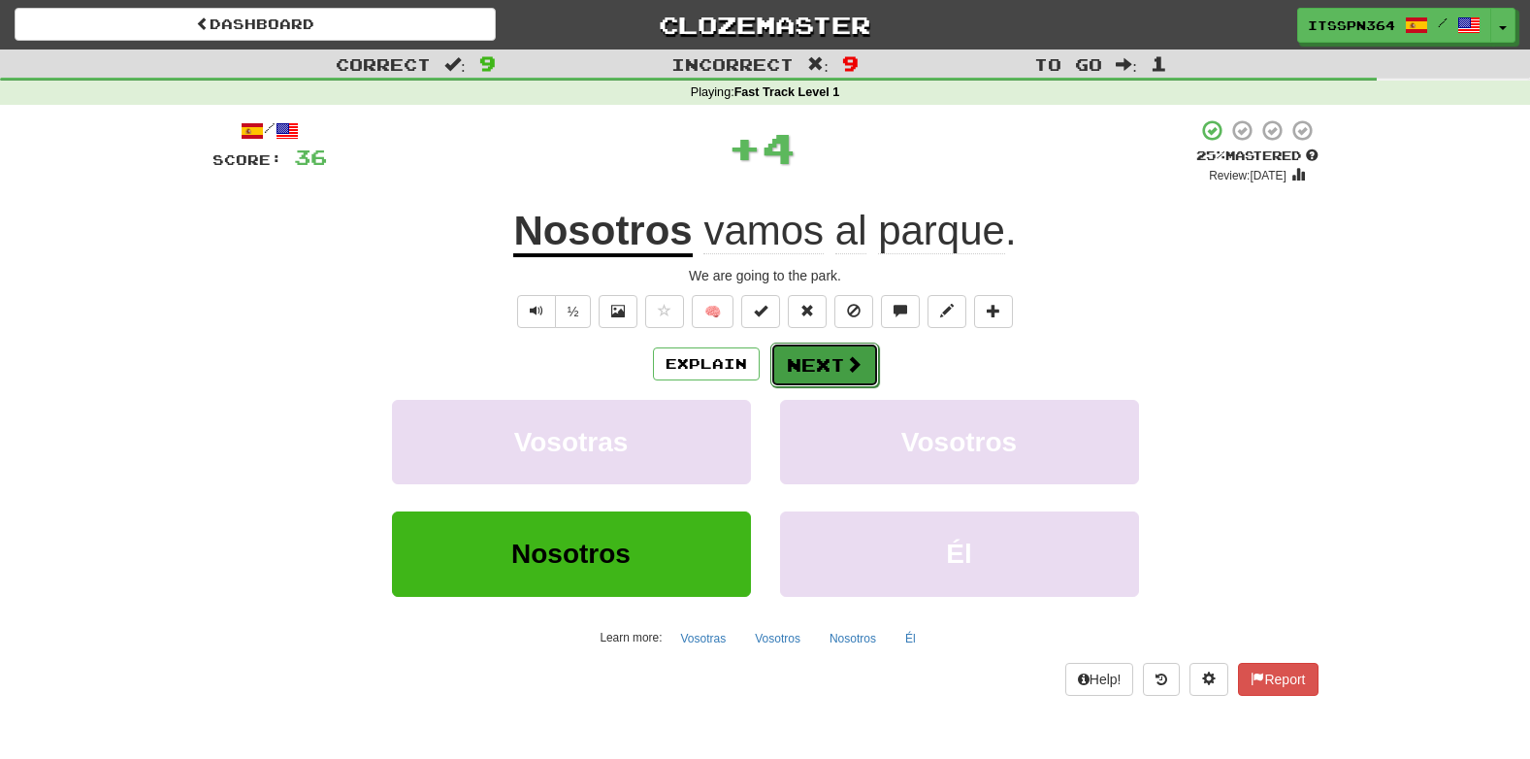
click at [826, 350] on button "Next" at bounding box center [824, 365] width 109 height 45
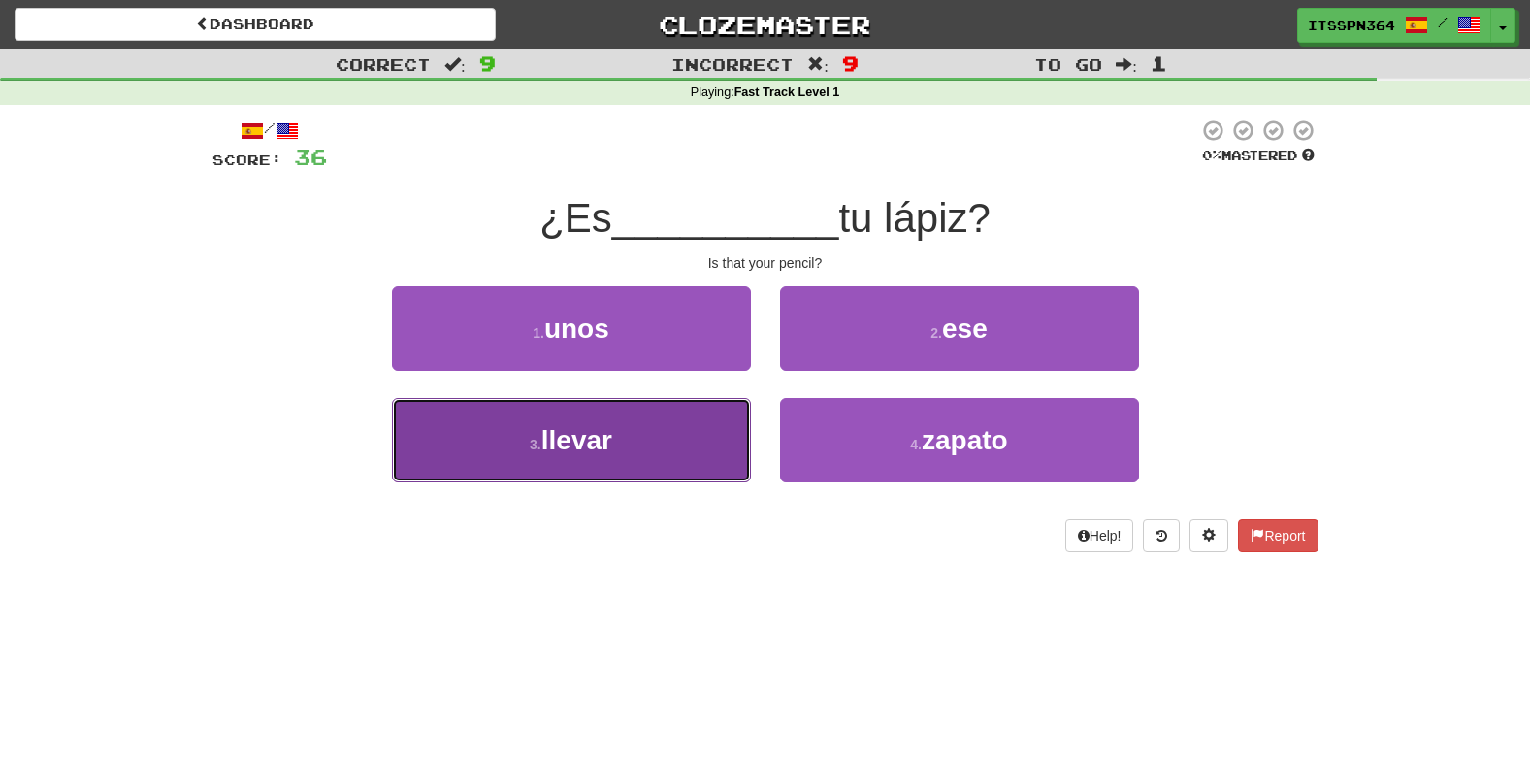
click at [675, 418] on button "3 . llevar" at bounding box center [571, 440] width 359 height 84
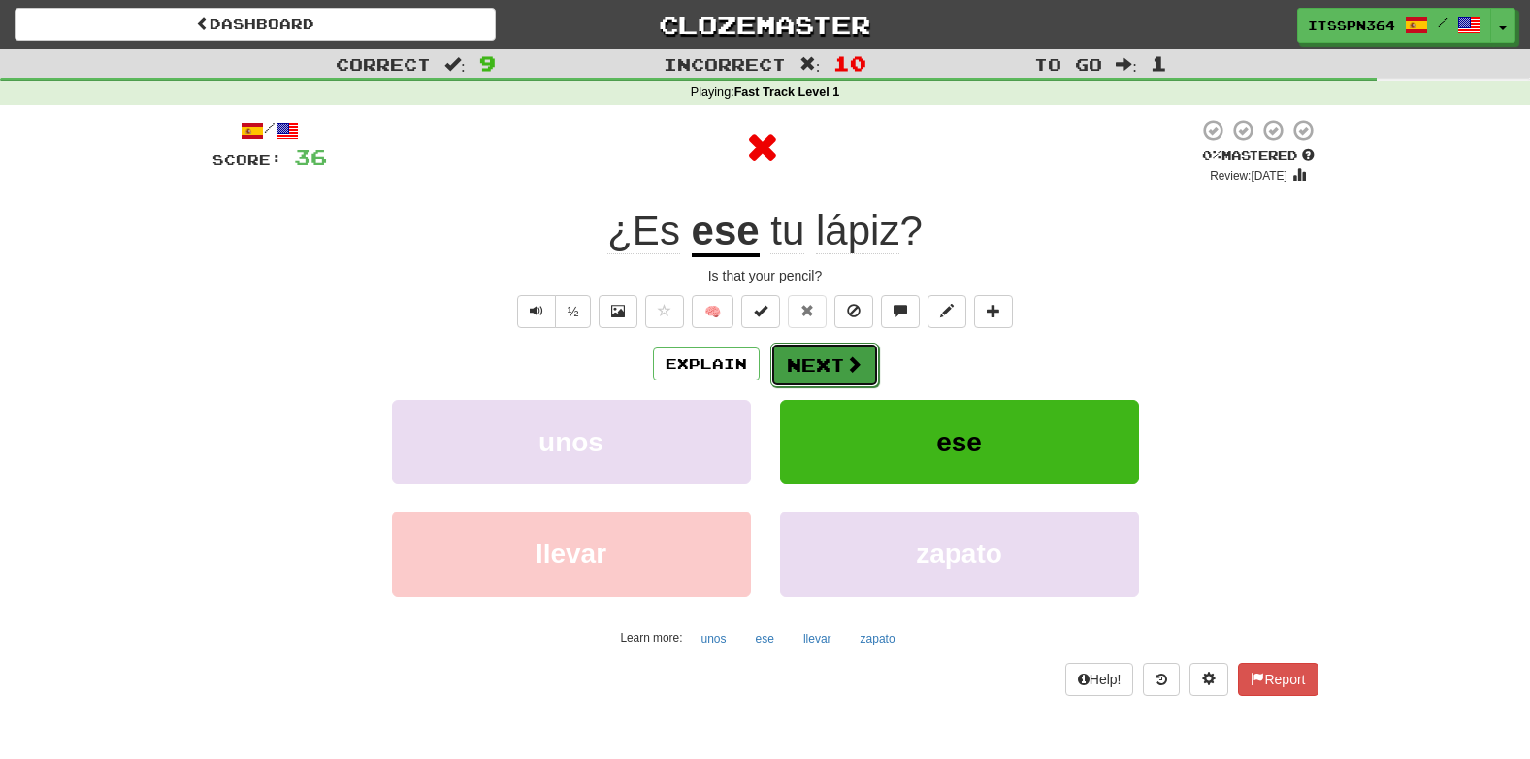
click at [841, 352] on button "Next" at bounding box center [824, 365] width 109 height 45
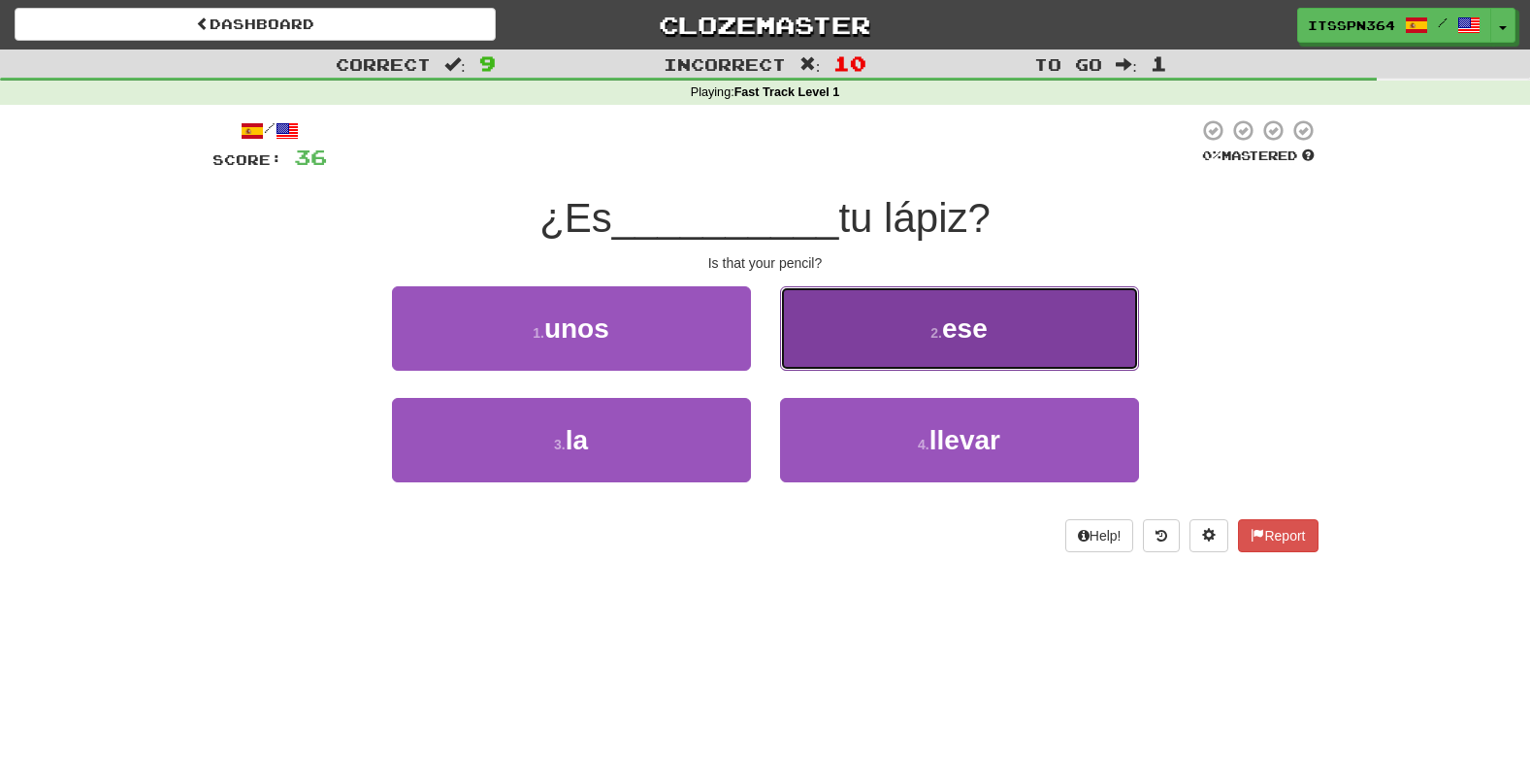
click at [918, 315] on button "2 . ese" at bounding box center [959, 328] width 359 height 84
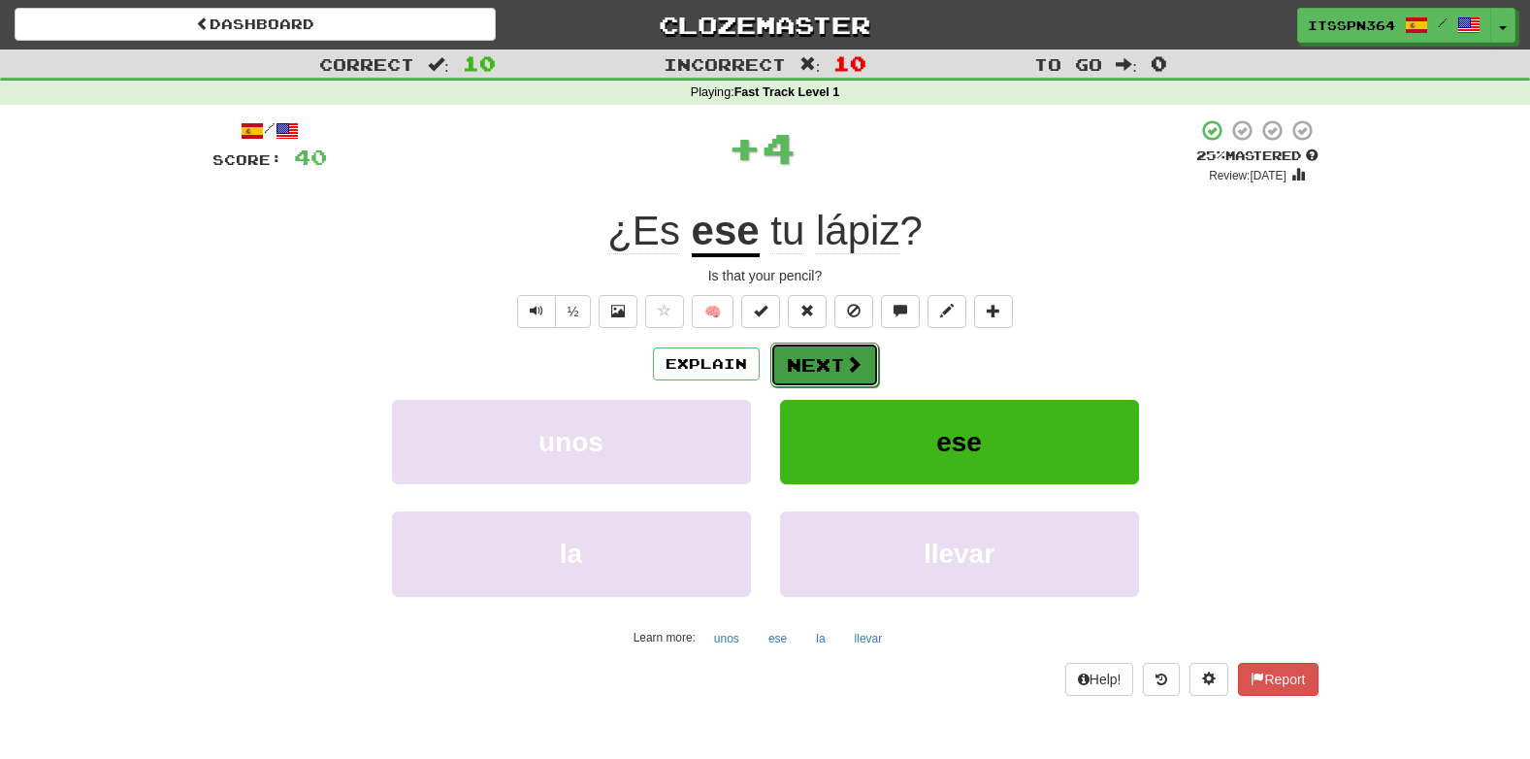
click at [837, 357] on button "Next" at bounding box center [824, 365] width 109 height 45
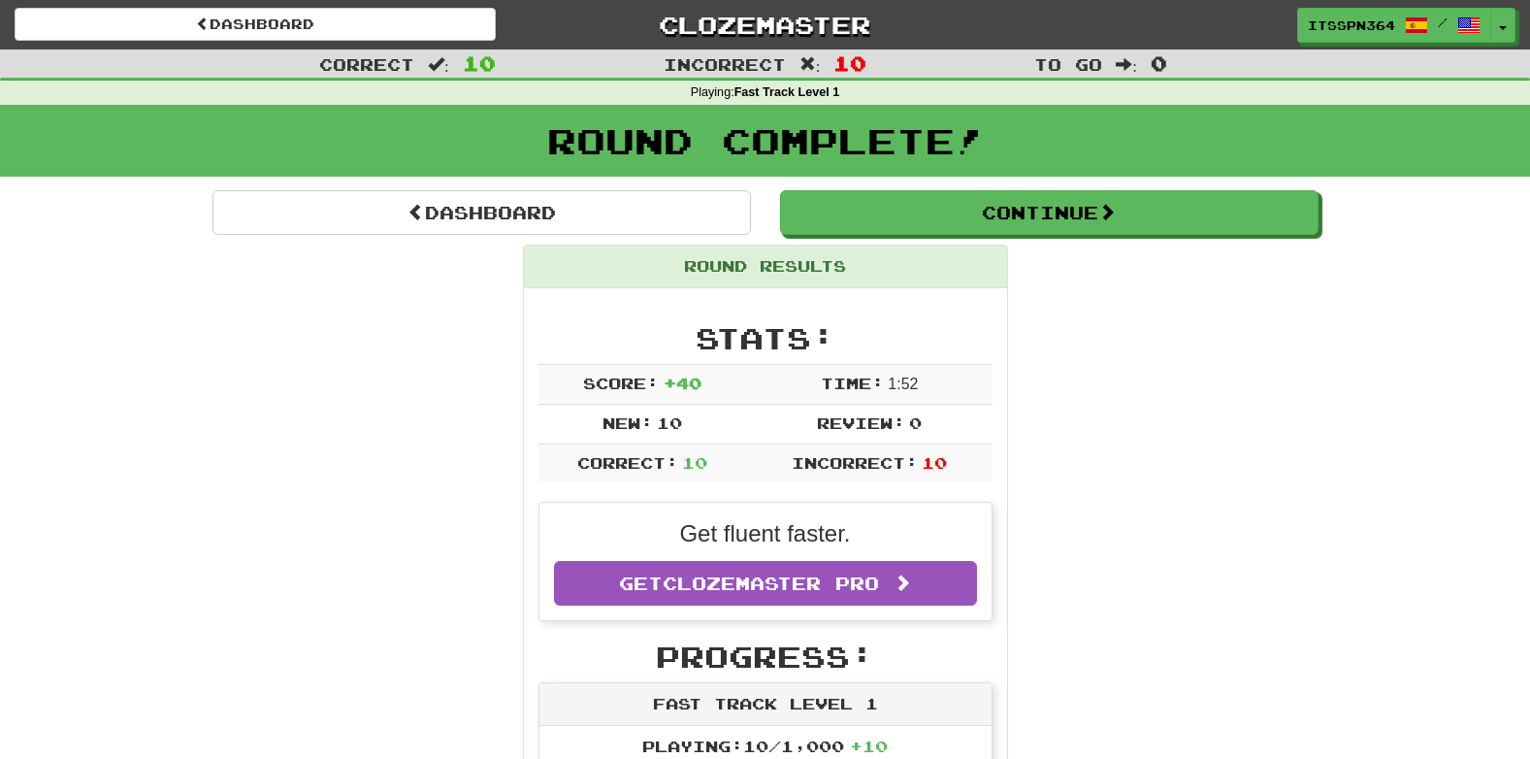
click at [957, 186] on div "Round Complete!" at bounding box center [765, 147] width 1530 height 85
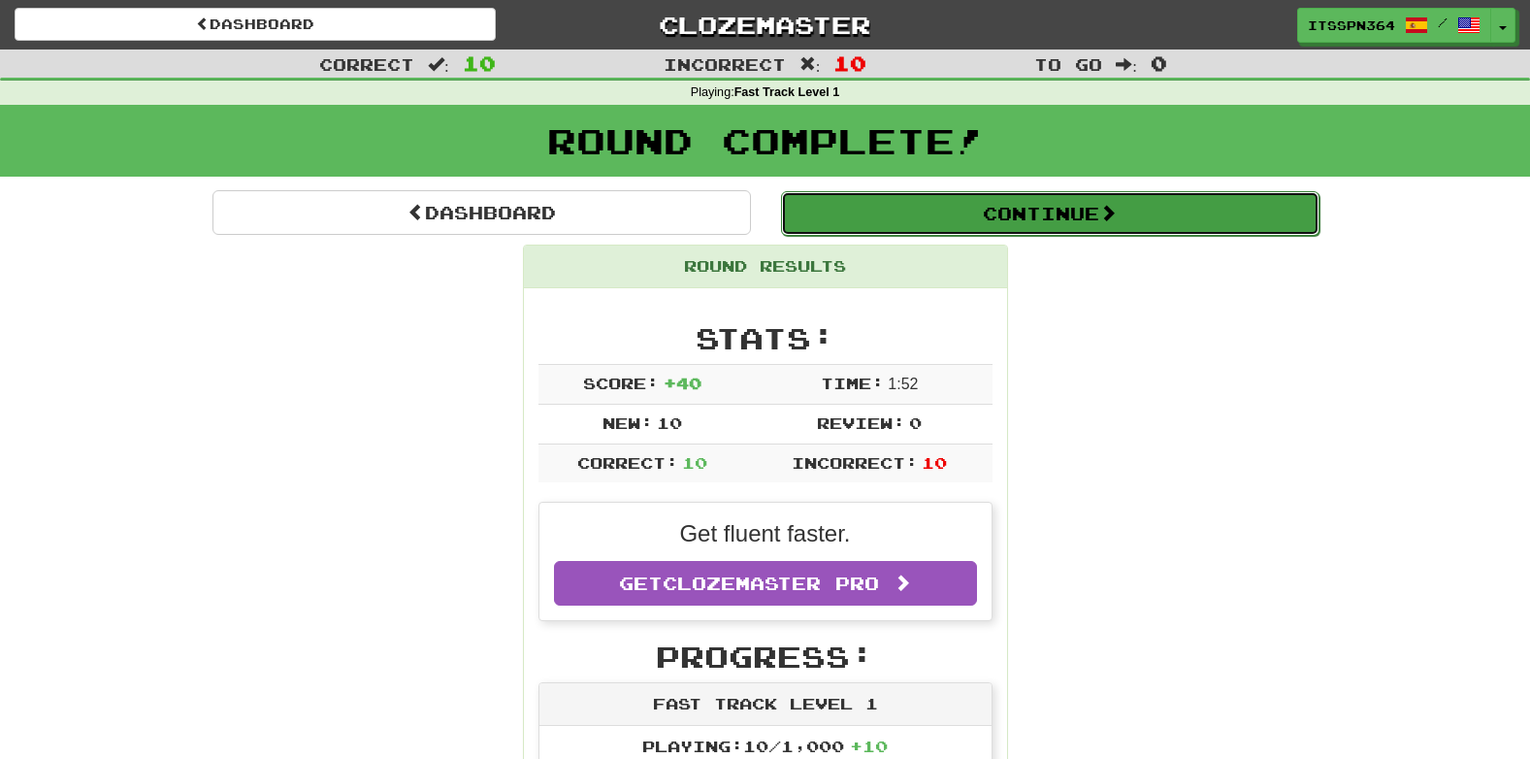
click at [867, 210] on button "Continue" at bounding box center [1050, 213] width 539 height 45
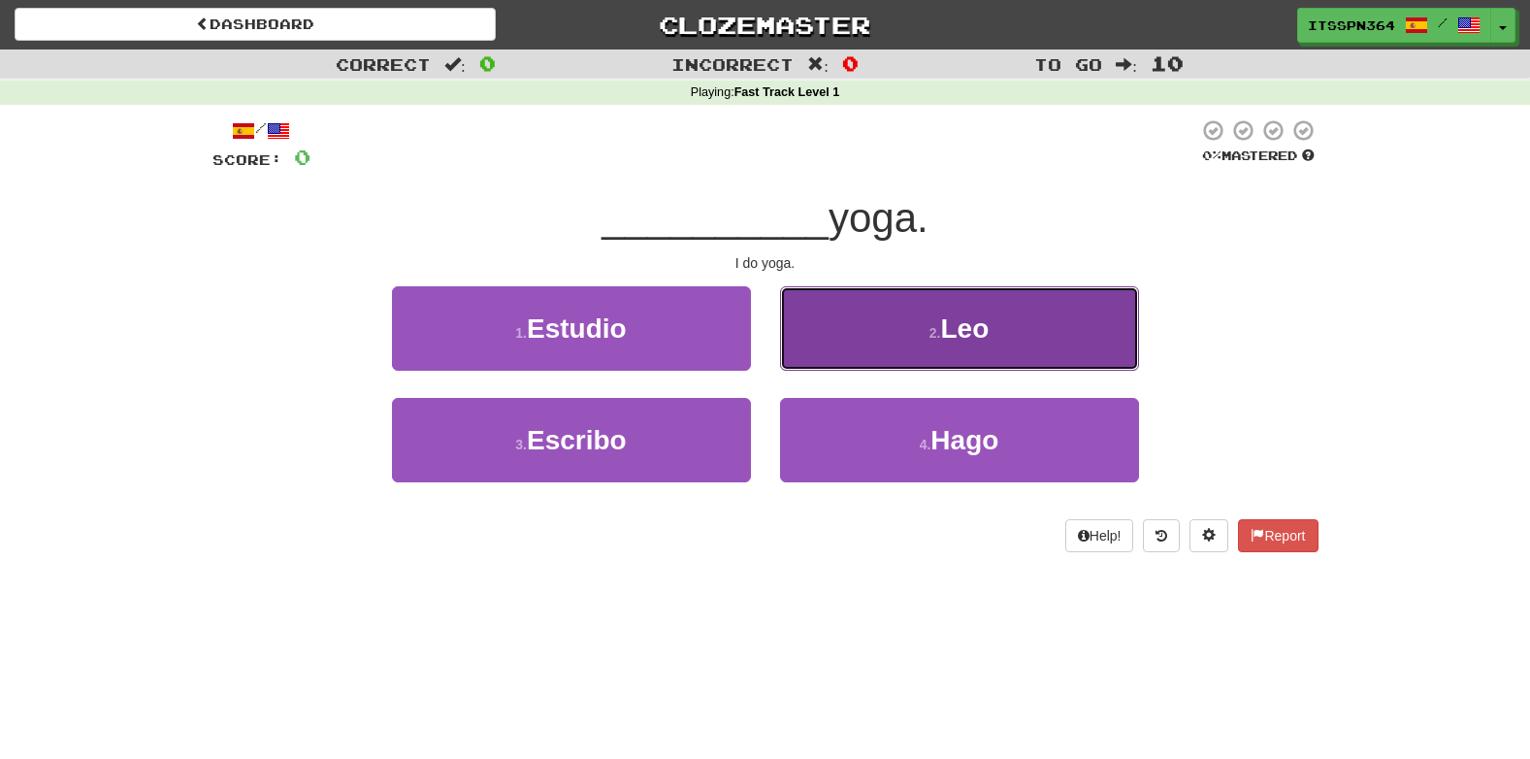
click at [868, 329] on button "2 . Leo" at bounding box center [959, 328] width 359 height 84
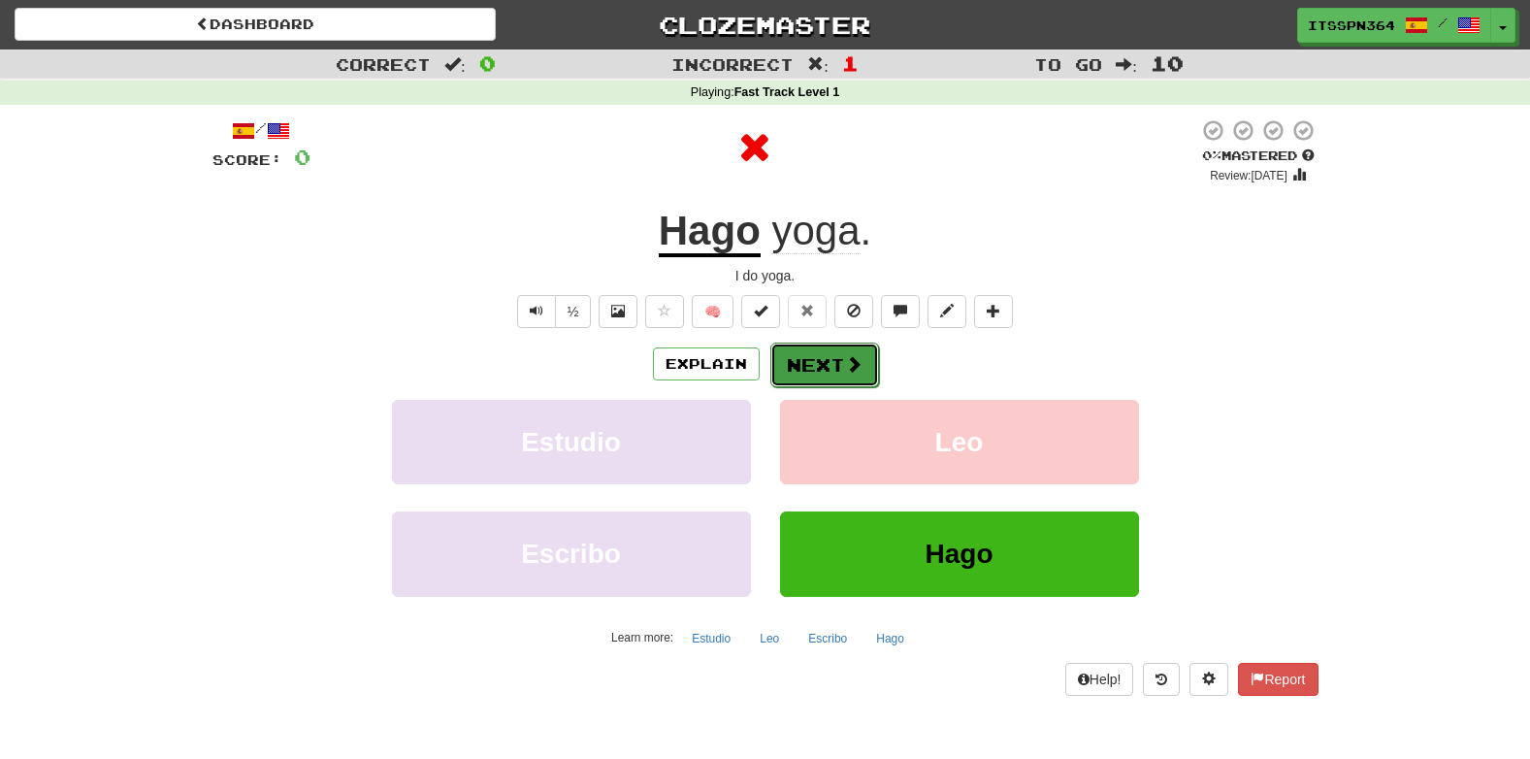
click at [836, 347] on button "Next" at bounding box center [824, 365] width 109 height 45
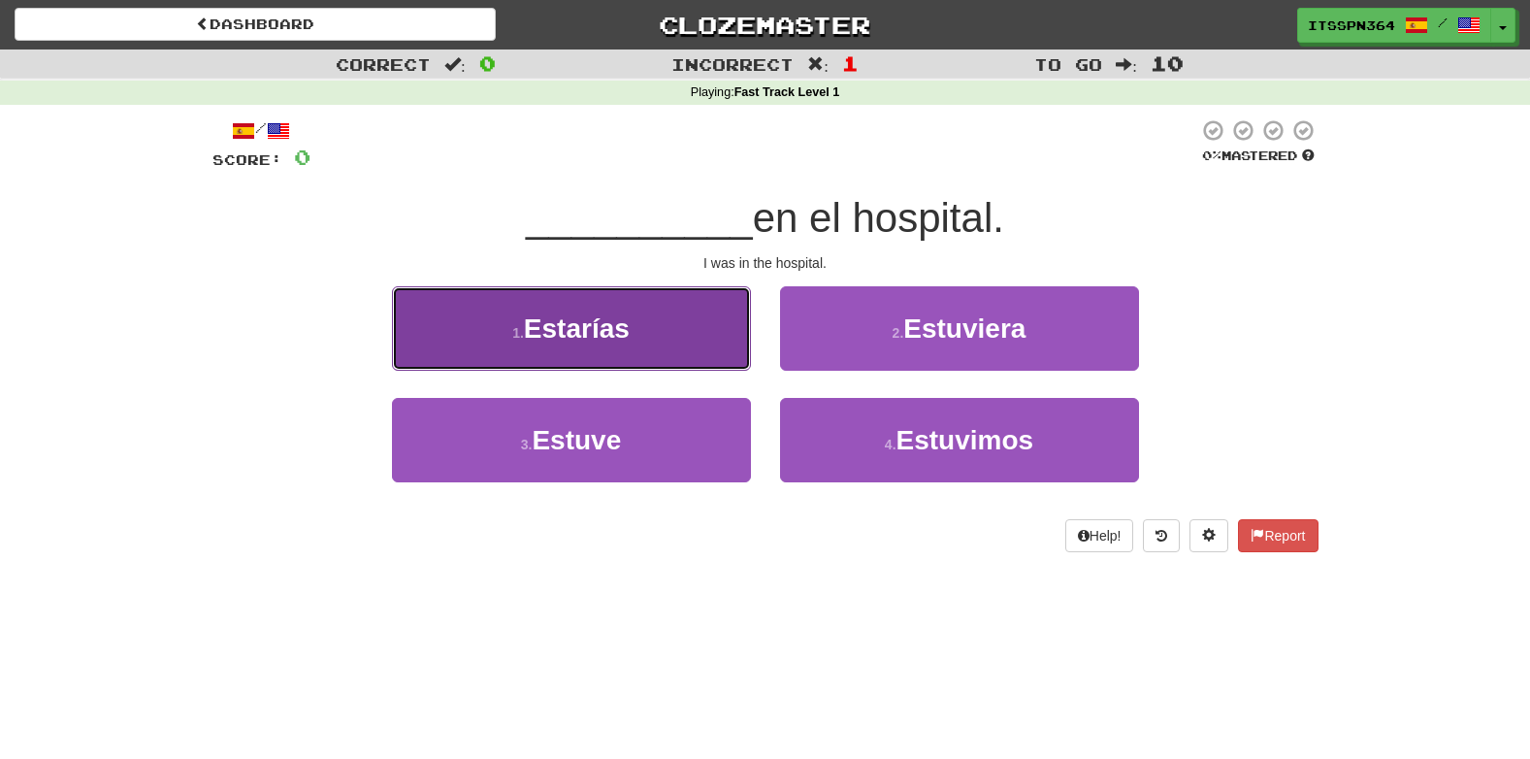
click at [609, 300] on button "1 . Estarías" at bounding box center [571, 328] width 359 height 84
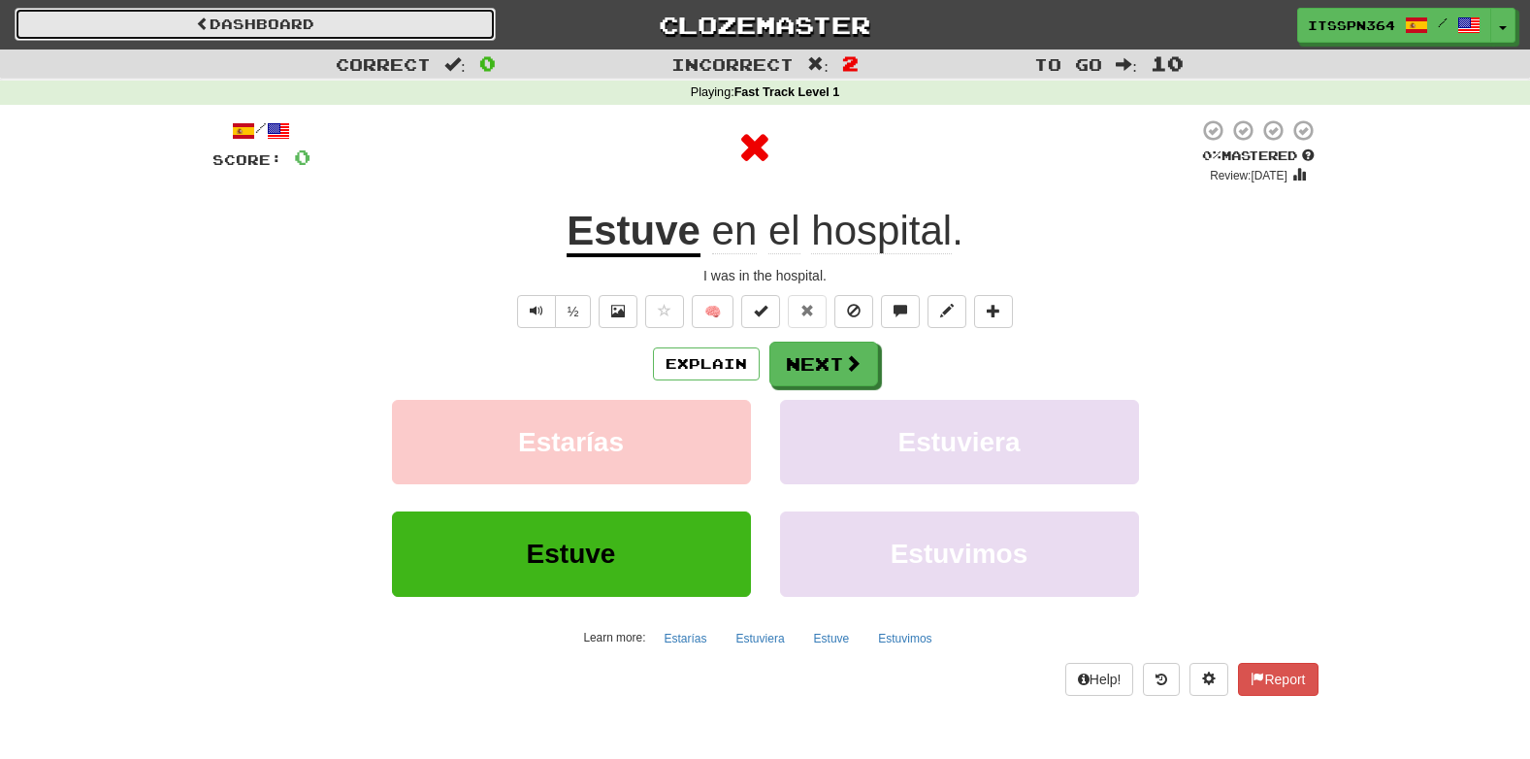
click at [304, 20] on link "Dashboard" at bounding box center [255, 24] width 481 height 33
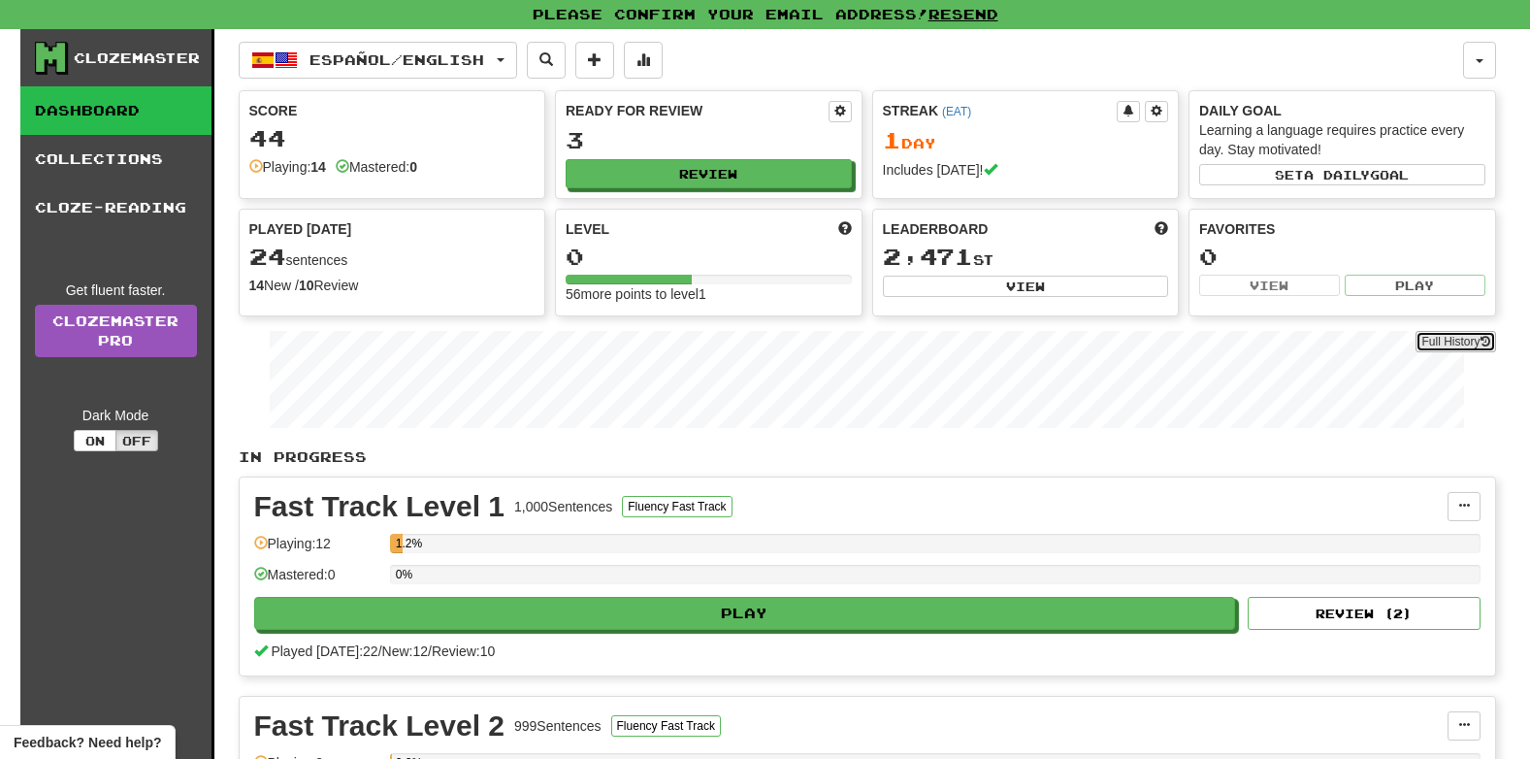
click at [1465, 343] on button "Full History" at bounding box center [1456, 341] width 80 height 21
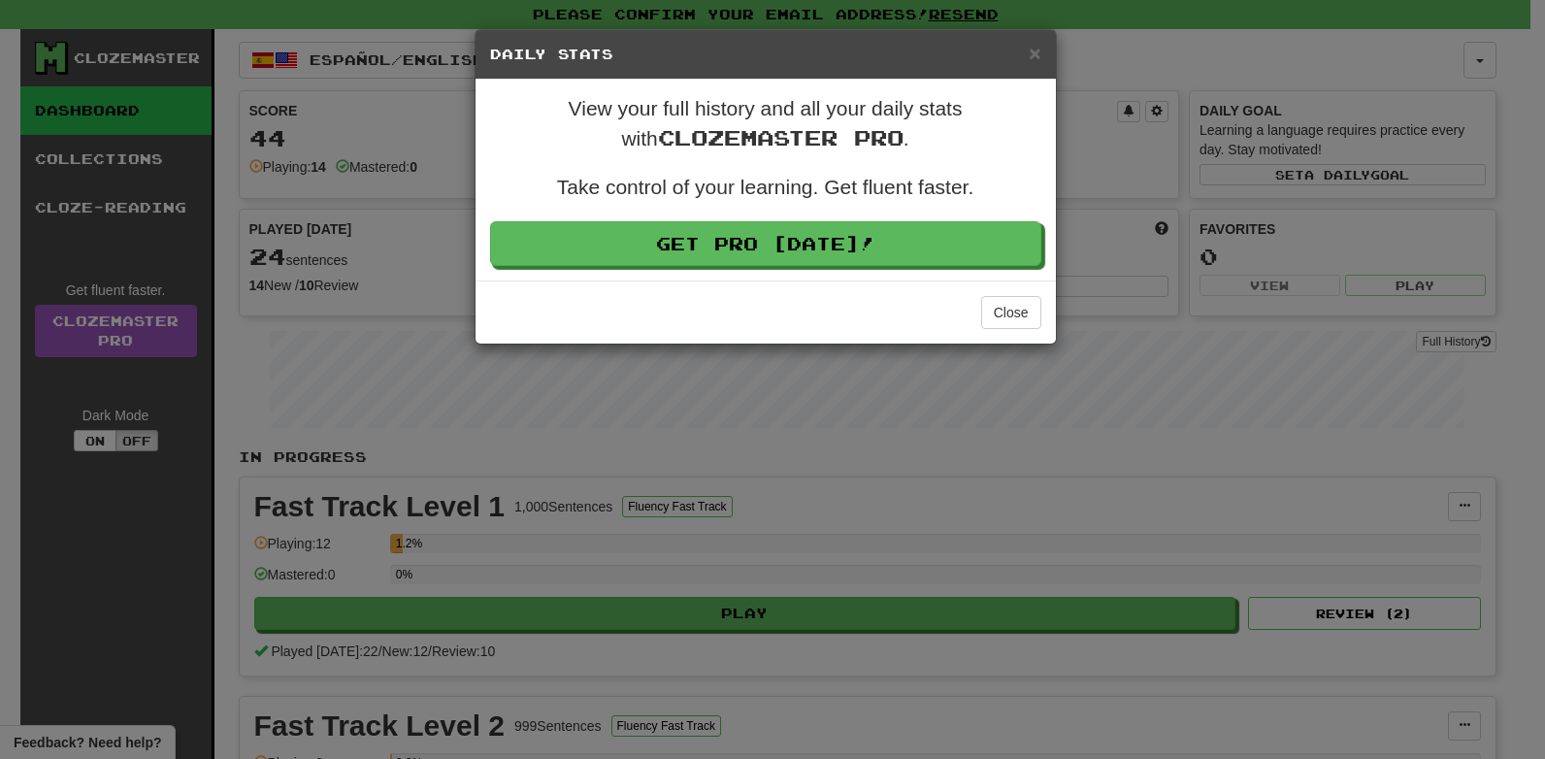
click at [925, 509] on div "× Daily Stats View your full history and all your daily stats with Clozemaster …" at bounding box center [772, 379] width 1545 height 759
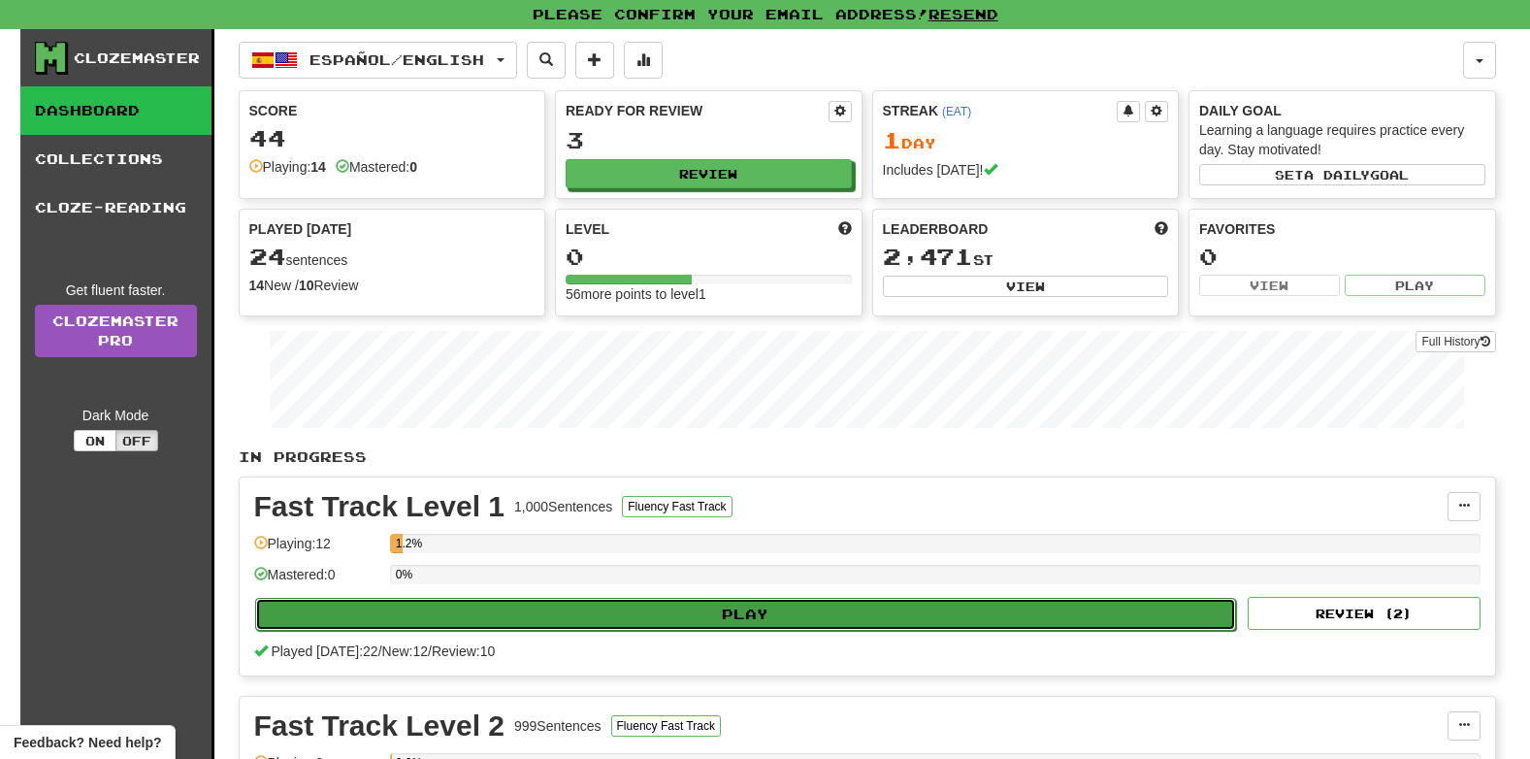
click at [1041, 622] on button "Play" at bounding box center [746, 614] width 982 height 33
select select "**"
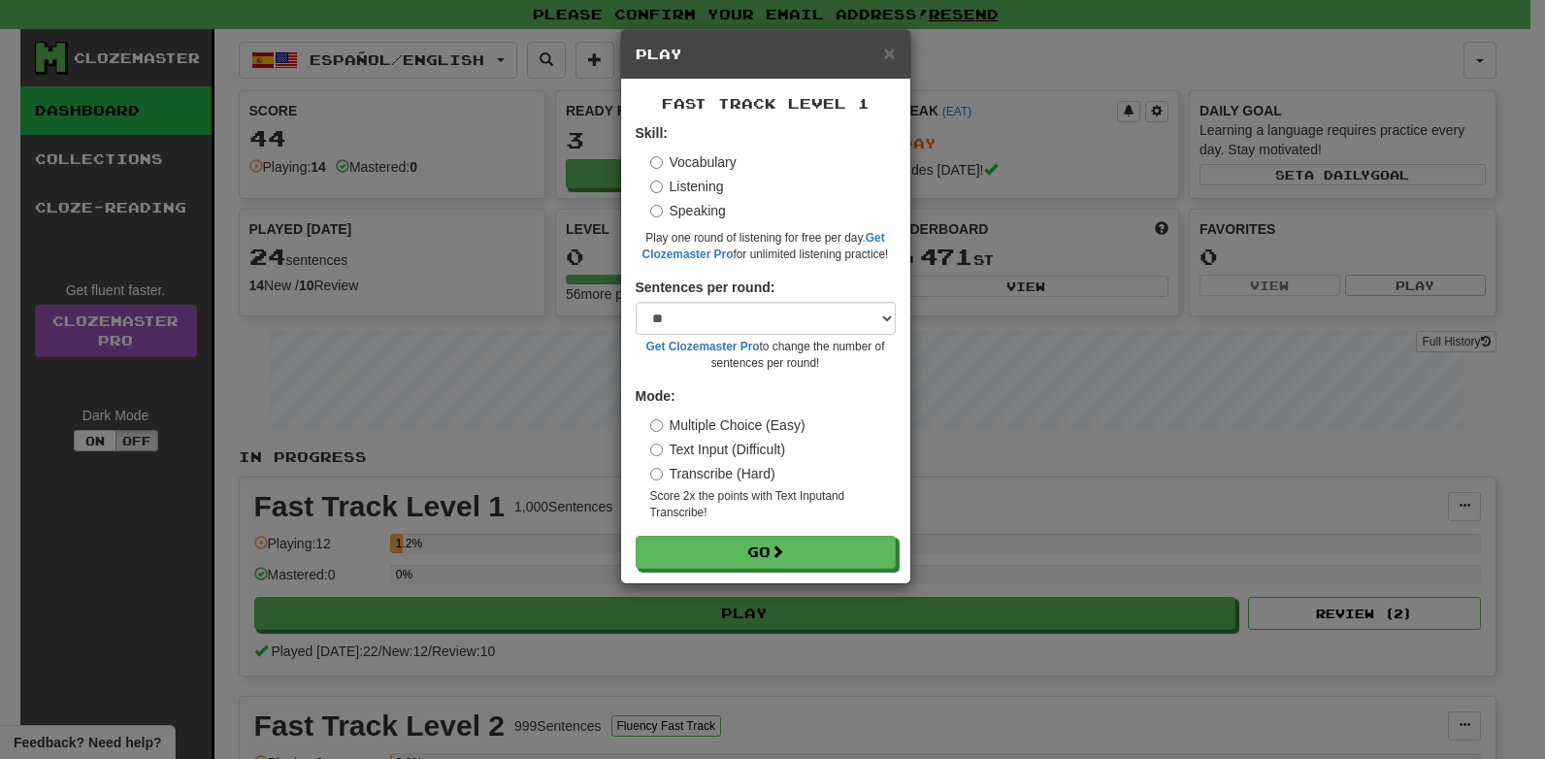
click at [741, 525] on form "Skill: Vocabulary Listening Speaking Play one round of listening for free per d…" at bounding box center [766, 345] width 260 height 445
click at [741, 540] on button "Go" at bounding box center [767, 553] width 260 height 33
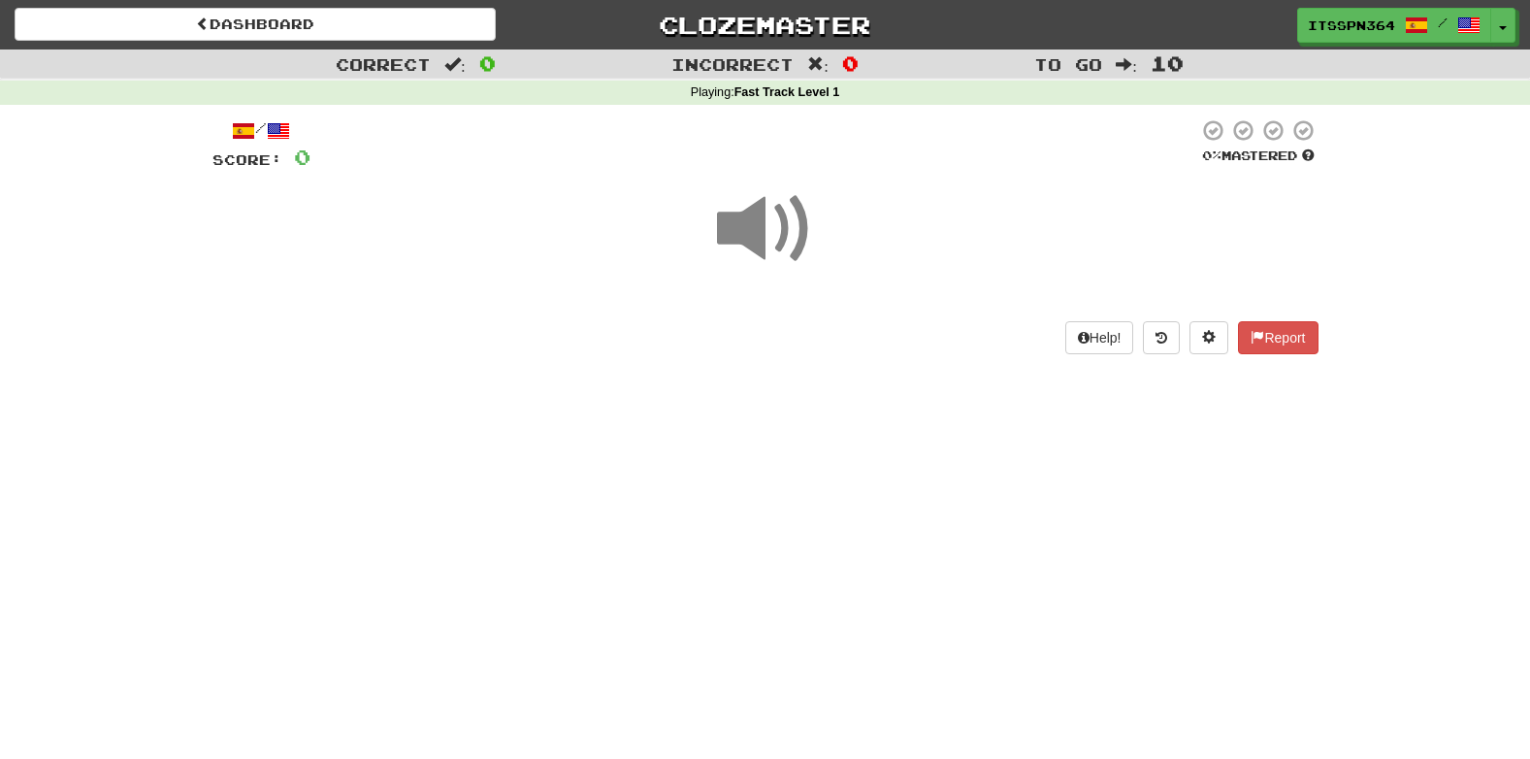
click at [740, 205] on span at bounding box center [765, 228] width 97 height 97
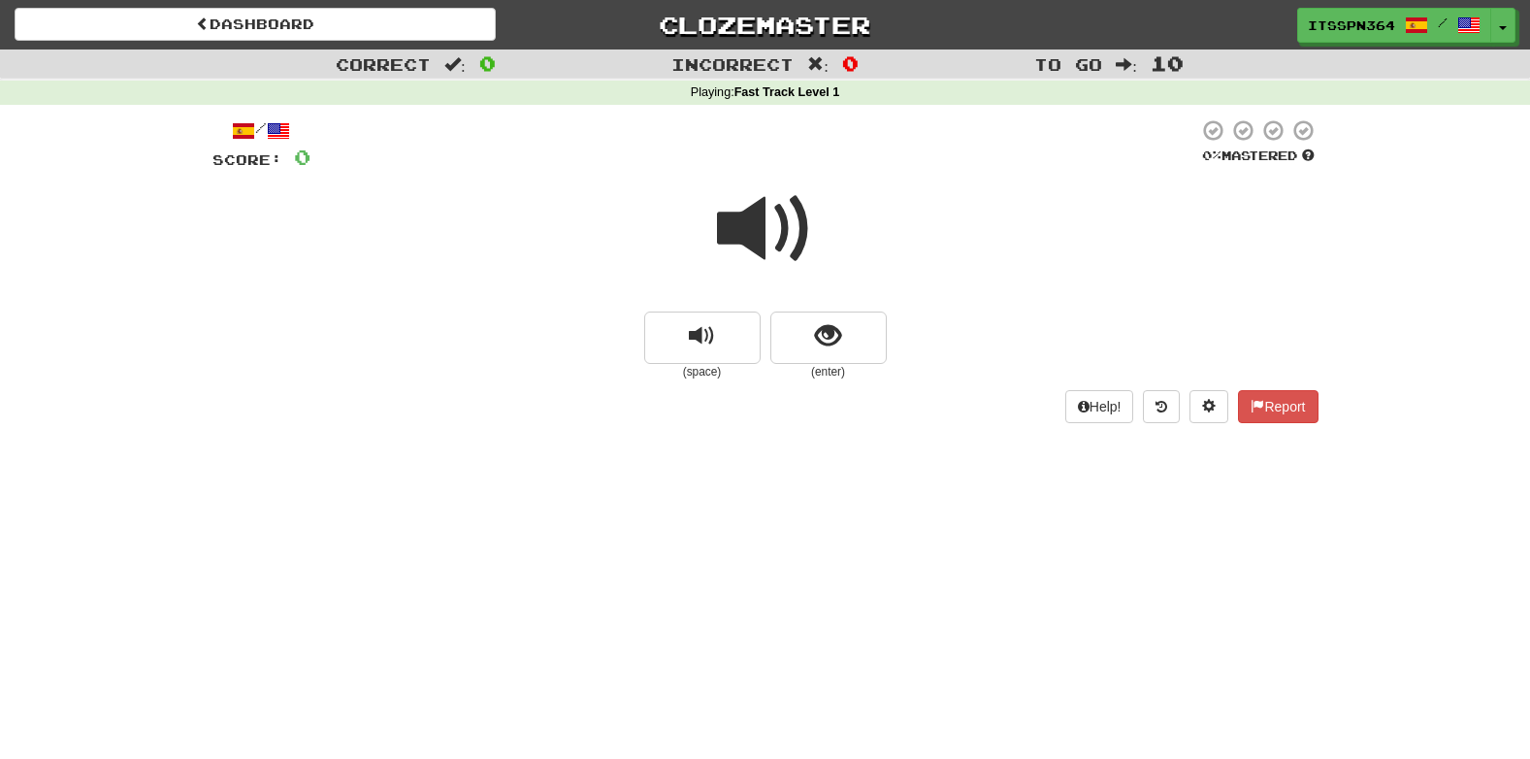
click at [738, 208] on span at bounding box center [765, 228] width 97 height 97
click at [764, 248] on span at bounding box center [765, 228] width 97 height 97
click at [719, 347] on button "replay audio" at bounding box center [702, 337] width 116 height 52
click at [809, 326] on button "show sentence" at bounding box center [828, 337] width 116 height 52
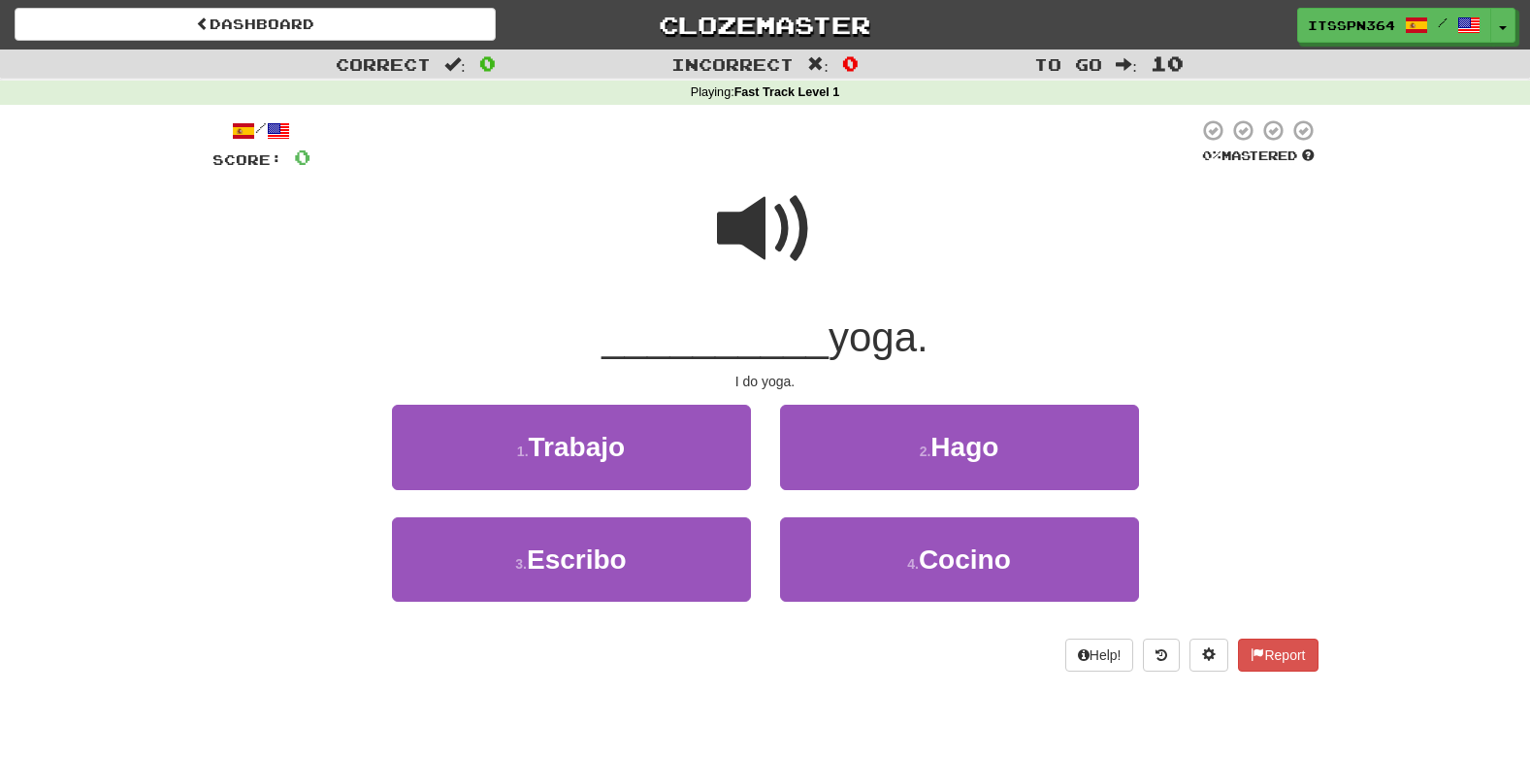
click at [765, 223] on span at bounding box center [765, 228] width 97 height 97
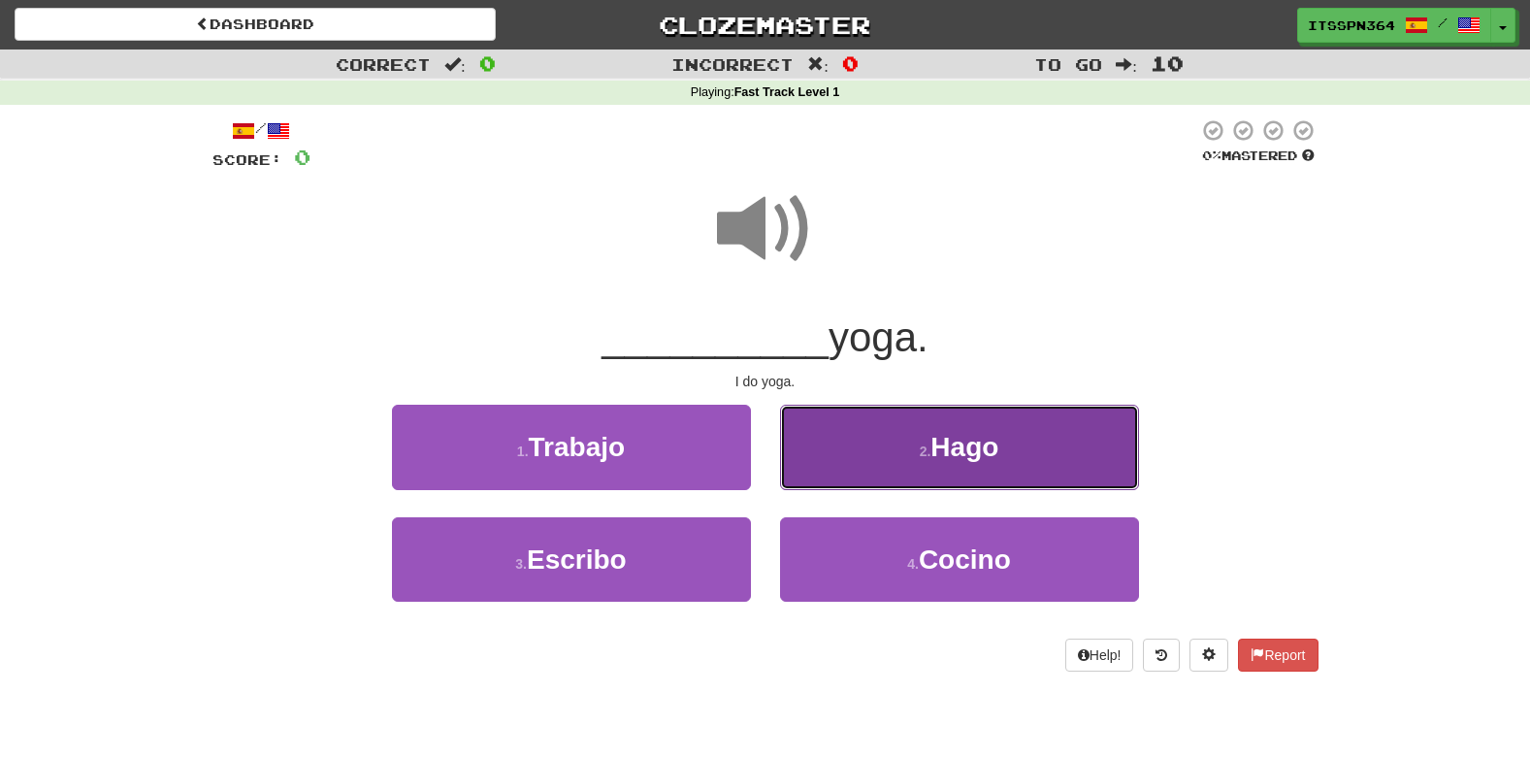
click at [876, 433] on button "2 . Hago" at bounding box center [959, 447] width 359 height 84
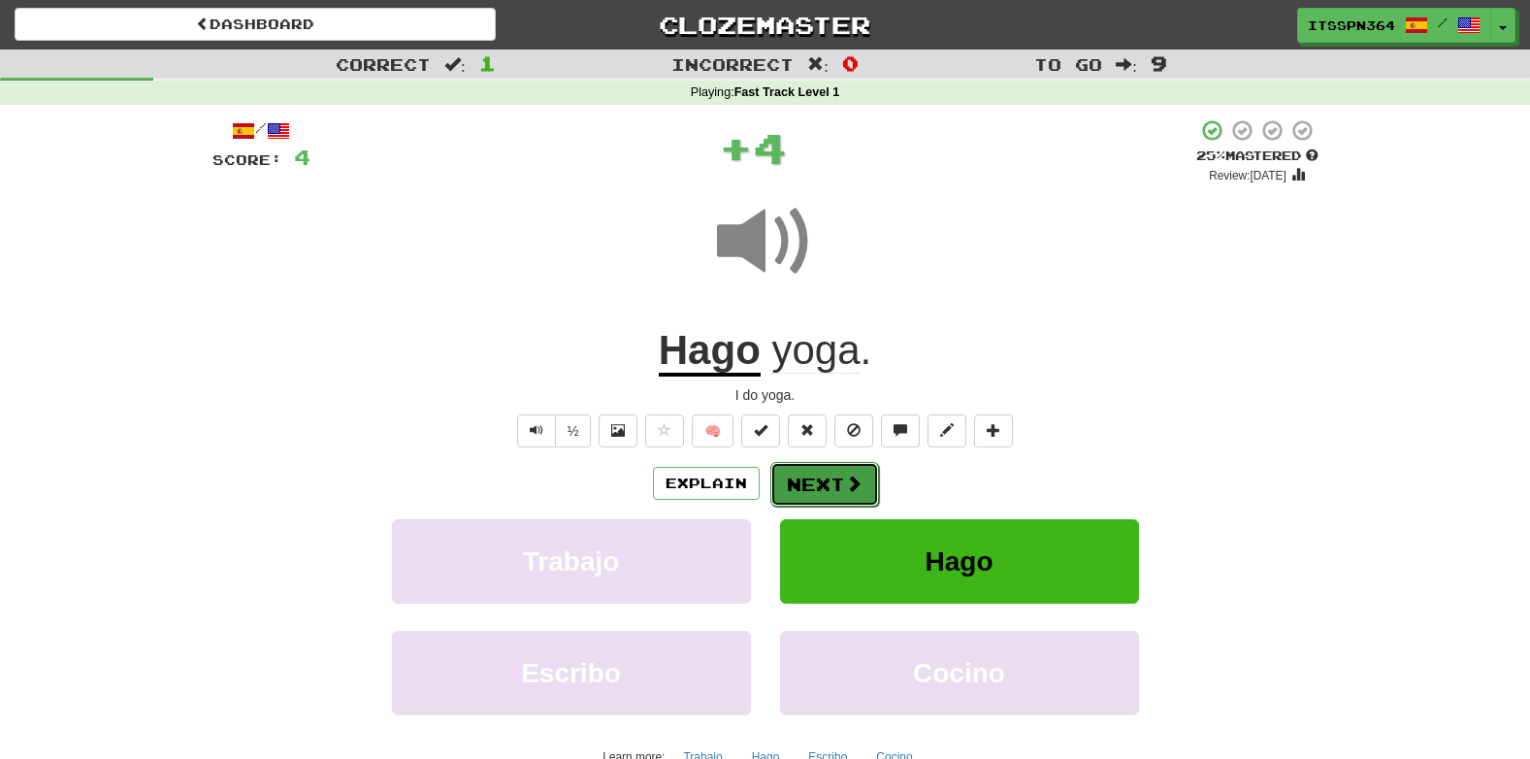
click at [845, 466] on button "Next" at bounding box center [824, 484] width 109 height 45
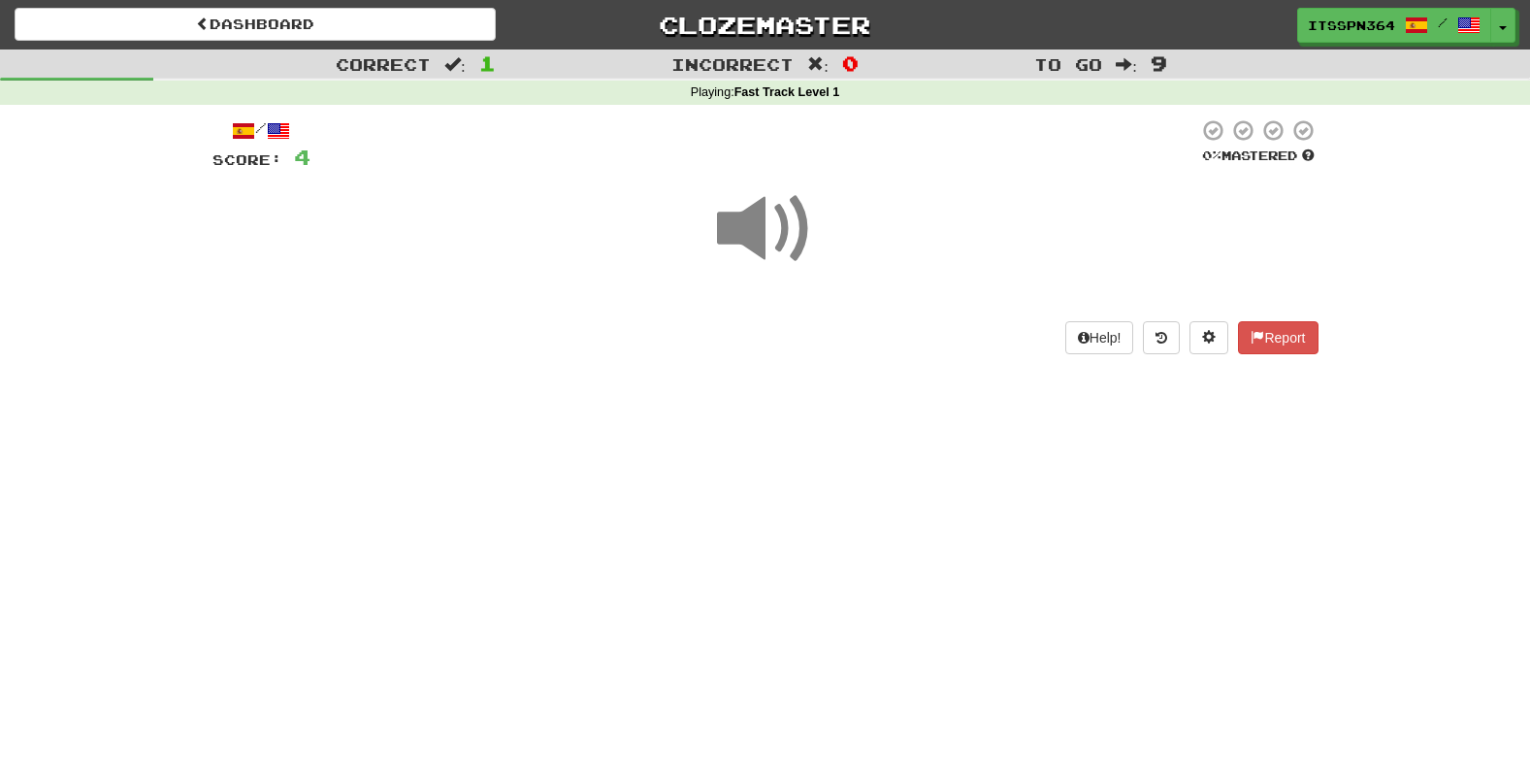
click at [766, 240] on span at bounding box center [765, 228] width 97 height 97
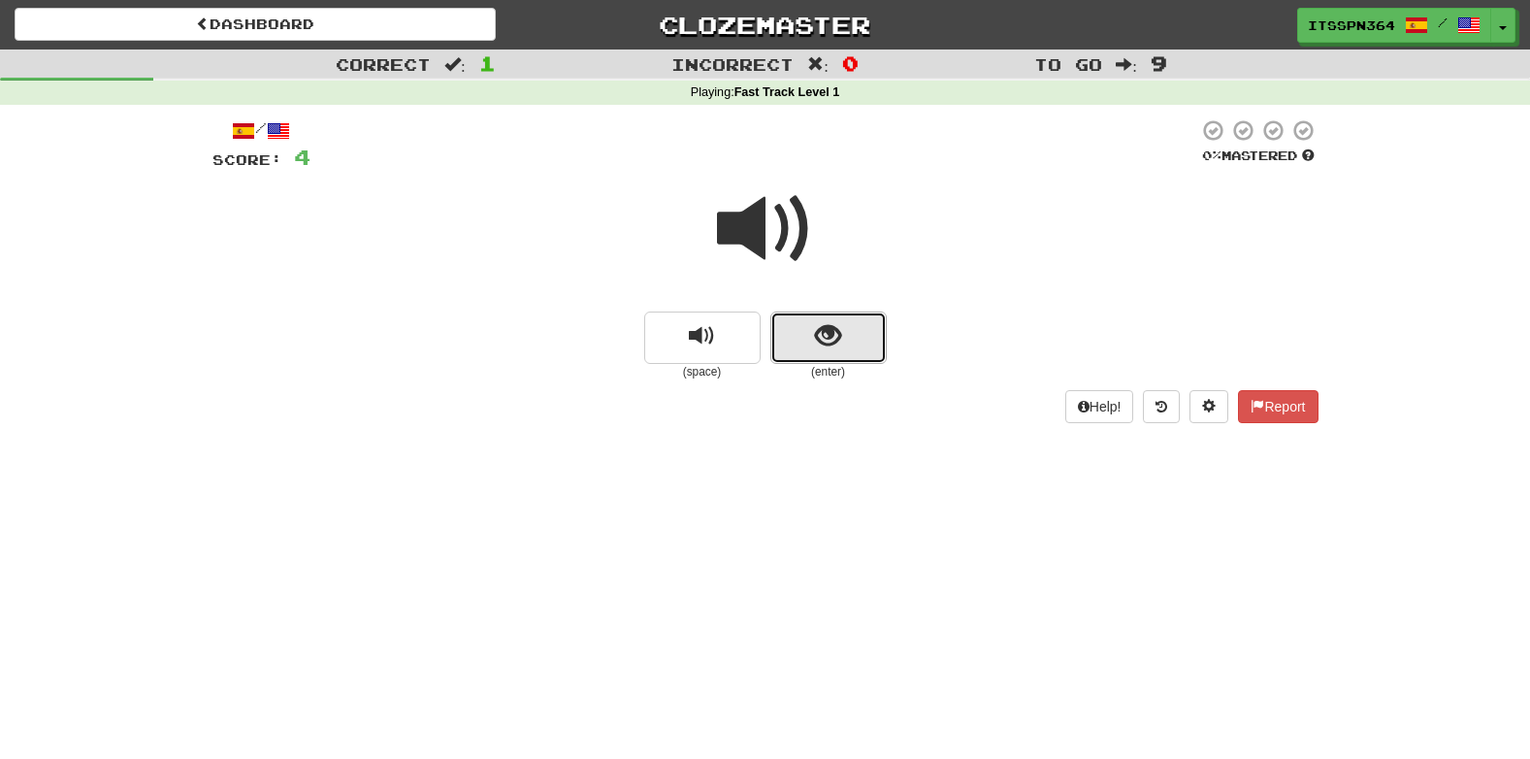
click at [808, 332] on button "show sentence" at bounding box center [828, 337] width 116 height 52
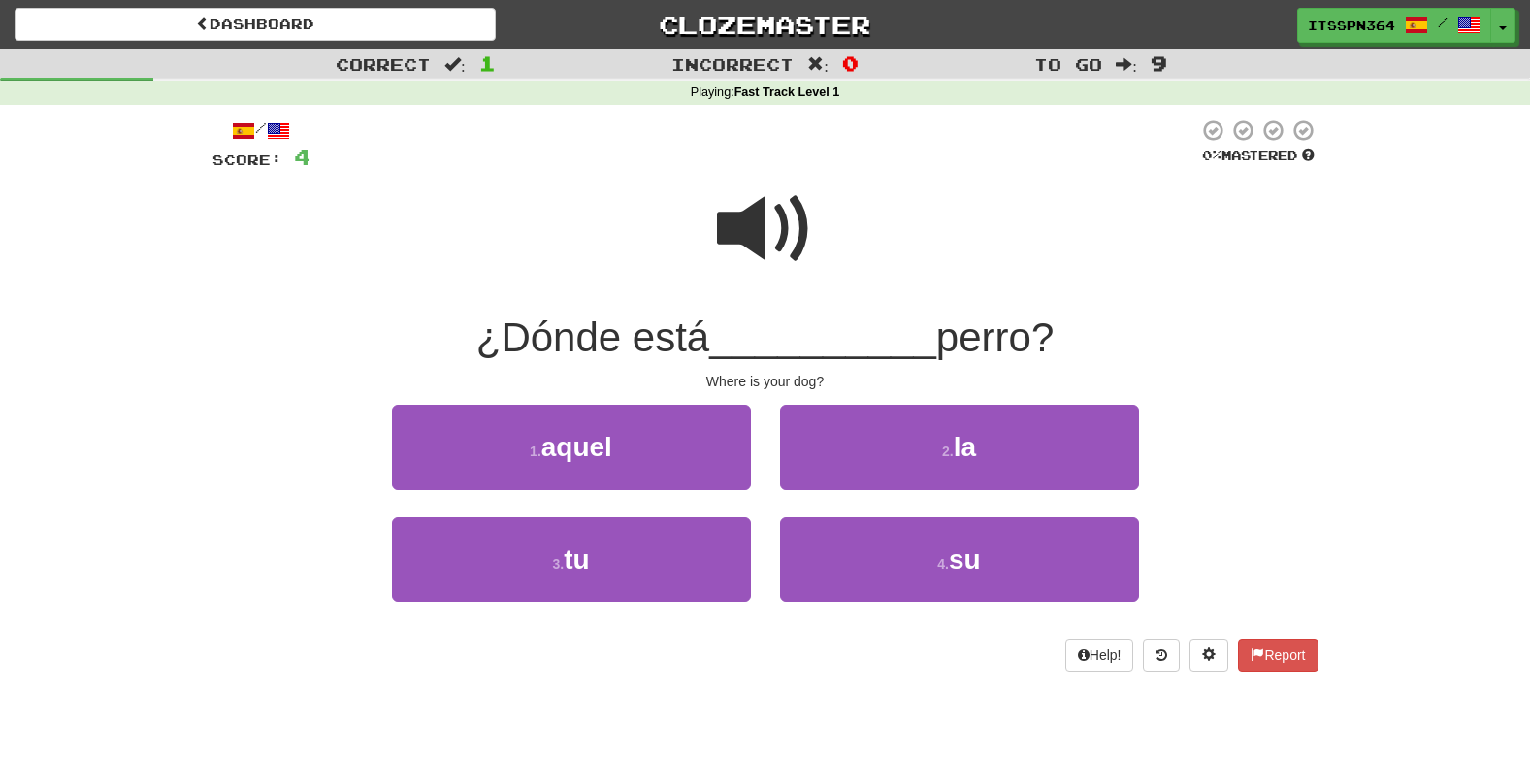
click at [742, 250] on span at bounding box center [765, 228] width 97 height 97
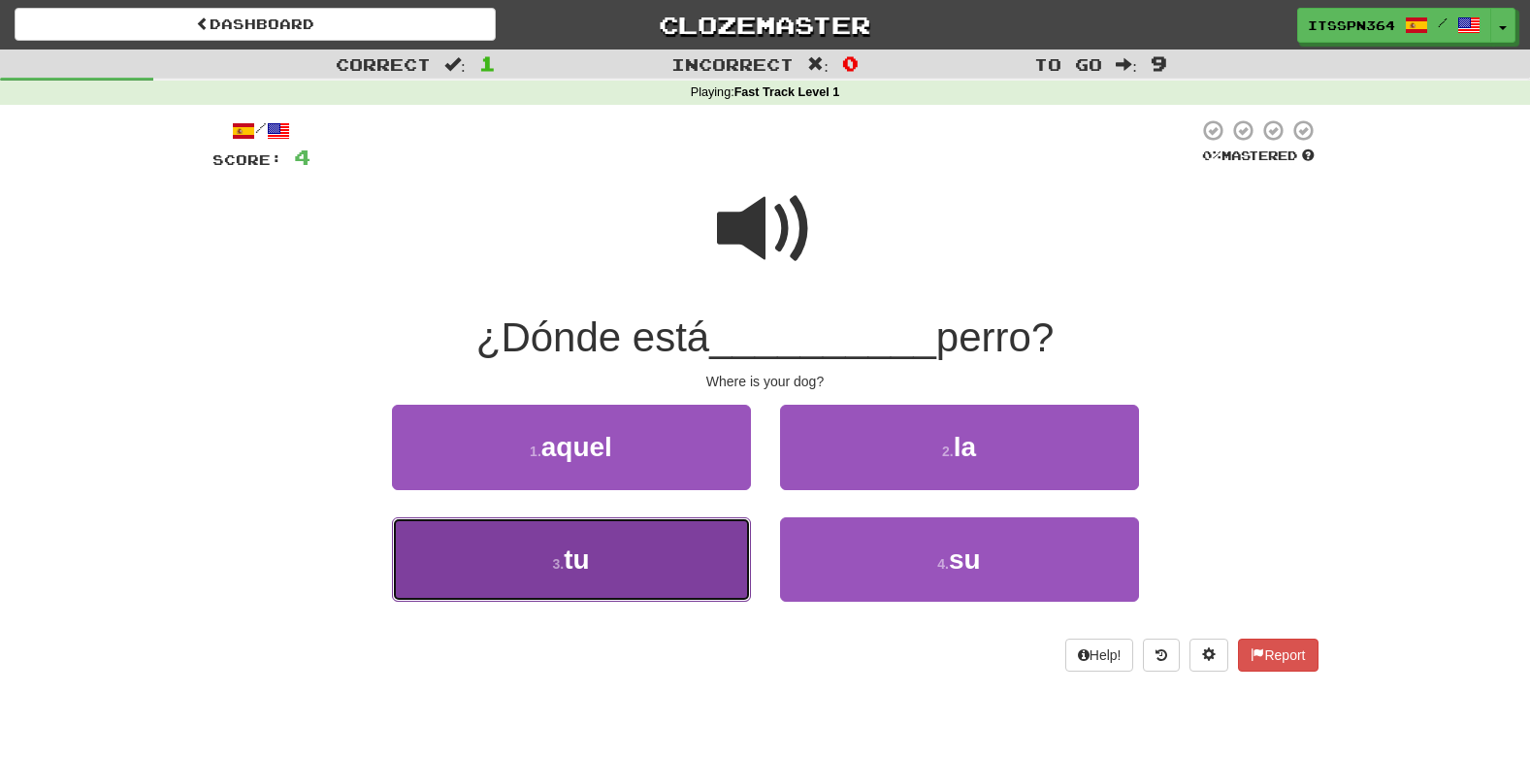
click at [649, 540] on button "3 . tu" at bounding box center [571, 559] width 359 height 84
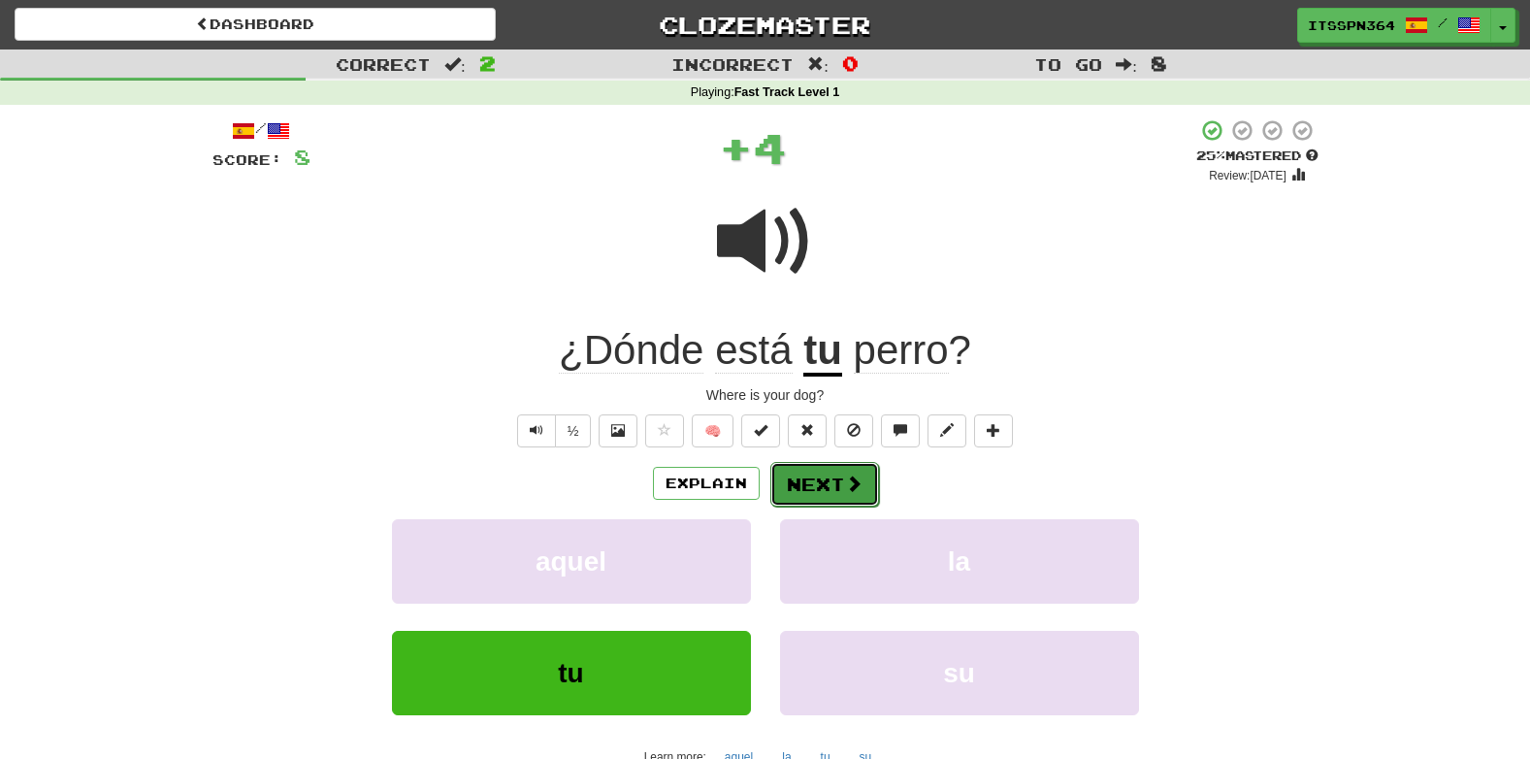
click at [810, 479] on button "Next" at bounding box center [824, 484] width 109 height 45
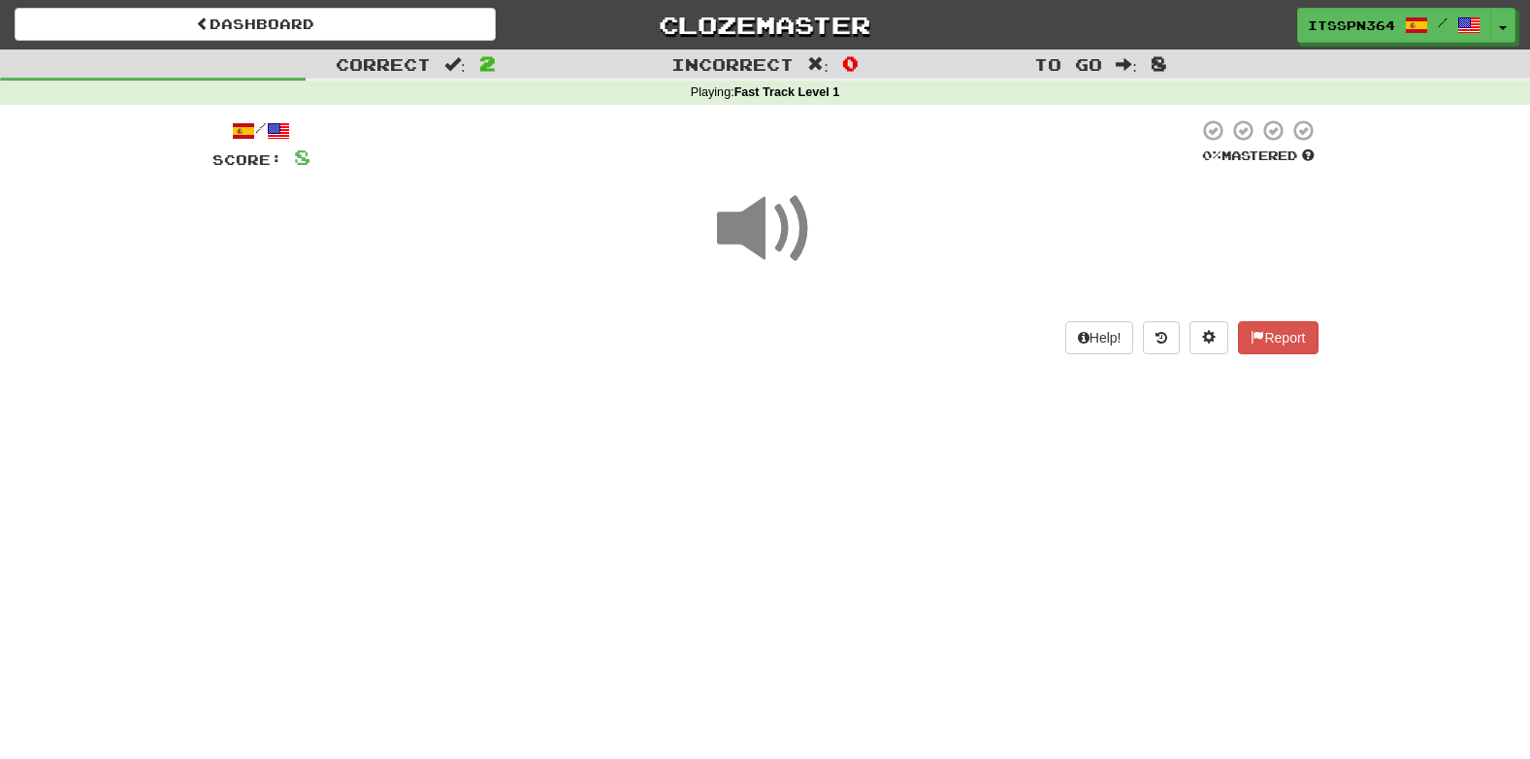
click at [758, 216] on span at bounding box center [765, 228] width 97 height 97
click at [749, 327] on div "Help! Report" at bounding box center [766, 337] width 1106 height 33
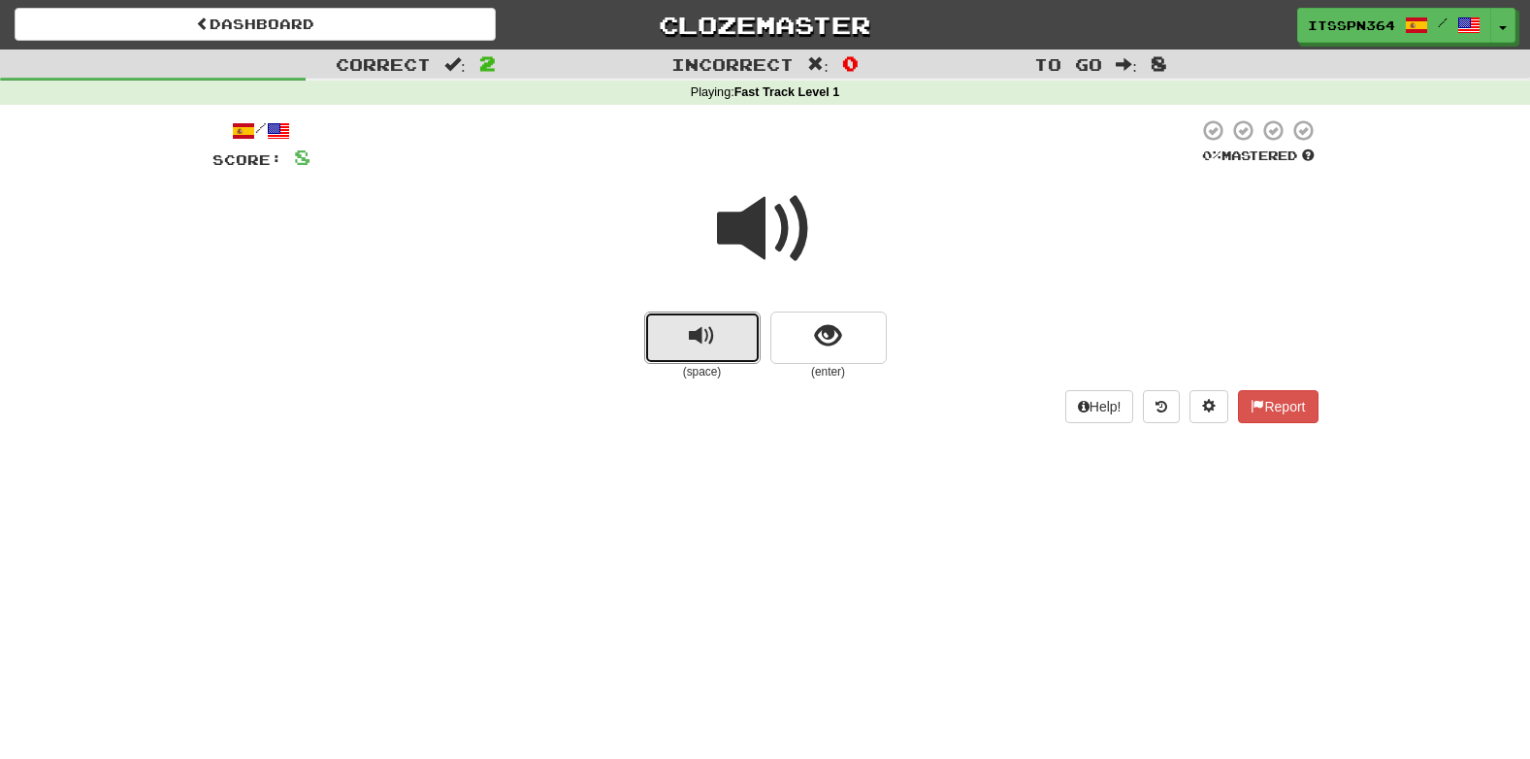
click at [749, 327] on button "replay audio" at bounding box center [702, 337] width 116 height 52
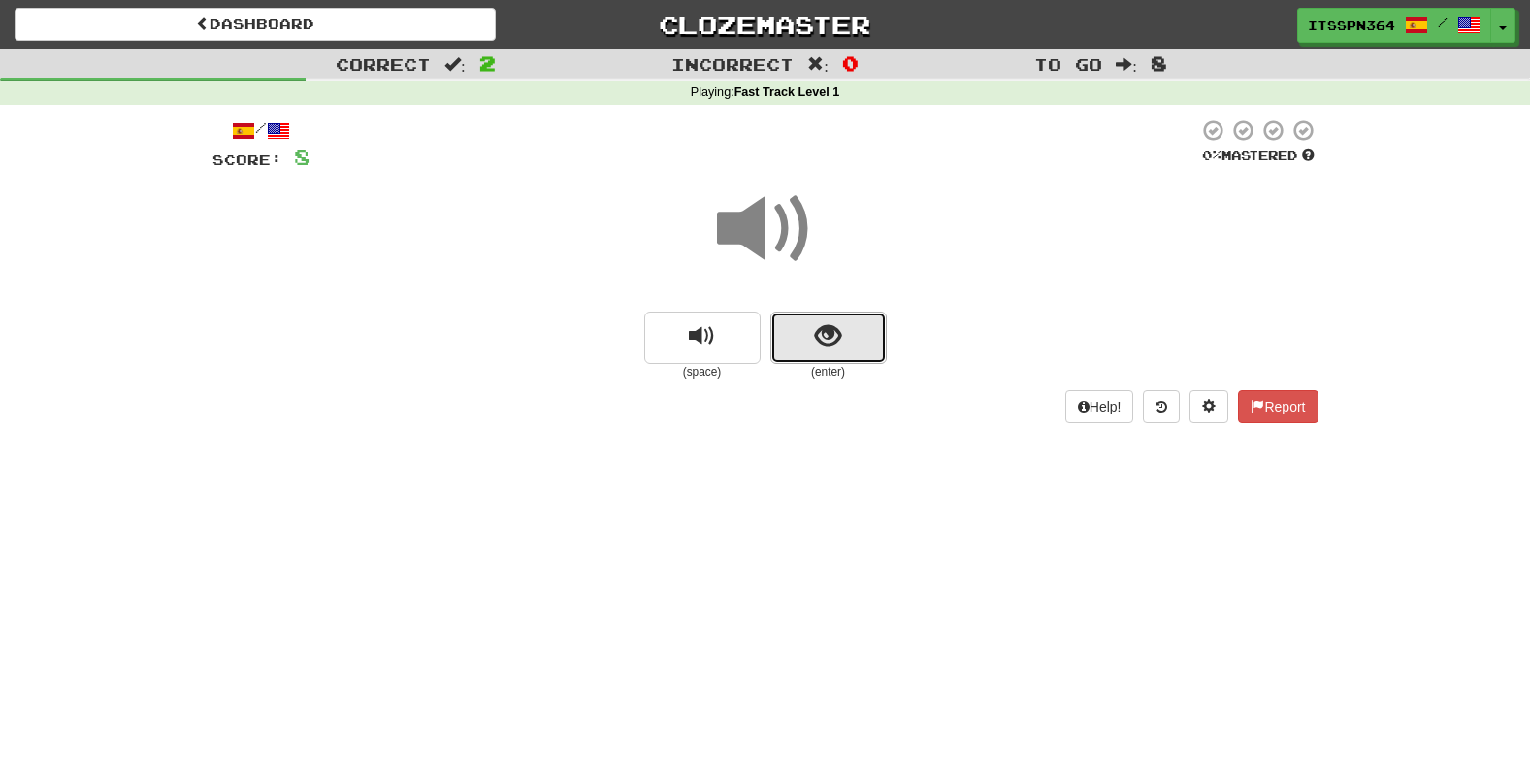
click at [804, 331] on button "show sentence" at bounding box center [828, 337] width 116 height 52
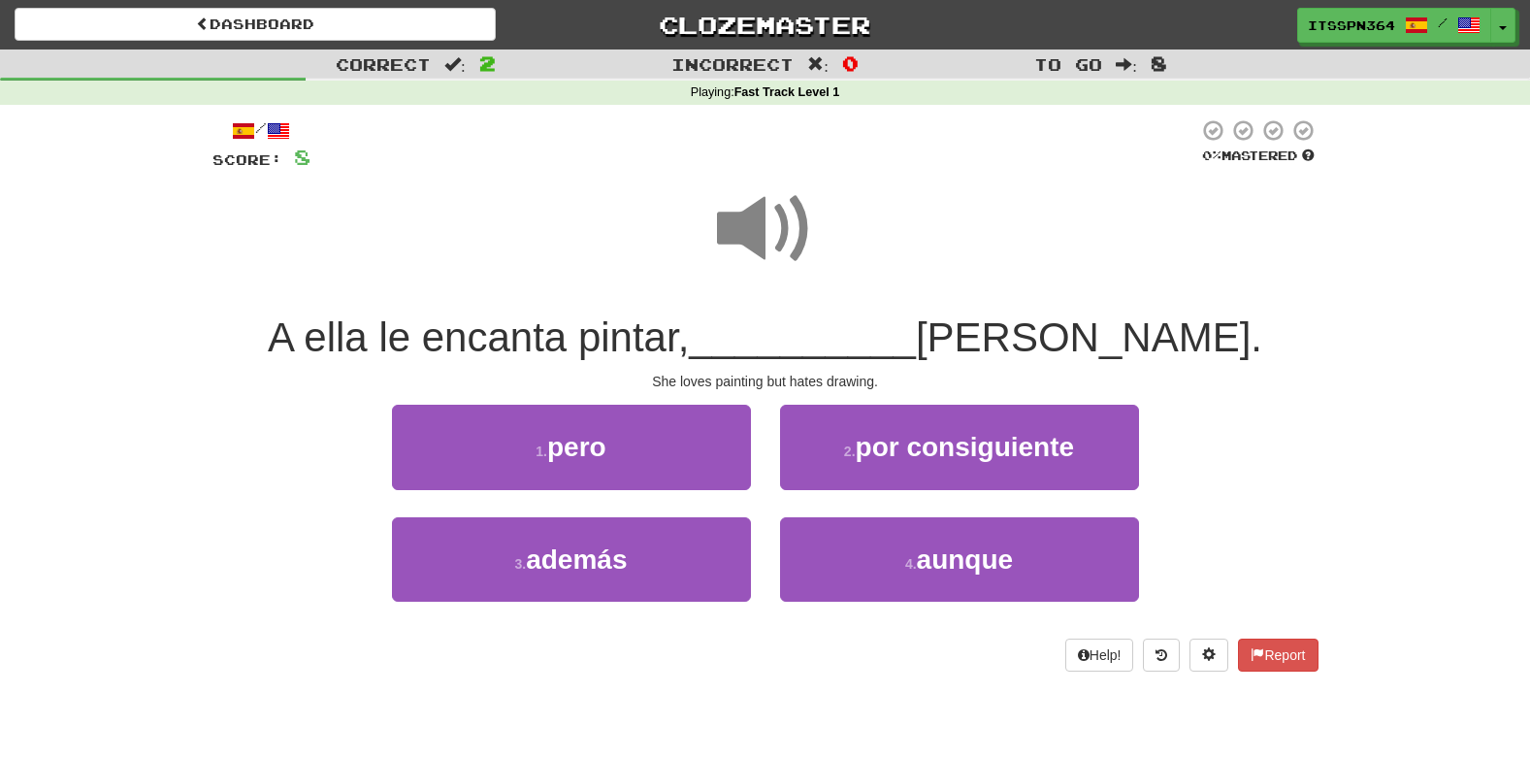
click at [758, 217] on span at bounding box center [765, 228] width 97 height 97
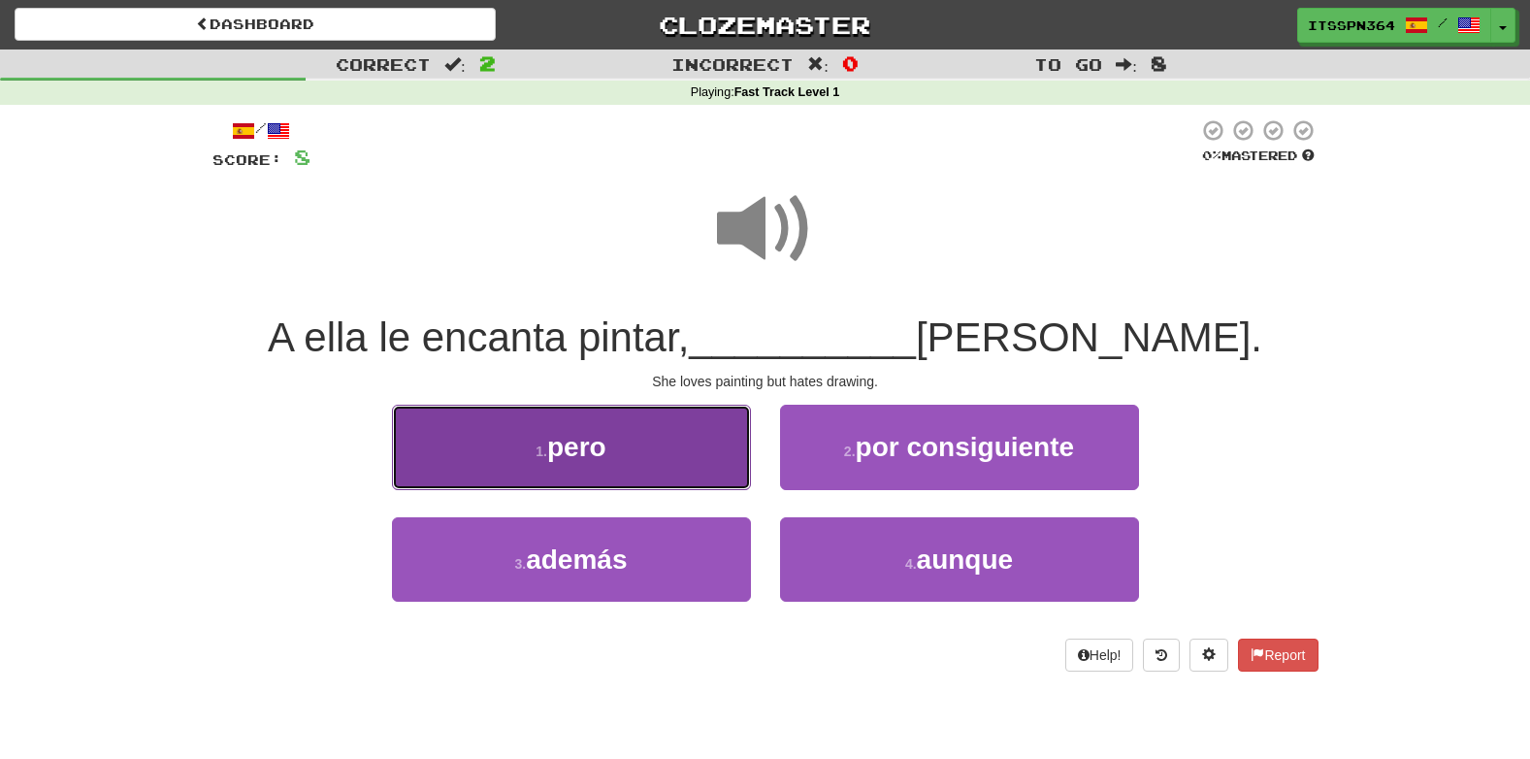
click at [648, 464] on button "1 . pero" at bounding box center [571, 447] width 359 height 84
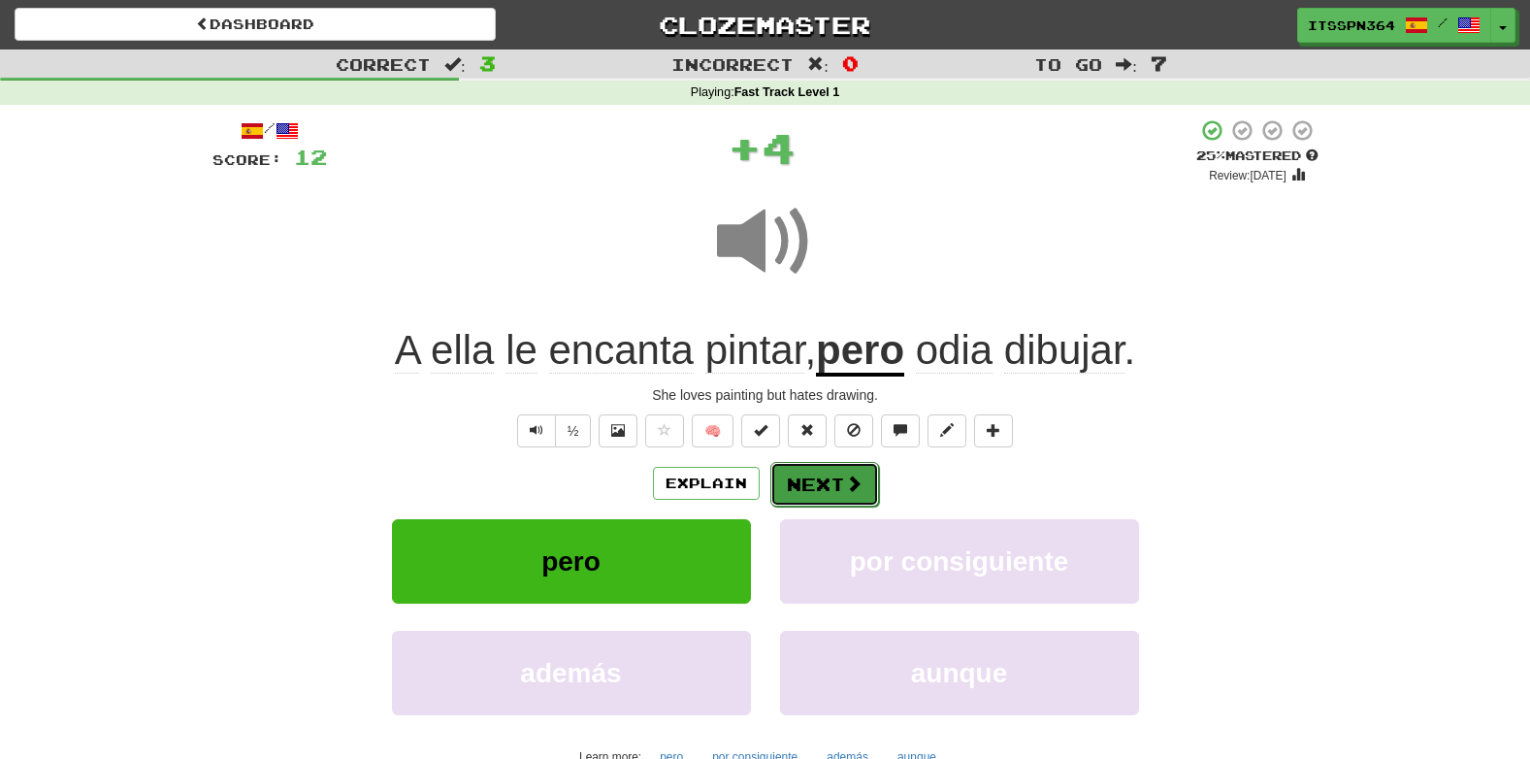
click at [803, 470] on button "Next" at bounding box center [824, 484] width 109 height 45
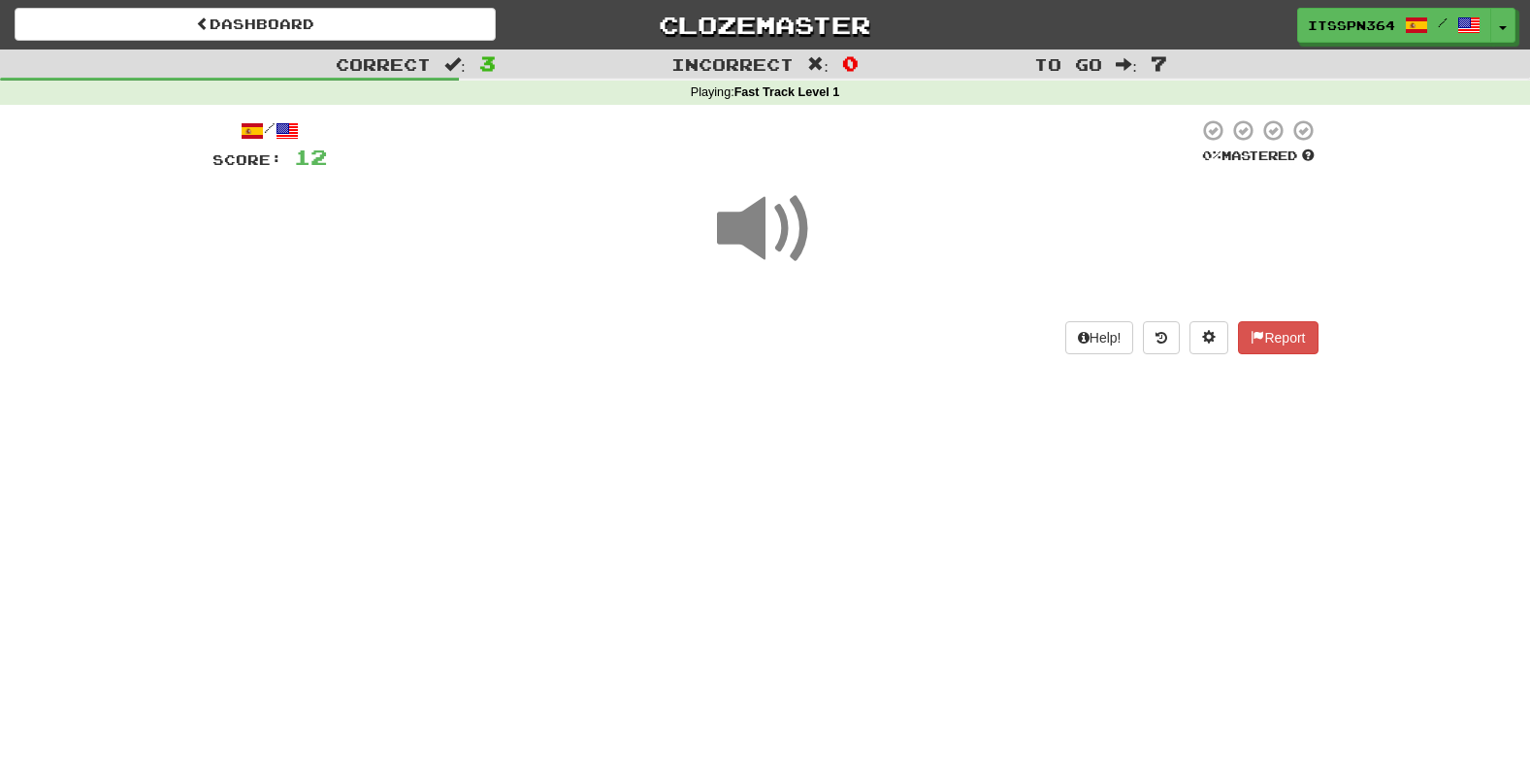
click at [757, 205] on span at bounding box center [765, 228] width 97 height 97
click at [798, 321] on div "Help! Report" at bounding box center [766, 337] width 1106 height 33
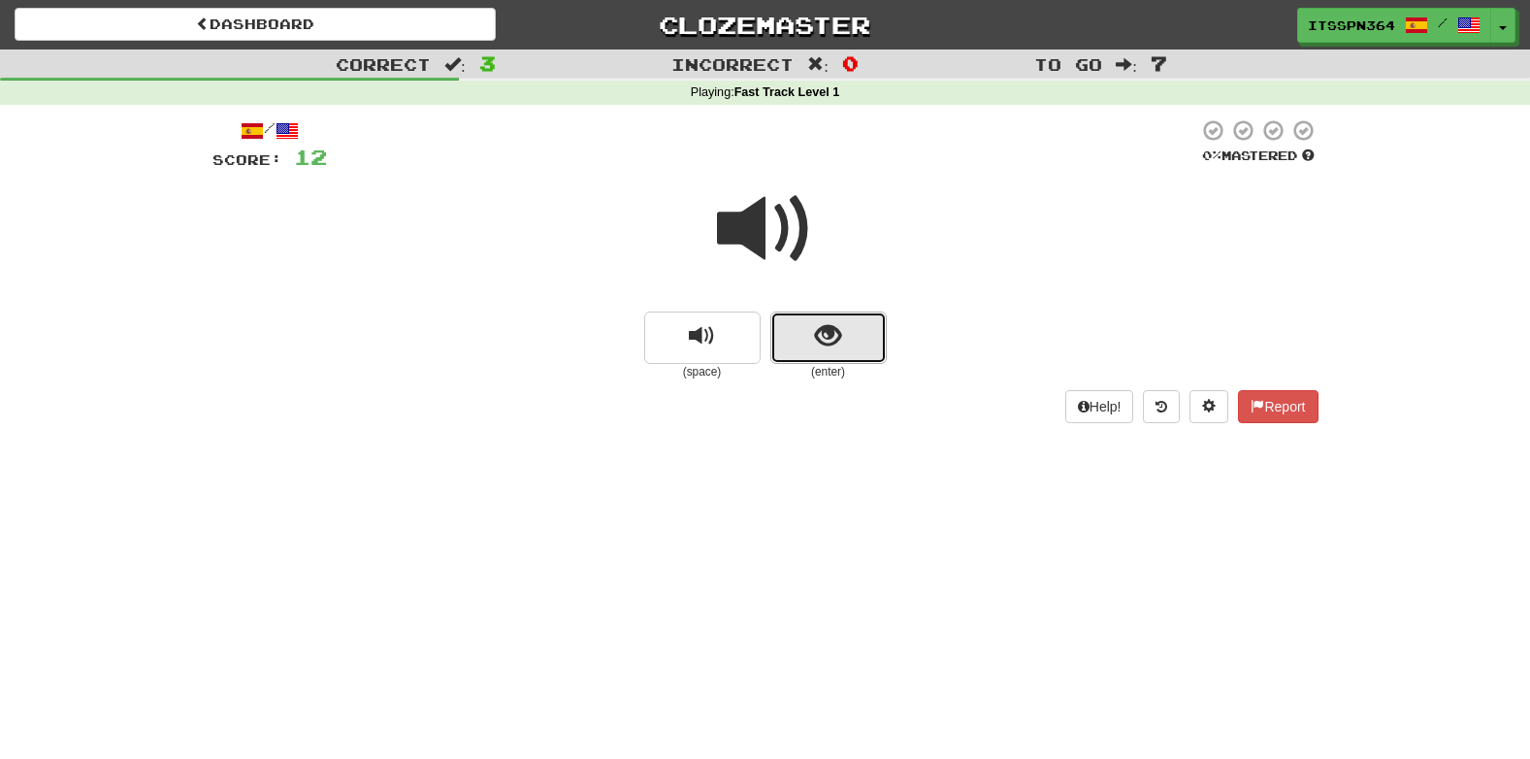
click at [844, 362] on button "show sentence" at bounding box center [828, 337] width 116 height 52
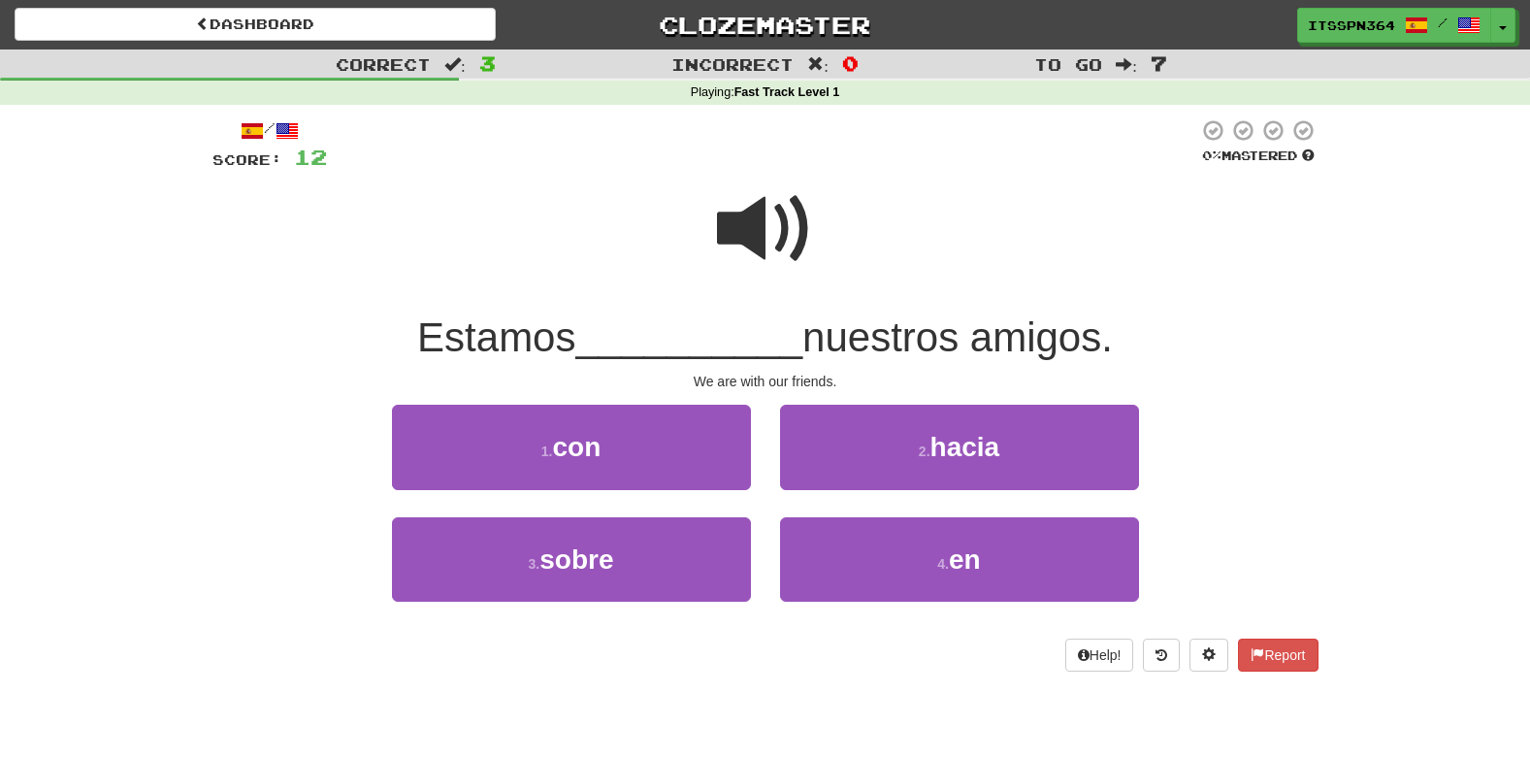
click at [734, 239] on span at bounding box center [765, 228] width 97 height 97
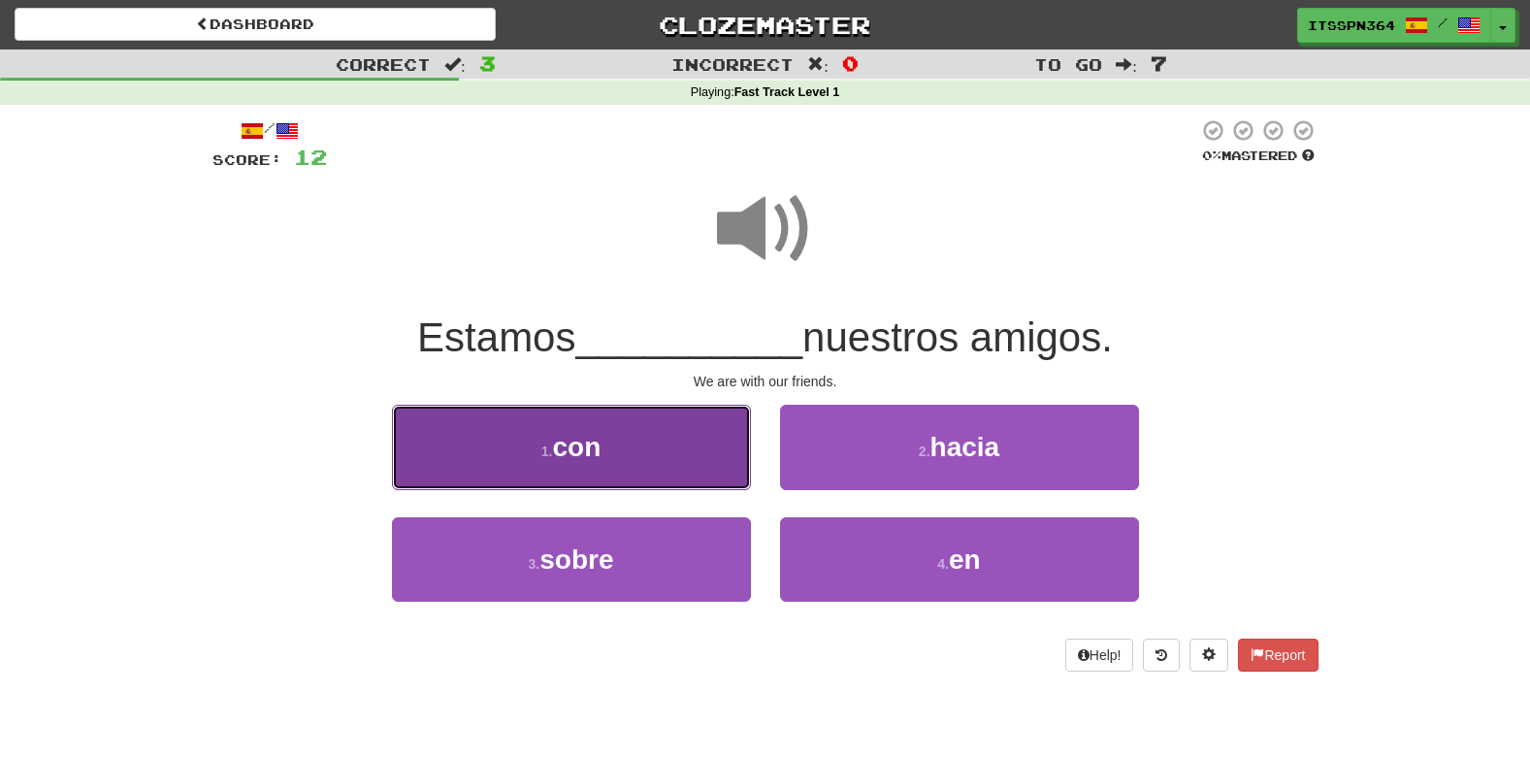
click at [640, 453] on button "1 . con" at bounding box center [571, 447] width 359 height 84
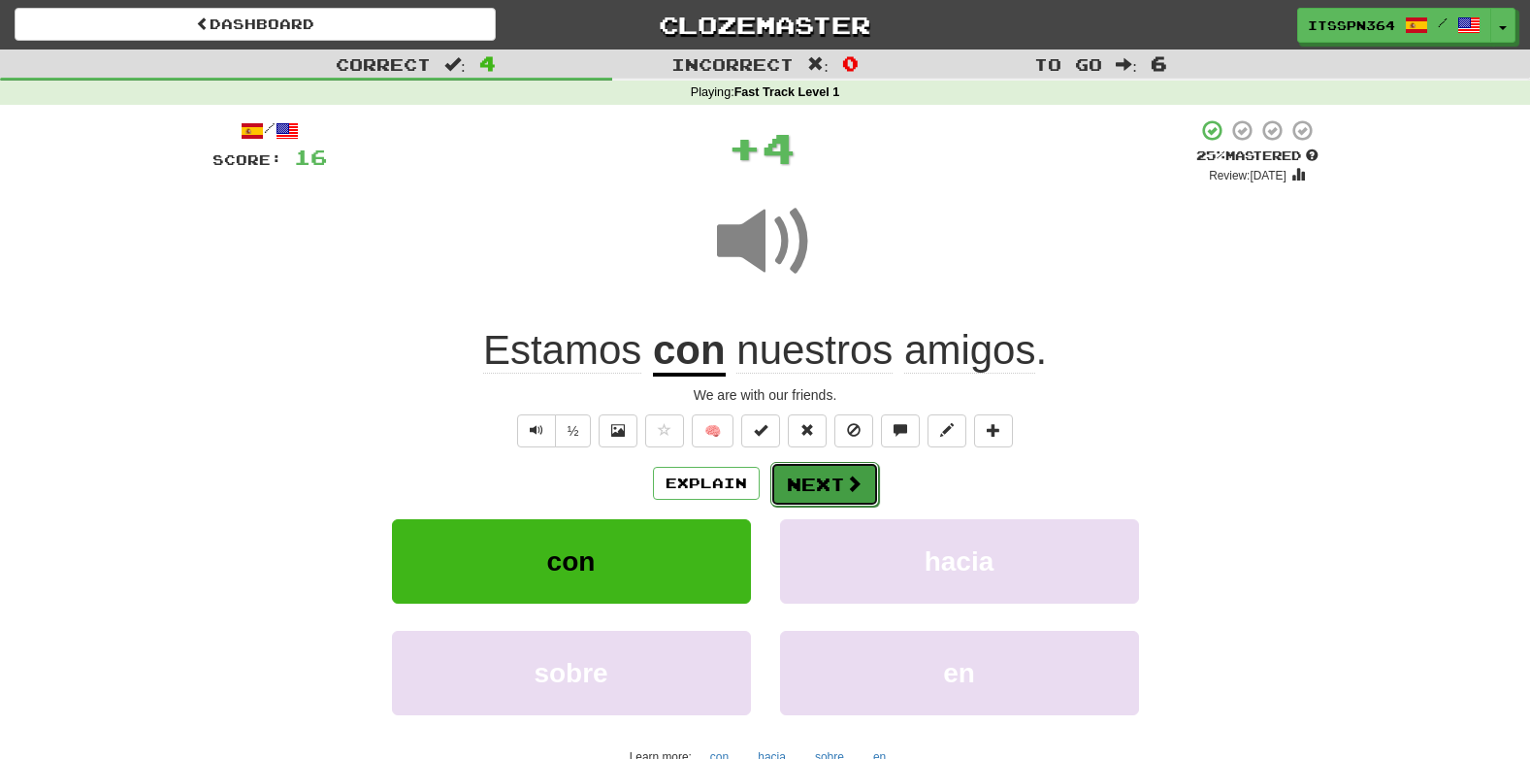
click at [805, 462] on button "Next" at bounding box center [824, 484] width 109 height 45
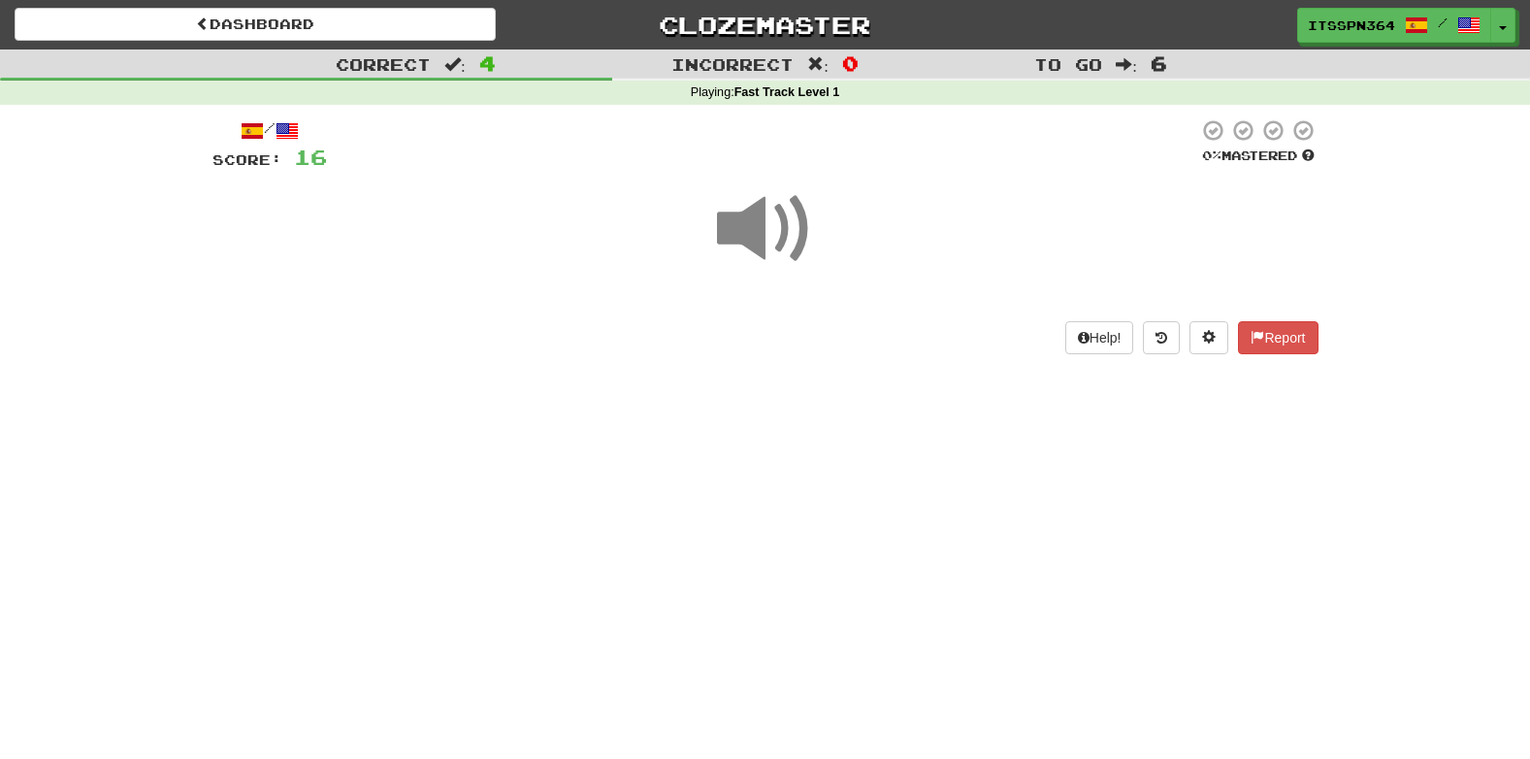
click at [756, 204] on span at bounding box center [765, 228] width 97 height 97
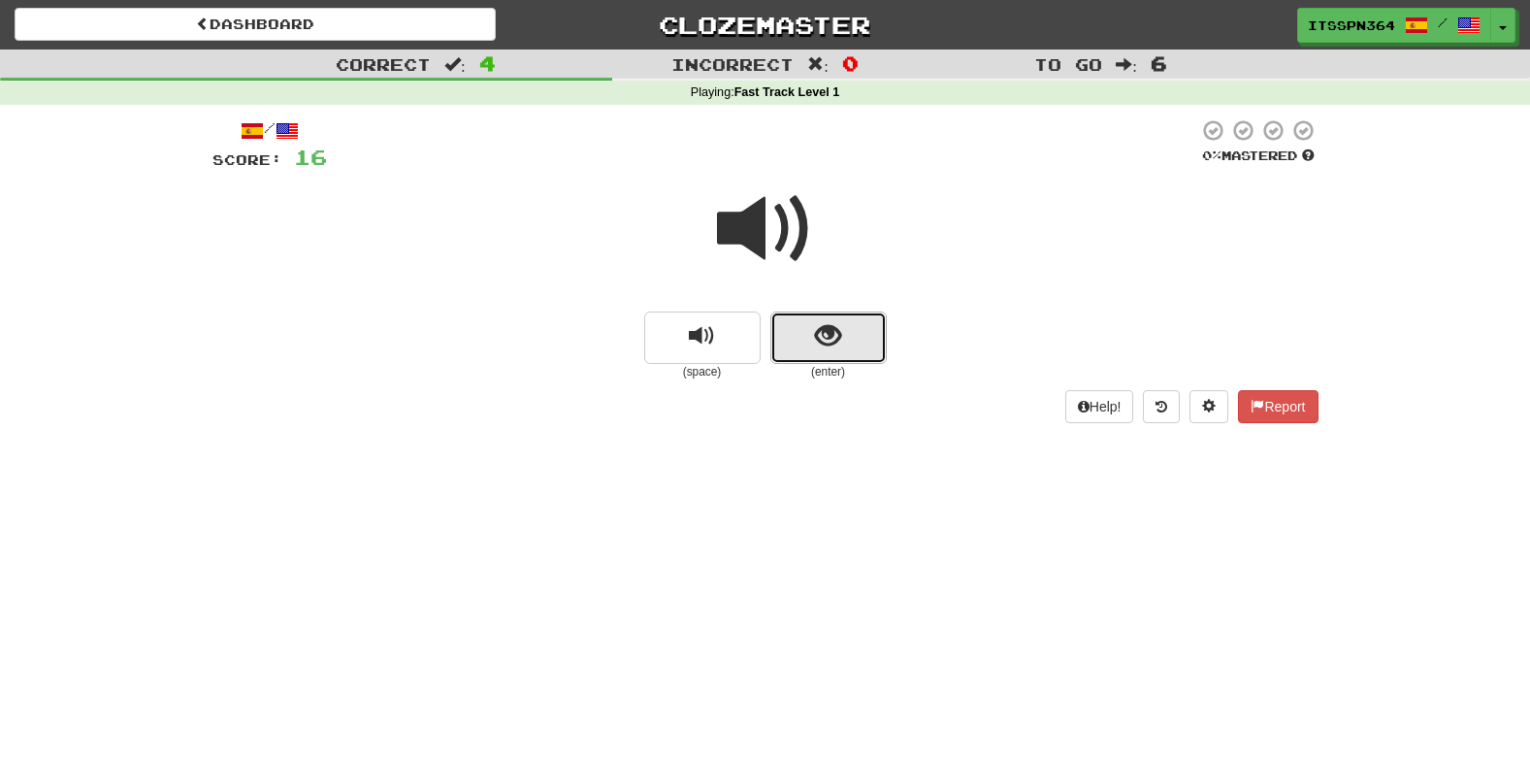
click at [845, 359] on button "show sentence" at bounding box center [828, 337] width 116 height 52
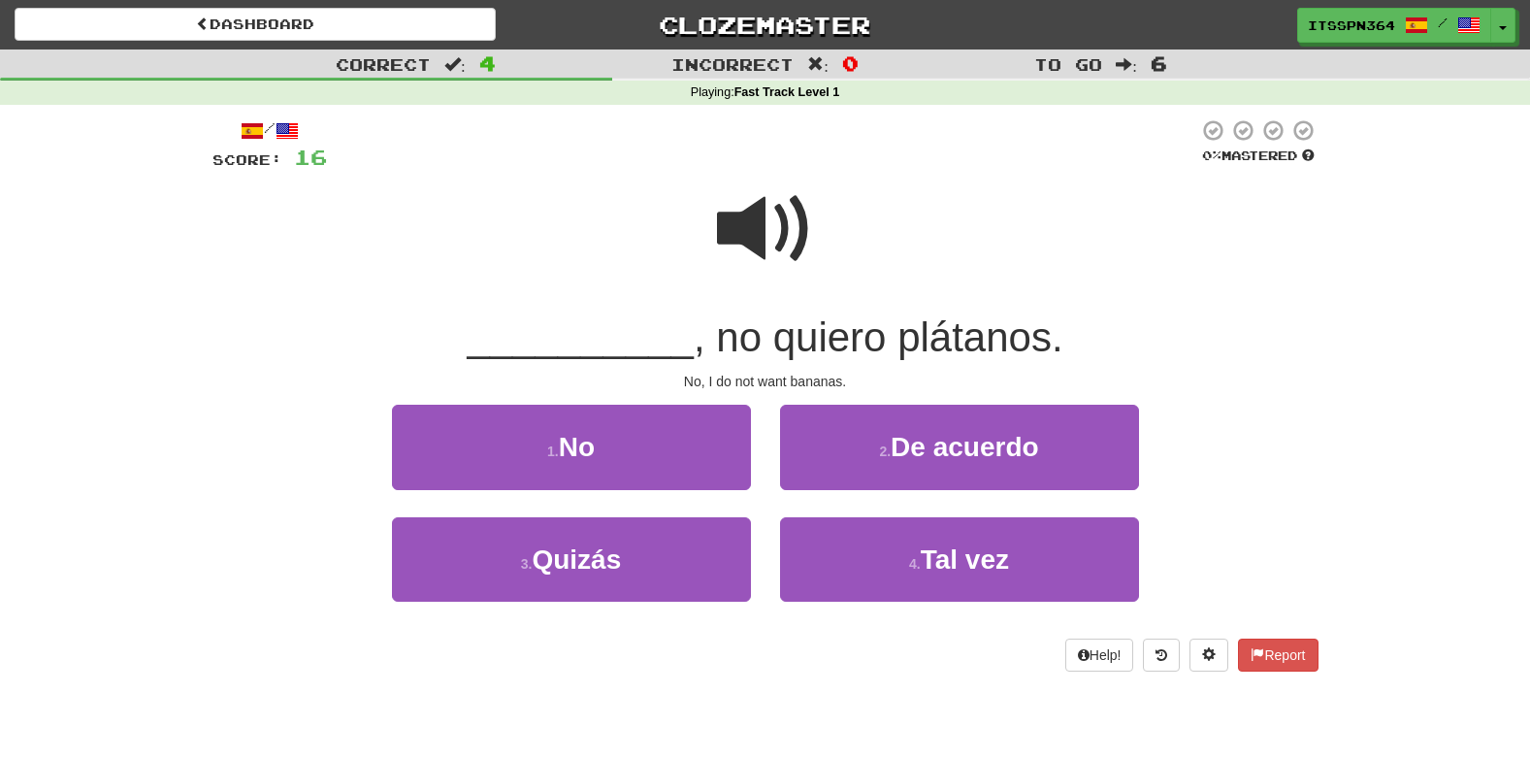
click at [743, 230] on span at bounding box center [765, 228] width 97 height 97
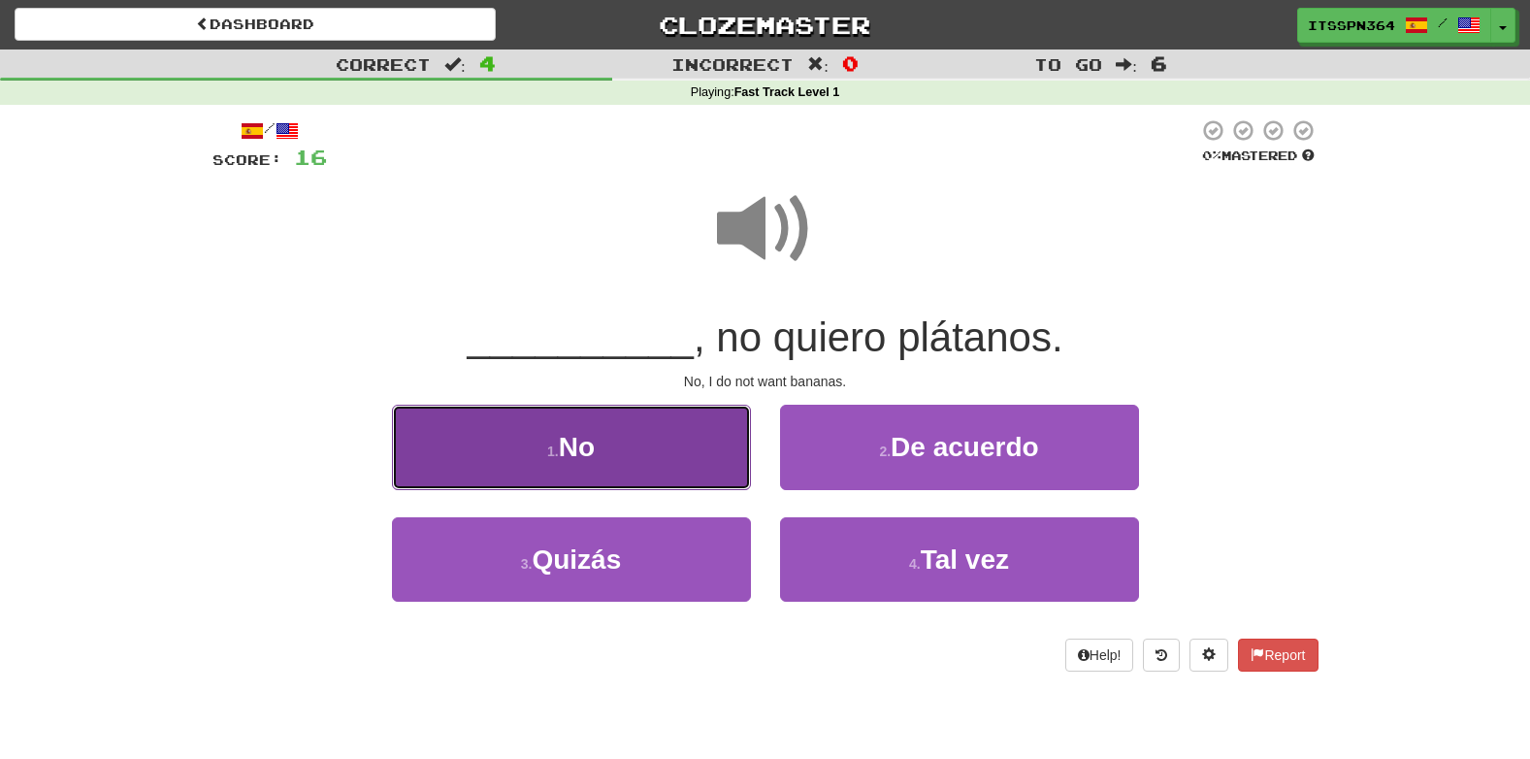
click at [607, 435] on button "1 . No" at bounding box center [571, 447] width 359 height 84
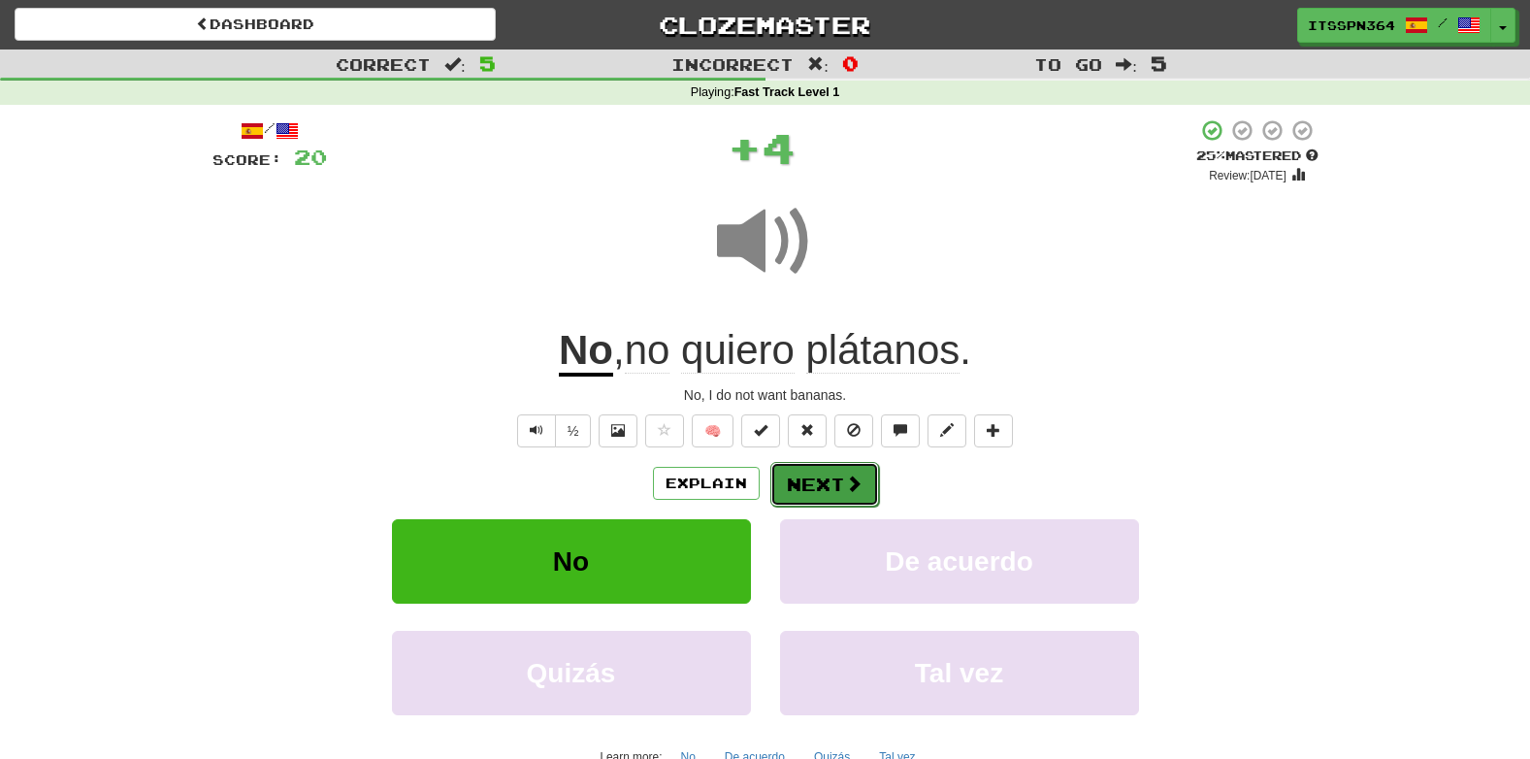
click at [804, 485] on button "Next" at bounding box center [824, 484] width 109 height 45
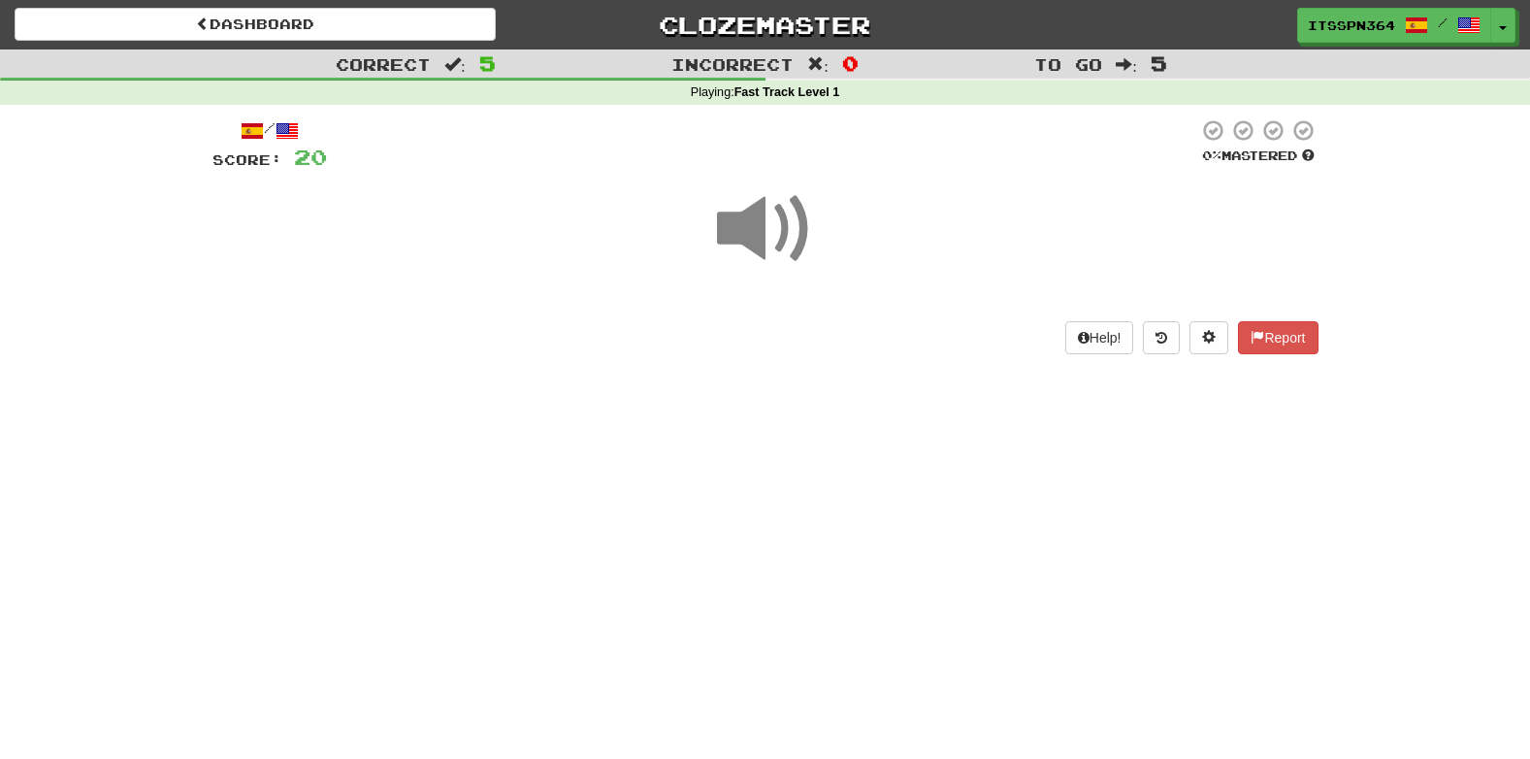
click at [753, 243] on span at bounding box center [765, 228] width 97 height 97
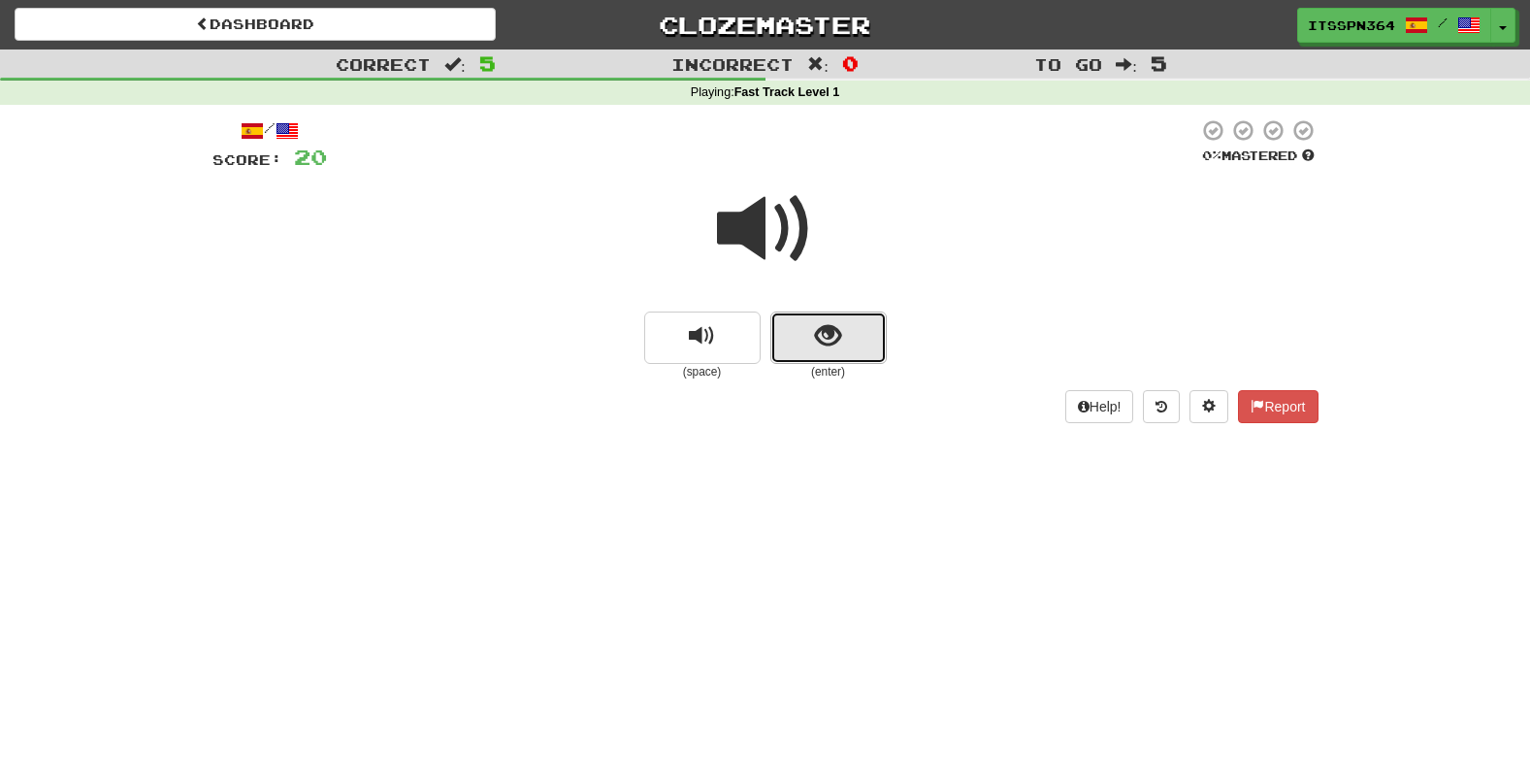
click at [845, 322] on button "show sentence" at bounding box center [828, 337] width 116 height 52
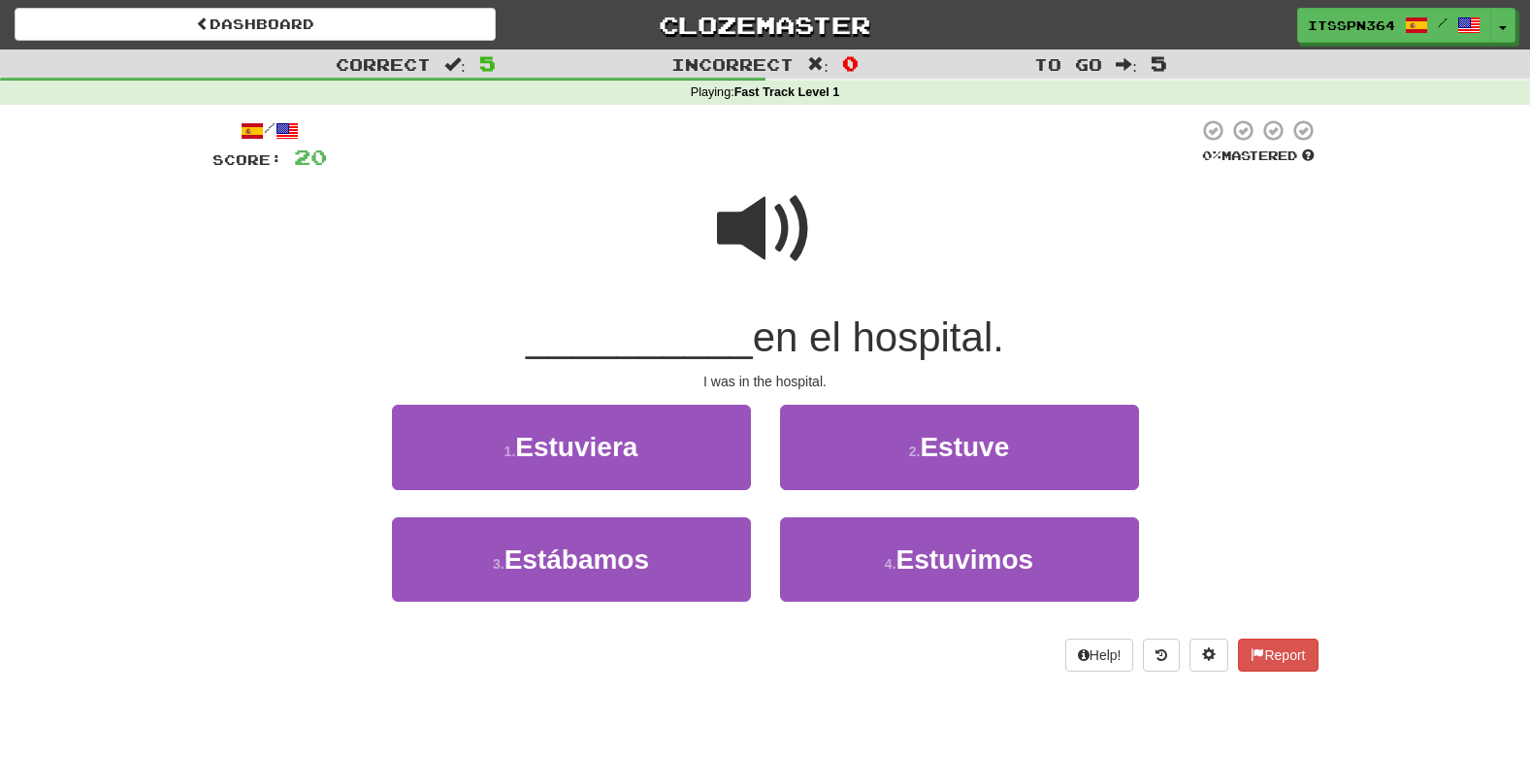
click at [754, 226] on span at bounding box center [765, 228] width 97 height 97
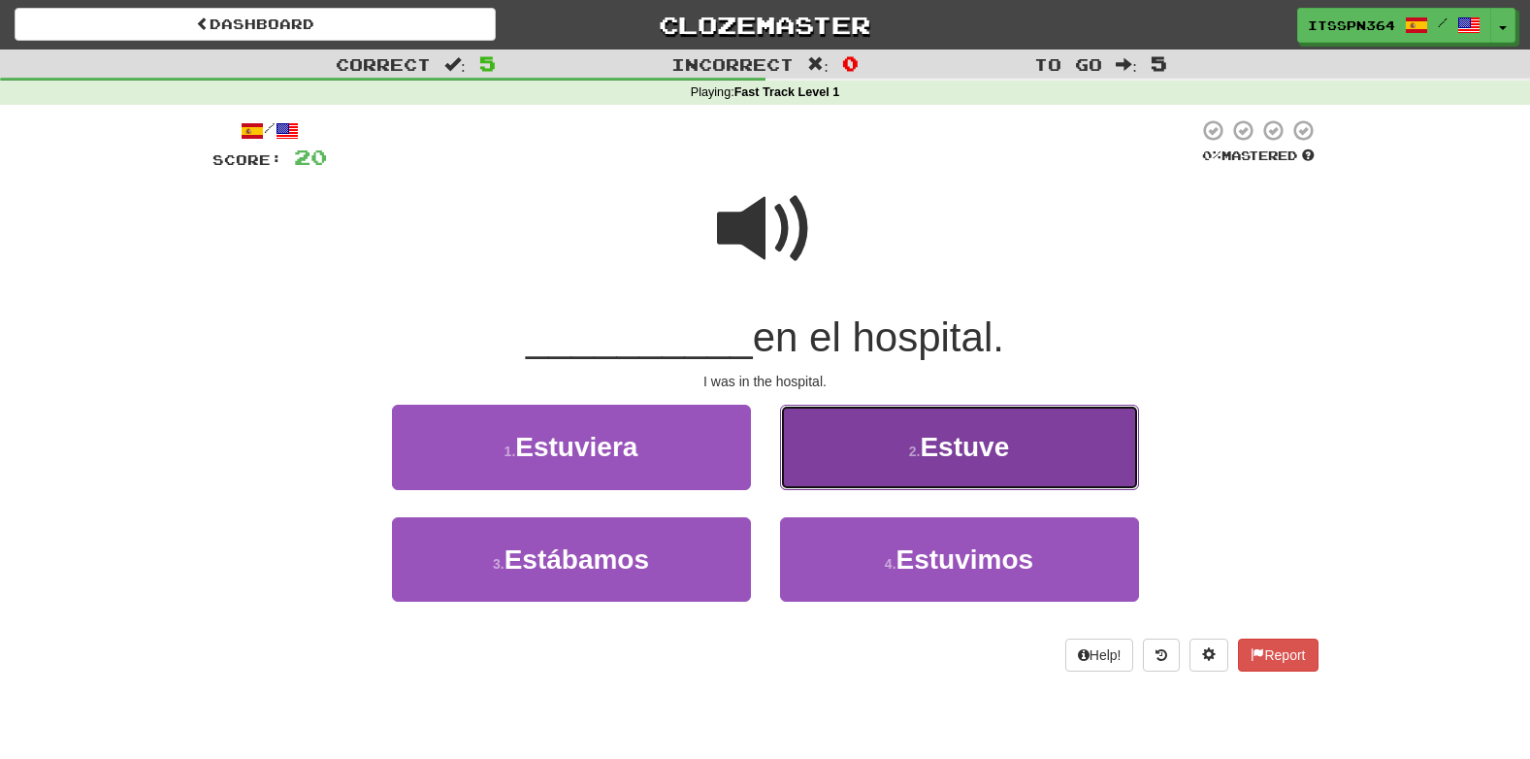
click at [838, 443] on button "2 . Estuve" at bounding box center [959, 447] width 359 height 84
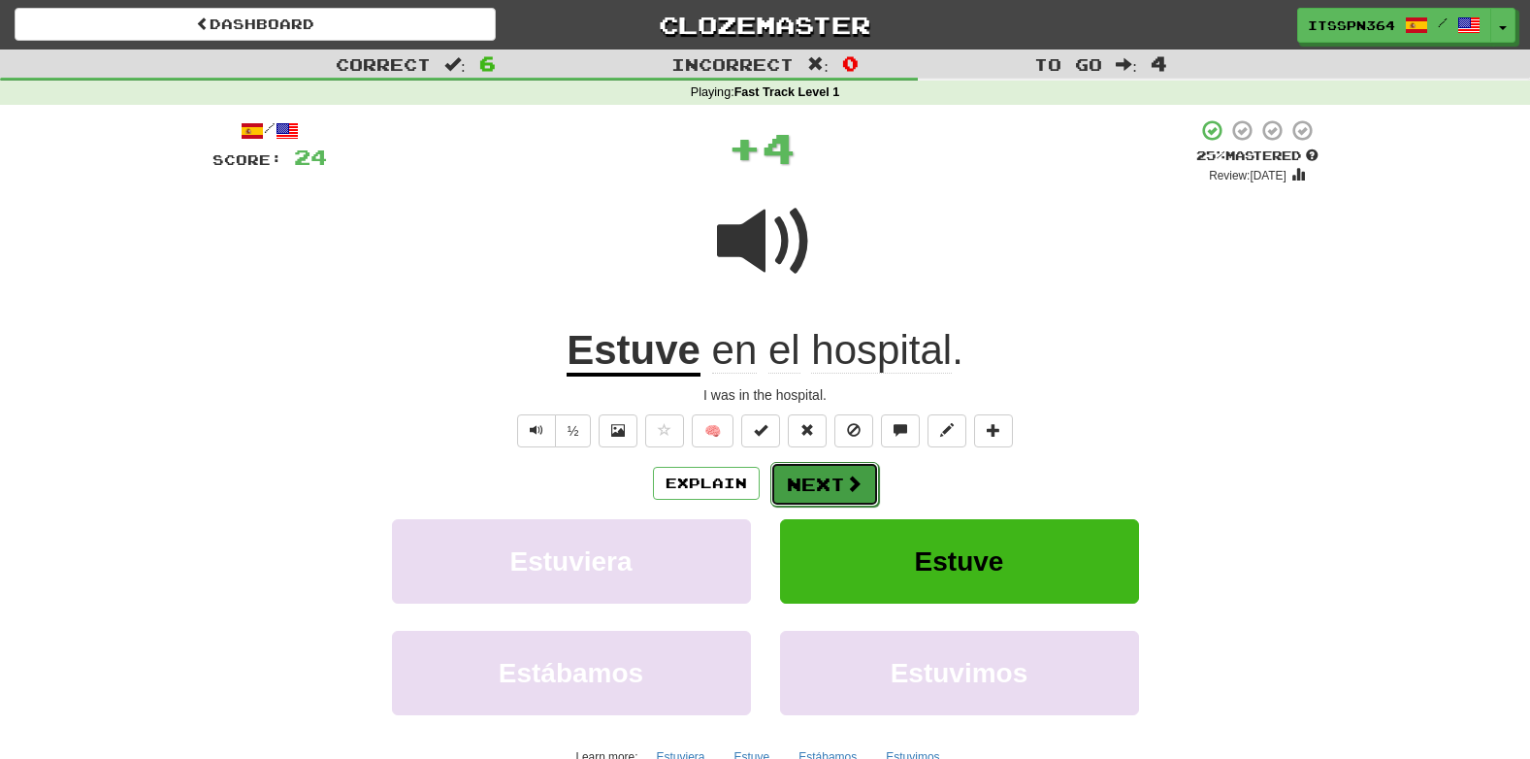
click at [860, 478] on span at bounding box center [853, 482] width 17 height 17
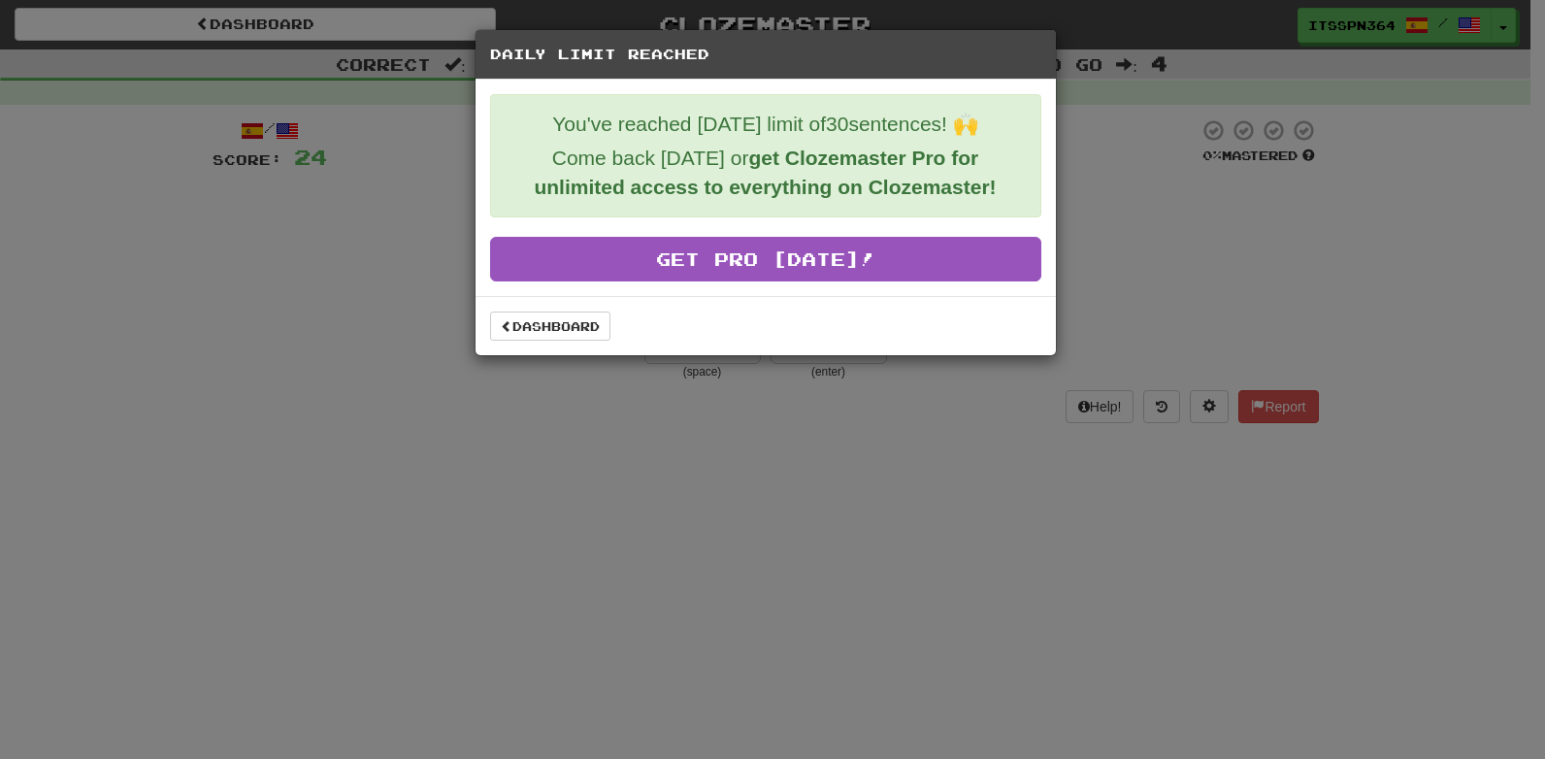
click at [632, 485] on div "Daily Limit Reached You've reached [DATE] limit of 30 sentences! 🙌 Come back [D…" at bounding box center [772, 379] width 1545 height 759
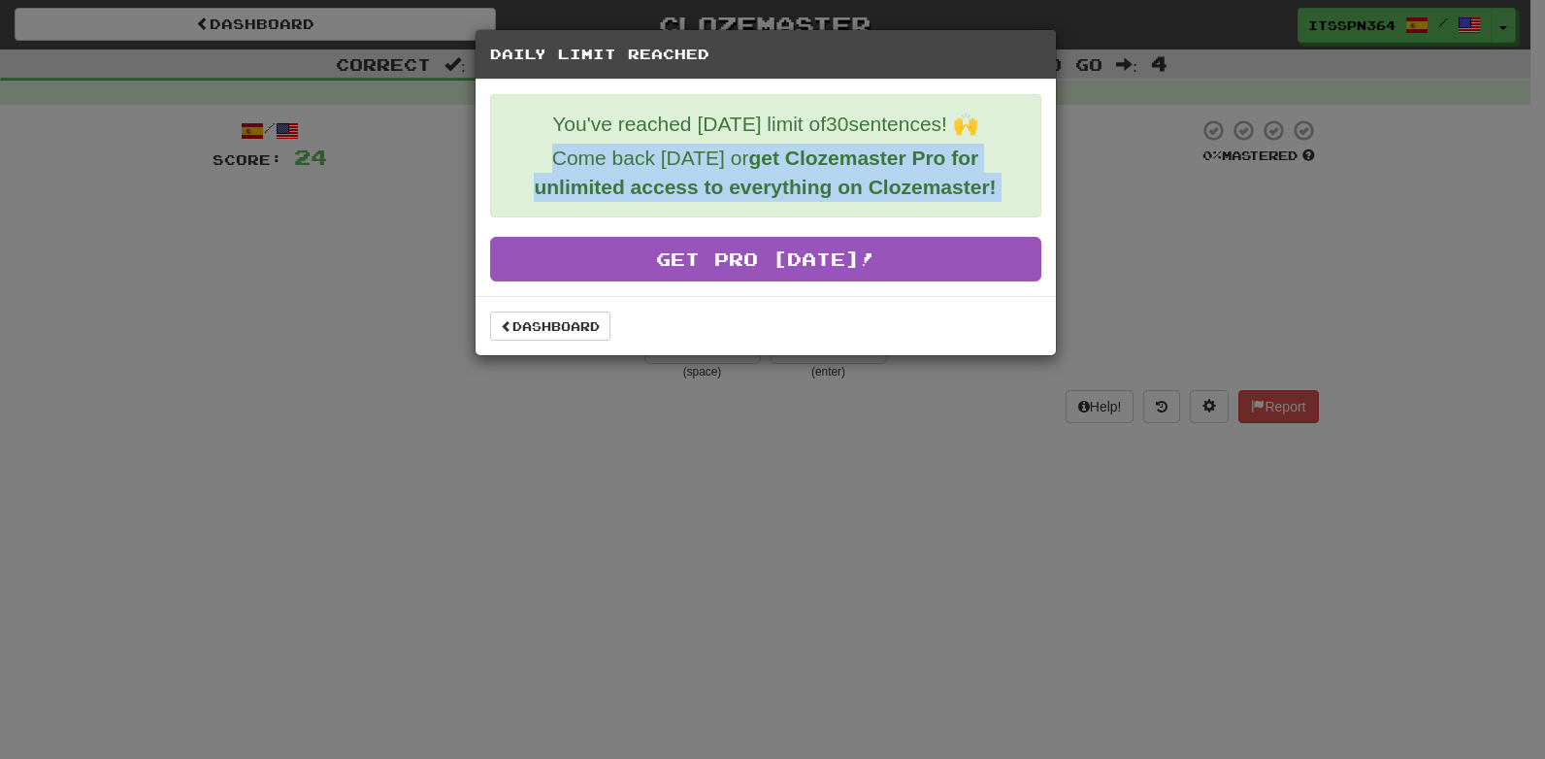
click at [632, 485] on div "Daily Limit Reached You've reached [DATE] limit of 30 sentences! 🙌 Come back [D…" at bounding box center [772, 379] width 1545 height 759
drag, startPoint x: 632, startPoint y: 485, endPoint x: 572, endPoint y: 336, distance: 160.7
click at [572, 336] on link "Dashboard" at bounding box center [550, 325] width 120 height 29
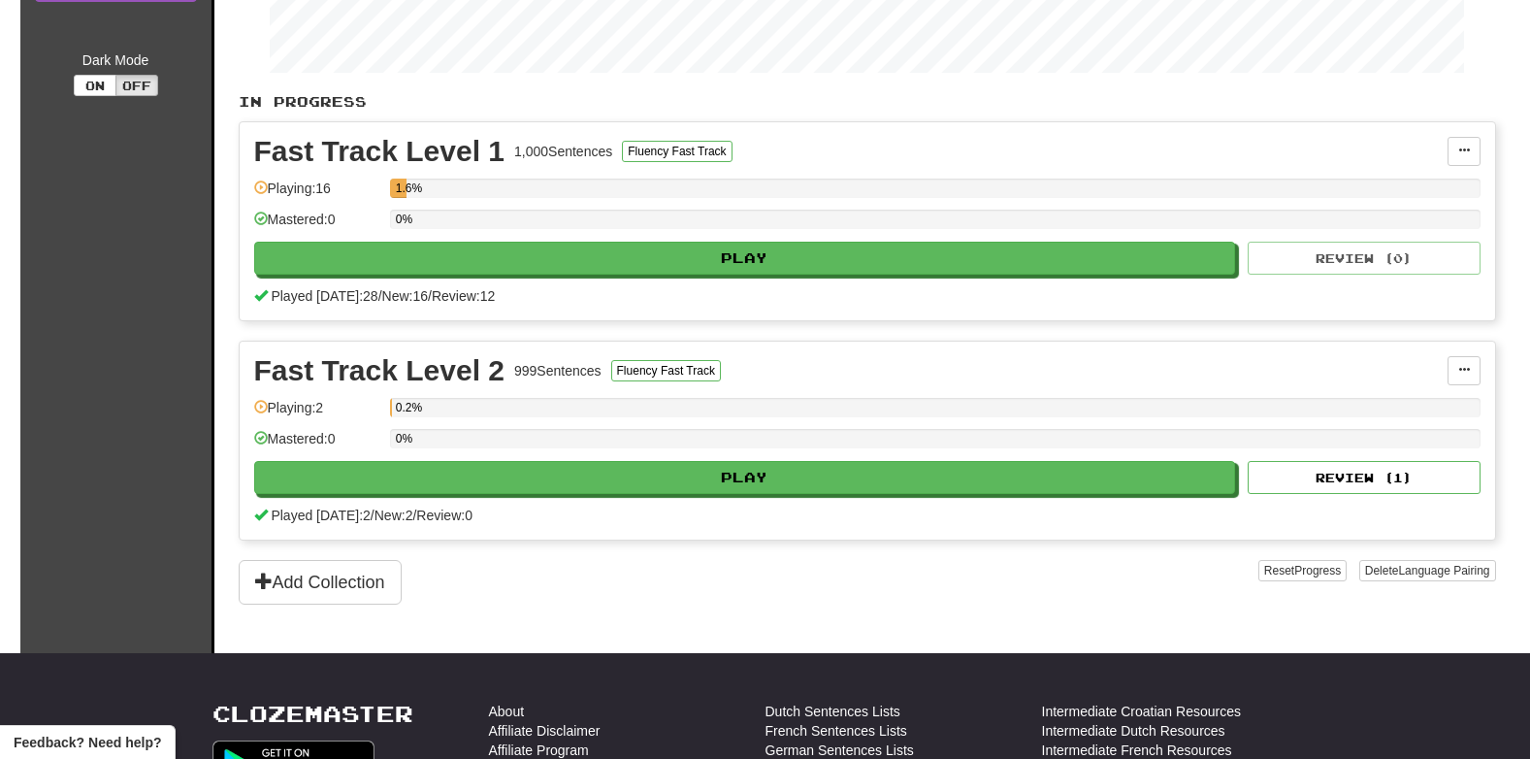
scroll to position [349, 0]
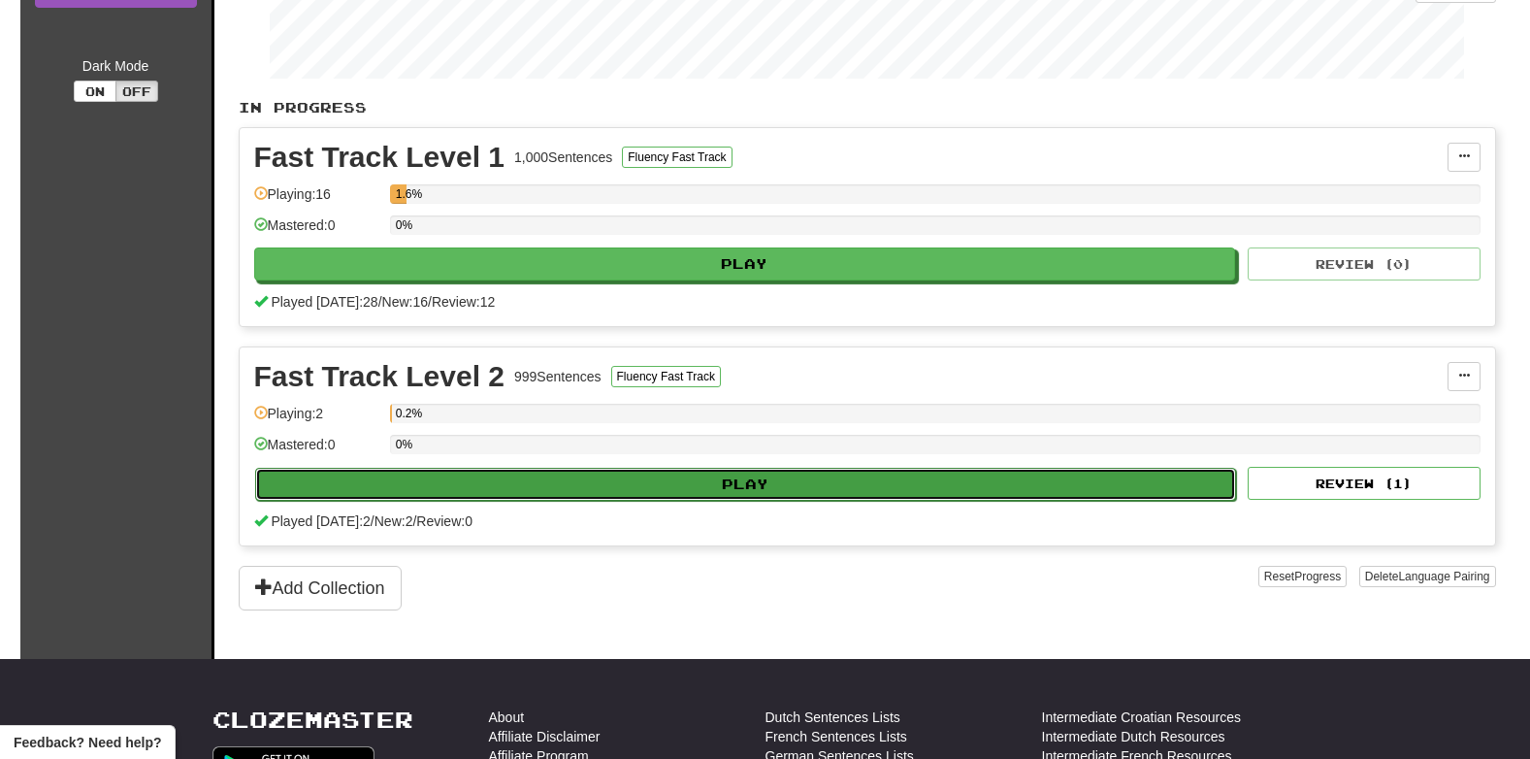
click at [622, 491] on button "Play" at bounding box center [746, 484] width 982 height 33
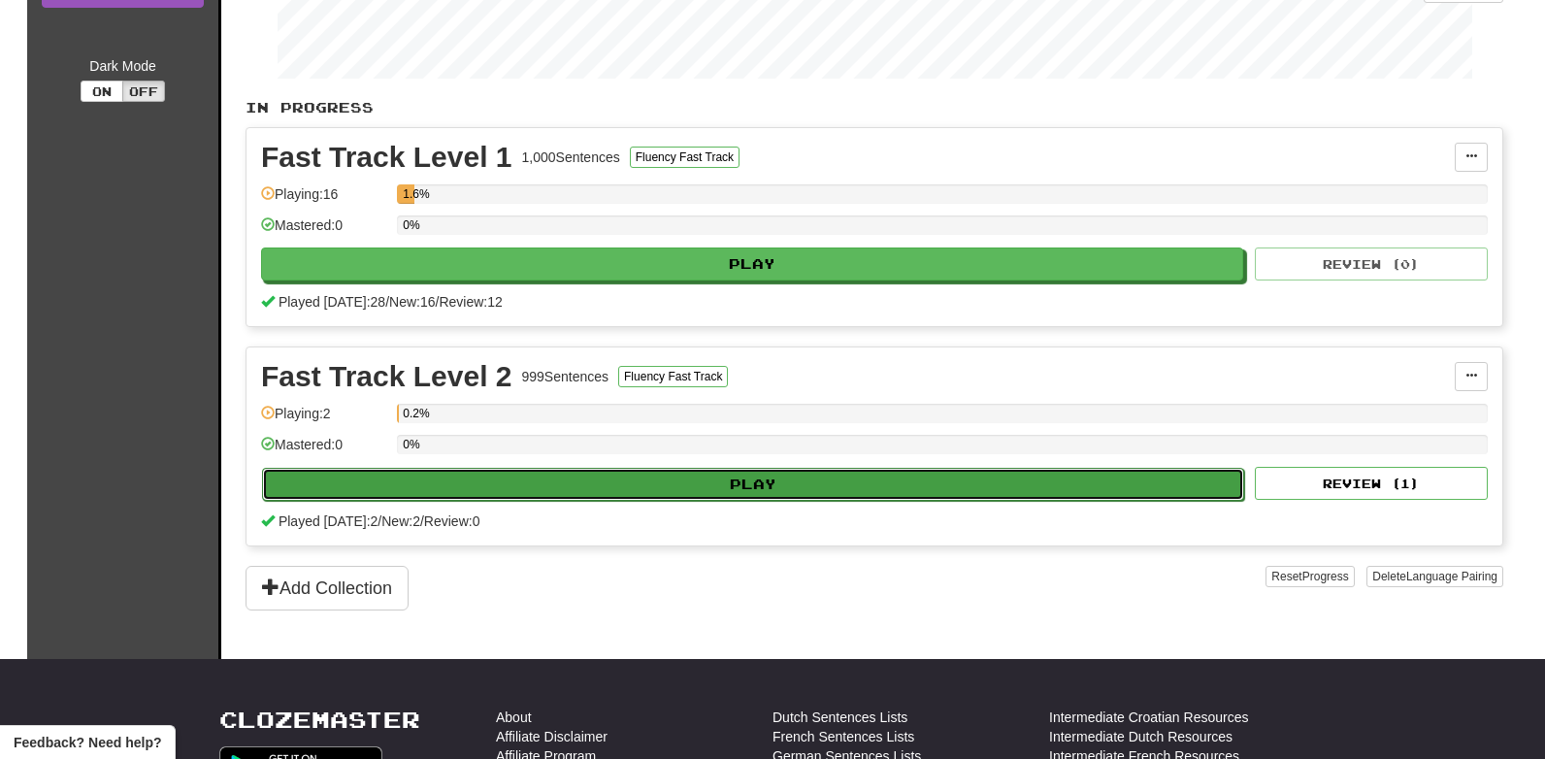
select select "**"
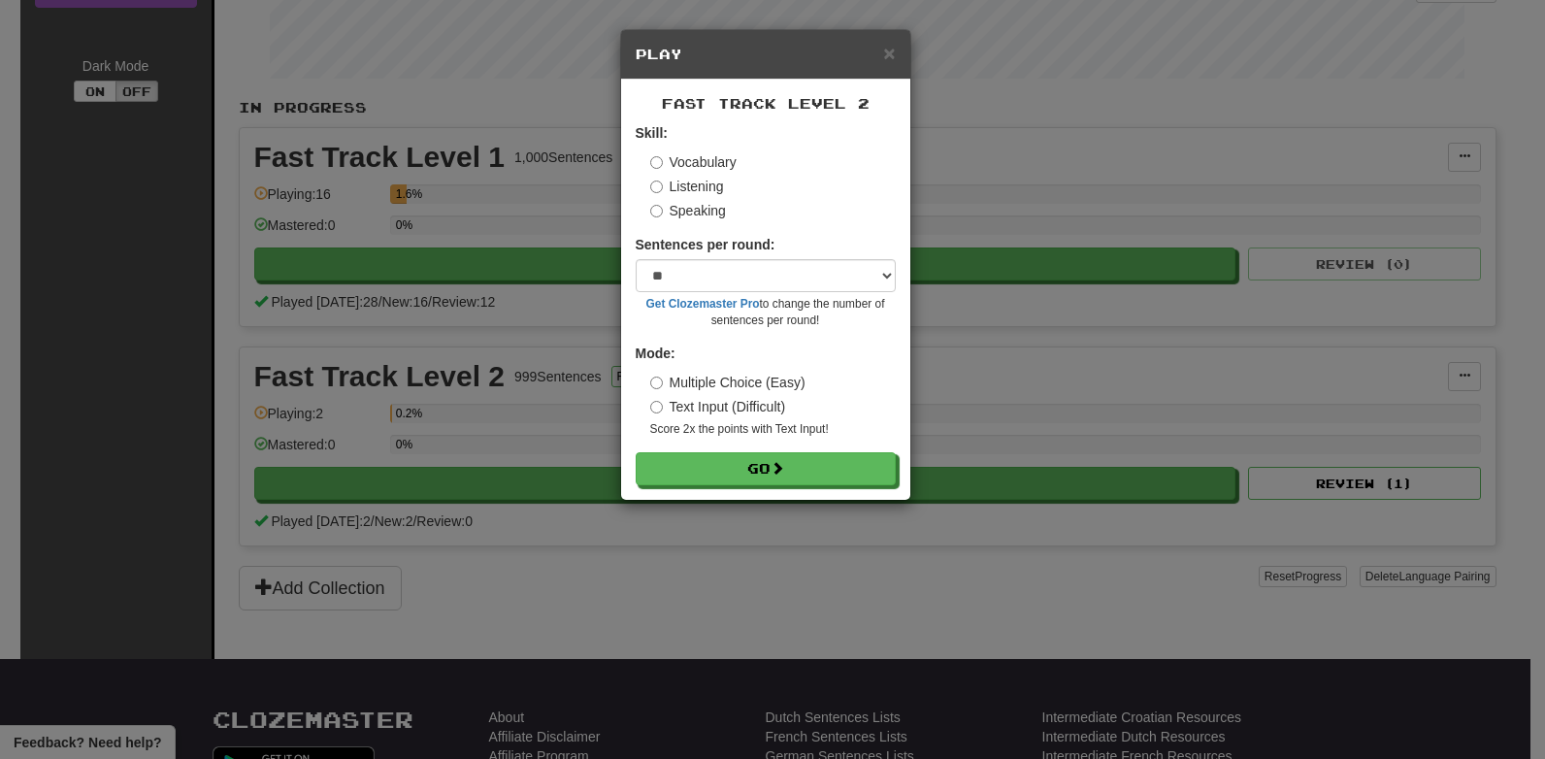
click at [651, 551] on div "× Play Fast Track Level 2 Skill: Vocabulary Listening Speaking Sentences per ro…" at bounding box center [772, 379] width 1545 height 759
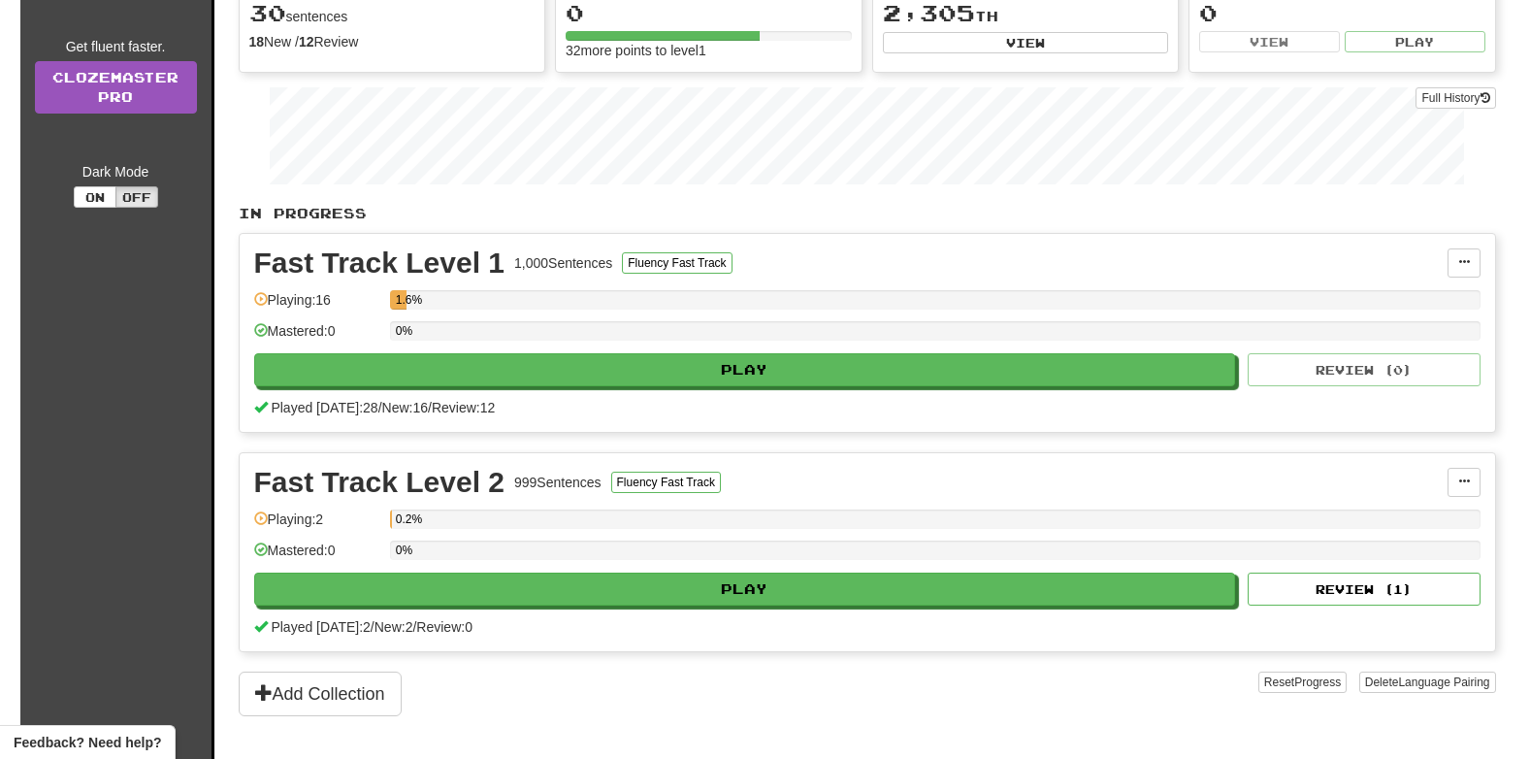
scroll to position [0, 0]
